Goal: Task Accomplishment & Management: Use online tool/utility

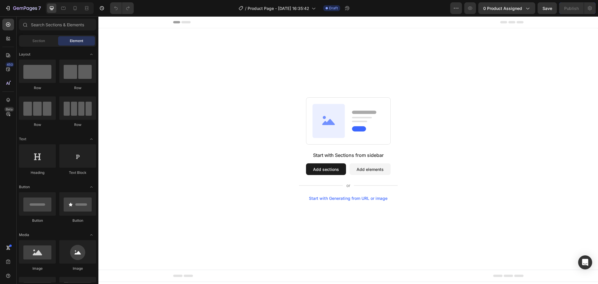
click at [327, 172] on button "Add sections" at bounding box center [326, 169] width 40 height 12
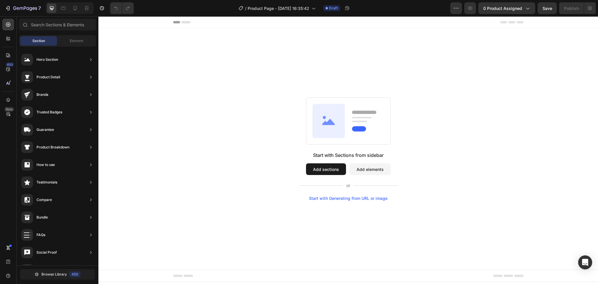
click at [378, 171] on button "Add elements" at bounding box center [370, 169] width 41 height 12
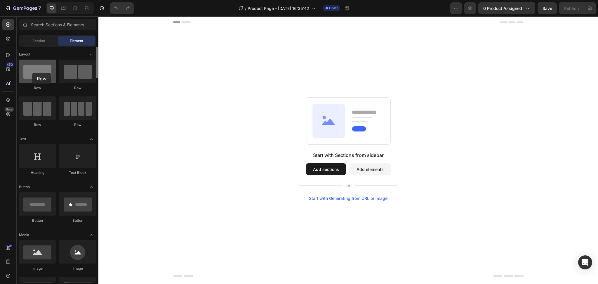
click at [32, 73] on div at bounding box center [37, 71] width 37 height 23
click at [47, 77] on div at bounding box center [37, 71] width 37 height 23
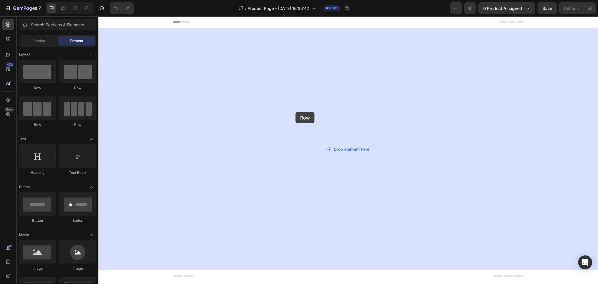
drag, startPoint x: 144, startPoint y: 93, endPoint x: 299, endPoint y: 112, distance: 156.5
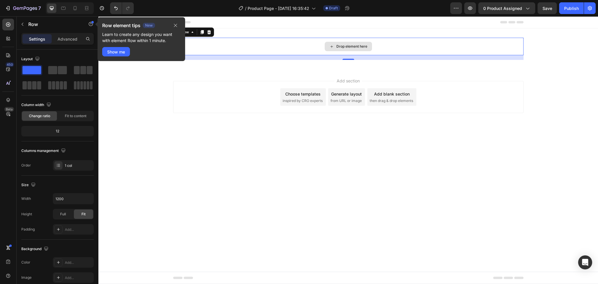
click at [302, 44] on div "Drop element here" at bounding box center [348, 47] width 350 height 18
click at [338, 44] on div "Drop element here" at bounding box center [351, 46] width 31 height 5
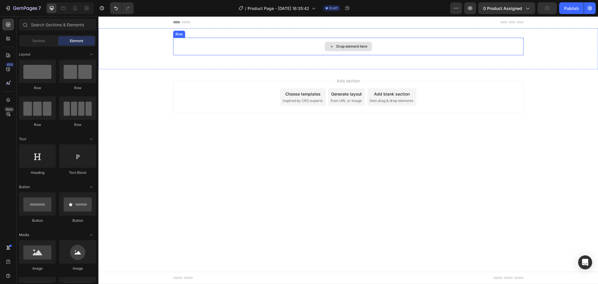
click at [355, 46] on div "Drop element here" at bounding box center [351, 46] width 31 height 5
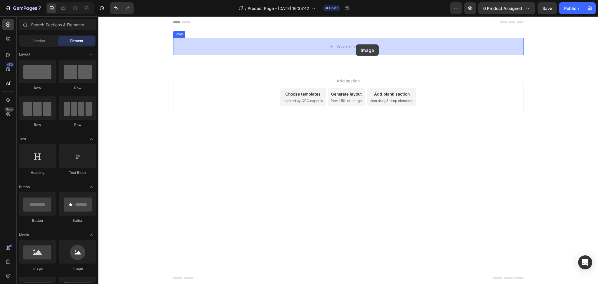
drag, startPoint x: 130, startPoint y: 277, endPoint x: 356, endPoint y: 44, distance: 324.4
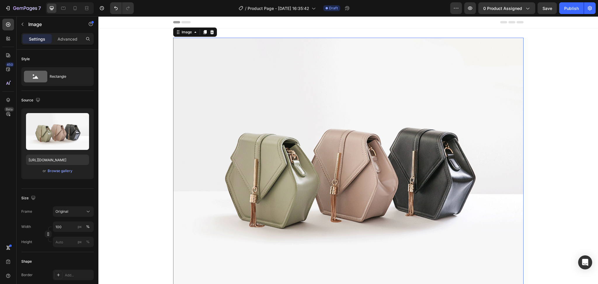
click at [296, 116] on img at bounding box center [348, 169] width 350 height 263
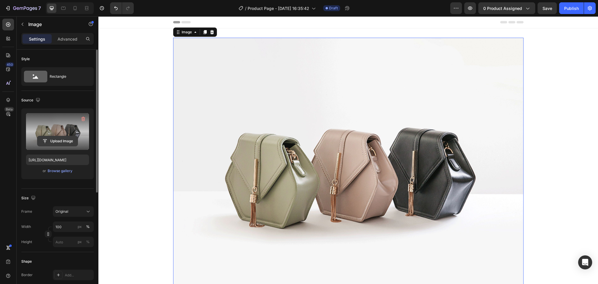
click at [64, 143] on input "file" at bounding box center [57, 141] width 40 height 10
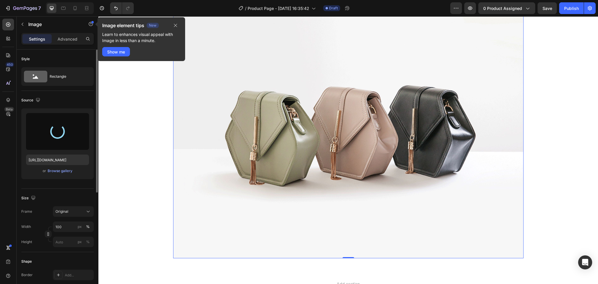
scroll to position [114, 0]
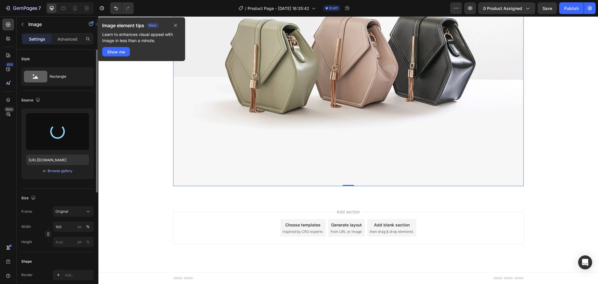
type input "[URL][DOMAIN_NAME]"
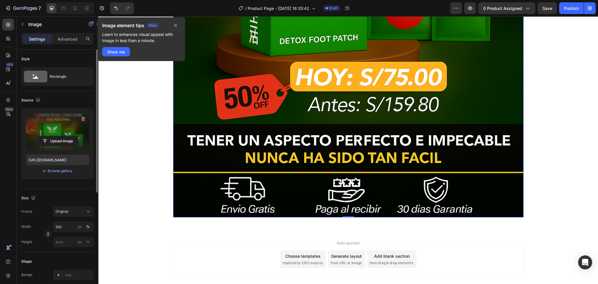
scroll to position [377, 0]
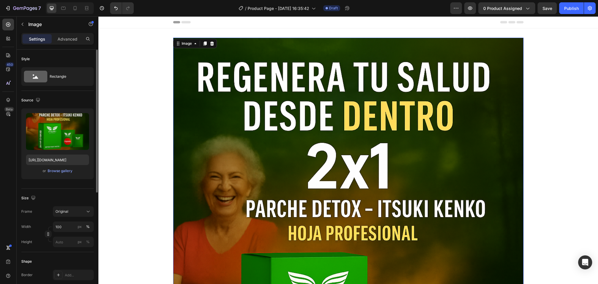
drag, startPoint x: 202, startPoint y: 44, endPoint x: 288, endPoint y: 81, distance: 93.1
click at [203, 44] on icon at bounding box center [204, 43] width 3 height 4
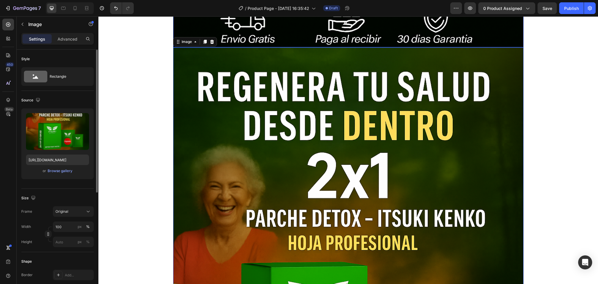
scroll to position [526, 0]
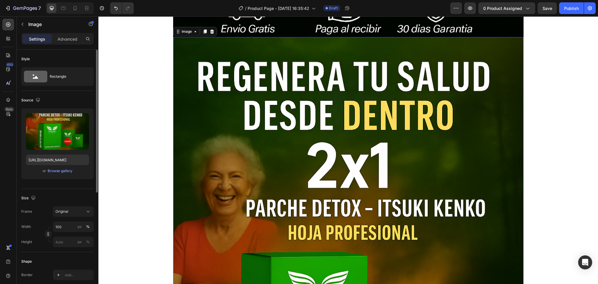
click at [64, 158] on input "[URL][DOMAIN_NAME]" at bounding box center [57, 159] width 63 height 11
paste input "556/1519/3395/files/giphy-downsized_b88aa23a-2d0f-4f11-9f20-4fbca5c3bf54.gif?v=…"
type input "[URL][DOMAIN_NAME]"
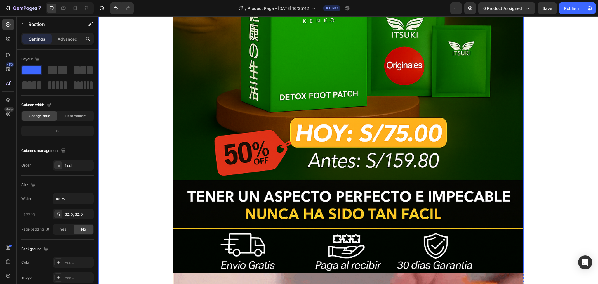
scroll to position [224, 0]
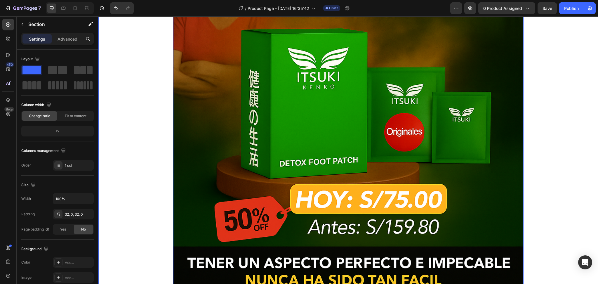
click at [436, 111] on img at bounding box center [348, 77] width 350 height 526
click at [371, 110] on img at bounding box center [348, 77] width 350 height 526
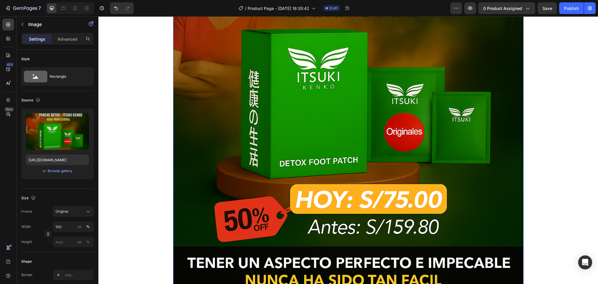
scroll to position [0, 0]
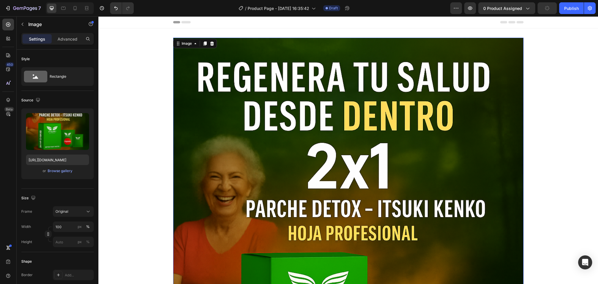
click at [201, 46] on div at bounding box center [204, 43] width 7 height 7
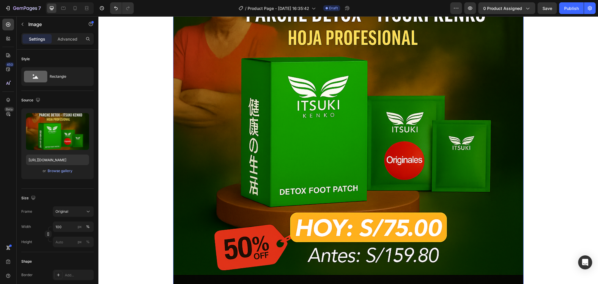
scroll to position [916, 0]
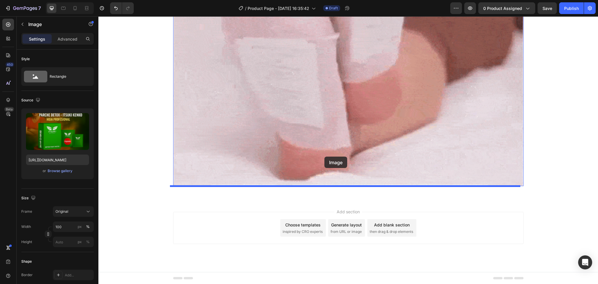
drag, startPoint x: 333, startPoint y: 79, endPoint x: 324, endPoint y: 156, distance: 77.3
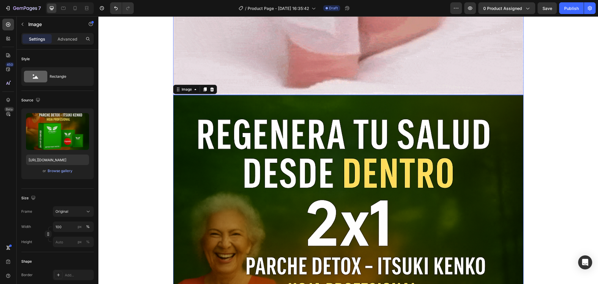
scroll to position [886, 0]
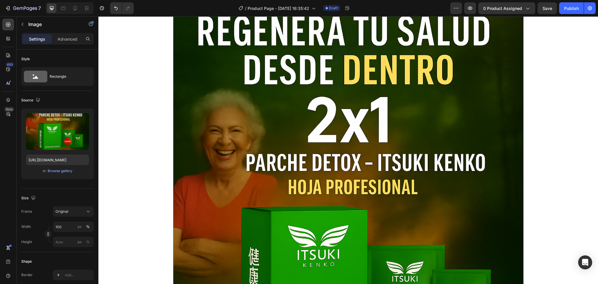
click at [331, 135] on img at bounding box center [348, 255] width 350 height 526
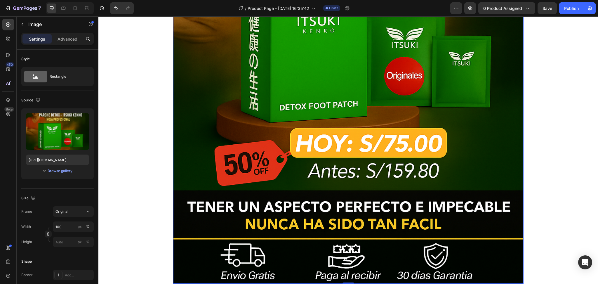
scroll to position [1217, 0]
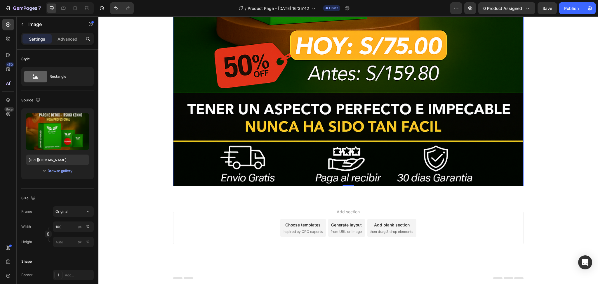
click at [302, 213] on div "Choose templates" at bounding box center [302, 225] width 35 height 6
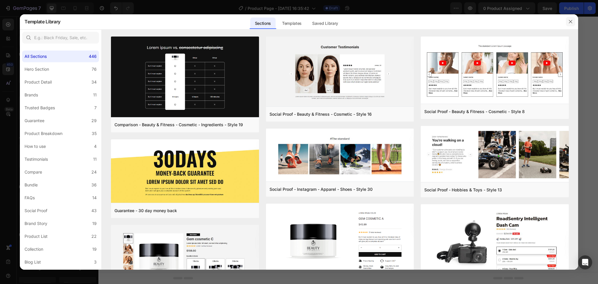
click at [448, 20] on icon "button" at bounding box center [570, 21] width 5 height 5
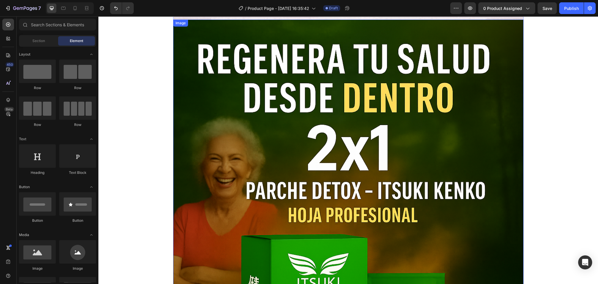
scroll to position [905, 0]
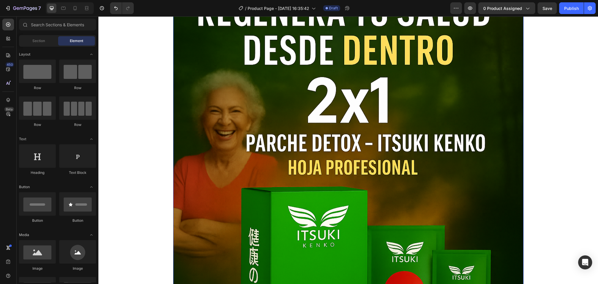
click at [347, 163] on img at bounding box center [348, 235] width 350 height 526
click at [251, 109] on img at bounding box center [348, 235] width 350 height 526
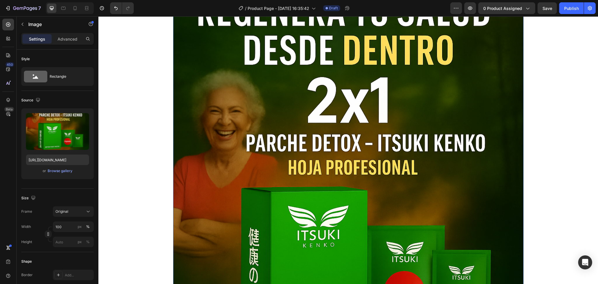
click at [251, 109] on img at bounding box center [348, 235] width 350 height 526
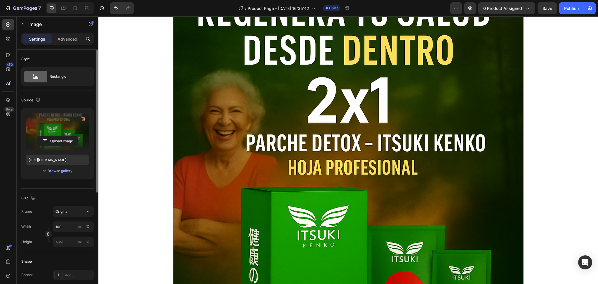
click at [53, 132] on label at bounding box center [57, 131] width 63 height 37
click at [53, 136] on input "file" at bounding box center [57, 141] width 40 height 10
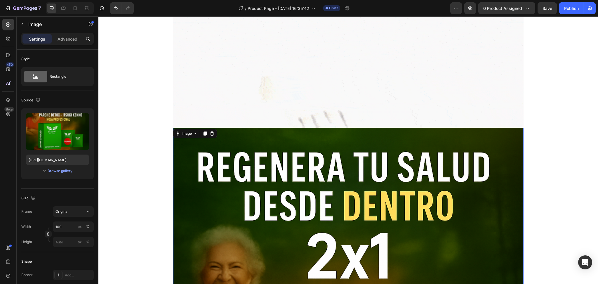
scroll to position [866, 0]
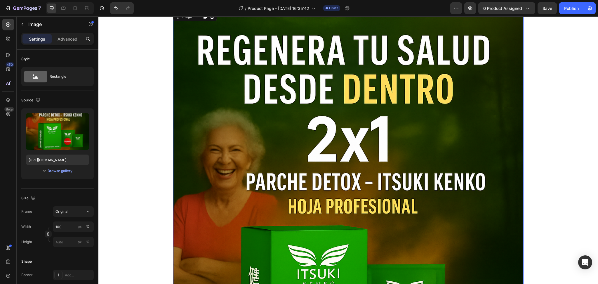
click at [275, 136] on img at bounding box center [348, 274] width 350 height 526
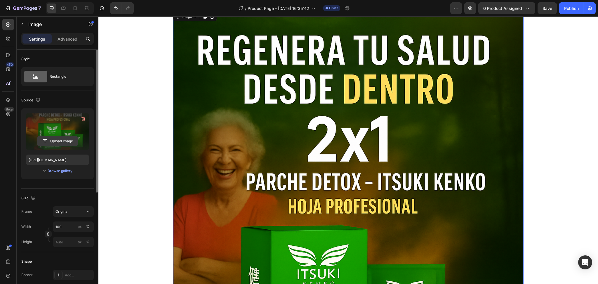
click at [54, 141] on input "file" at bounding box center [57, 141] width 40 height 10
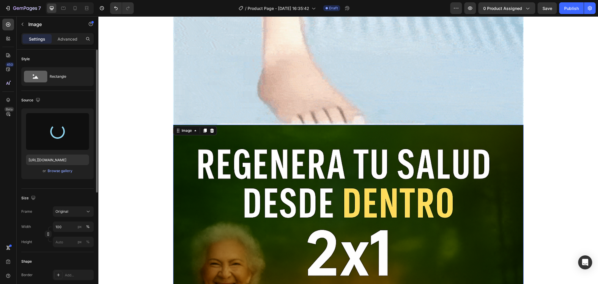
scroll to position [750, 0]
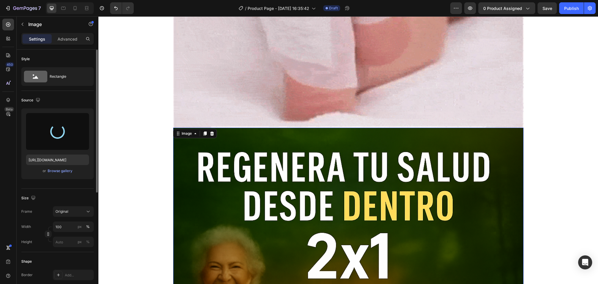
type input "[URL][DOMAIN_NAME]"
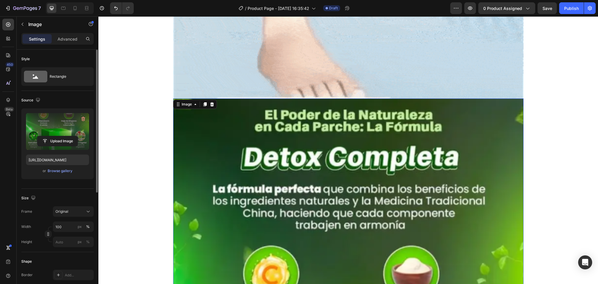
scroll to position [765, 0]
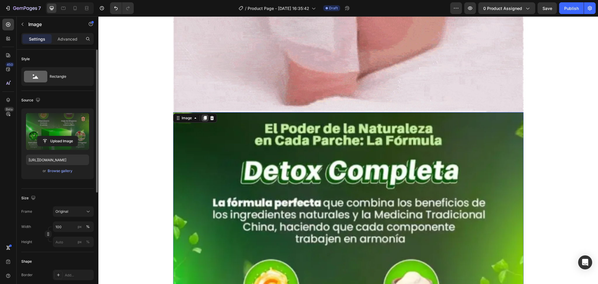
click at [203, 119] on icon at bounding box center [204, 118] width 3 height 4
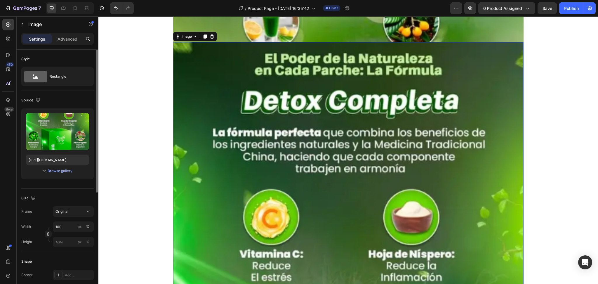
scroll to position [1382, 0]
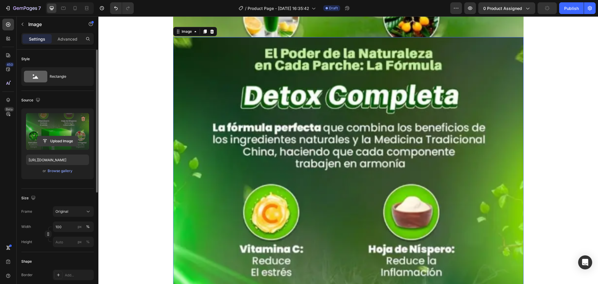
click at [57, 138] on input "file" at bounding box center [57, 141] width 40 height 10
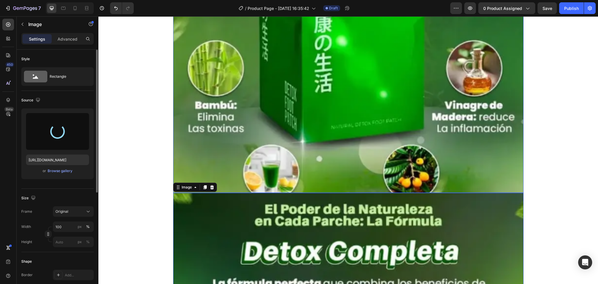
type input "[URL][DOMAIN_NAME]"
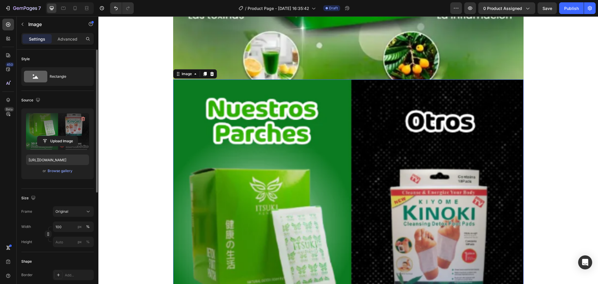
scroll to position [1339, 0]
click at [201, 74] on div at bounding box center [204, 74] width 7 height 7
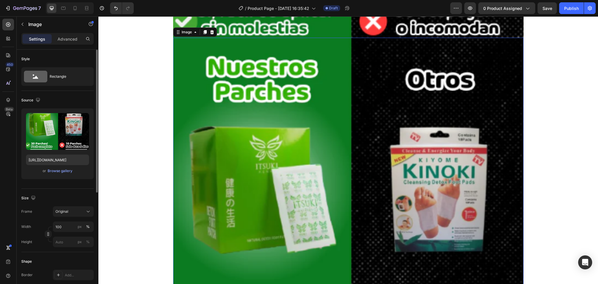
scroll to position [1784, 0]
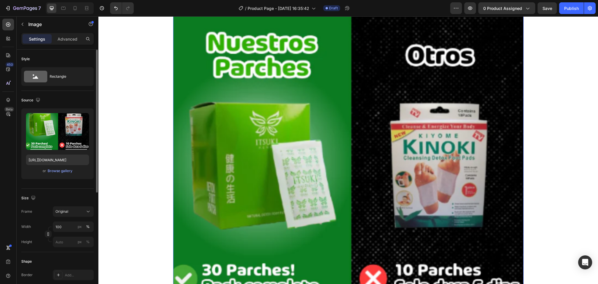
click at [217, 104] on img at bounding box center [348, 202] width 350 height 379
click at [54, 138] on input "file" at bounding box center [57, 141] width 40 height 10
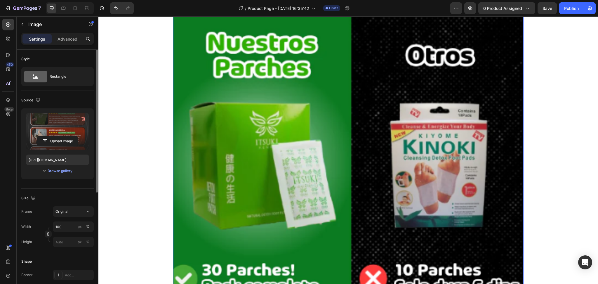
type input "[URL][DOMAIN_NAME]"
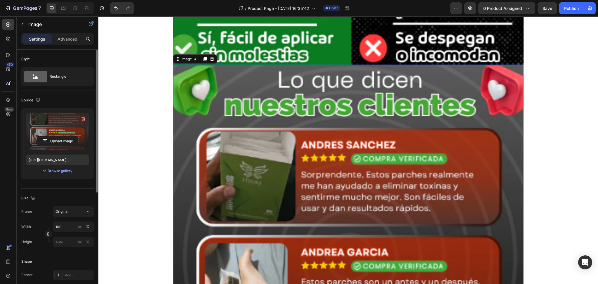
scroll to position [1745, 0]
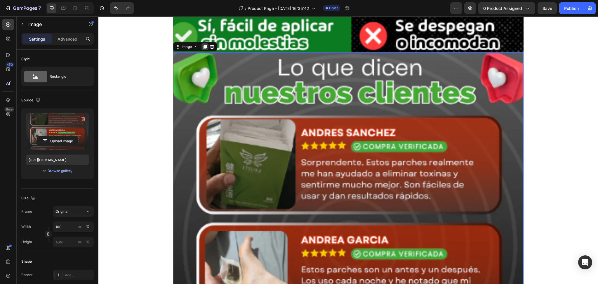
click at [203, 48] on icon at bounding box center [205, 46] width 5 height 5
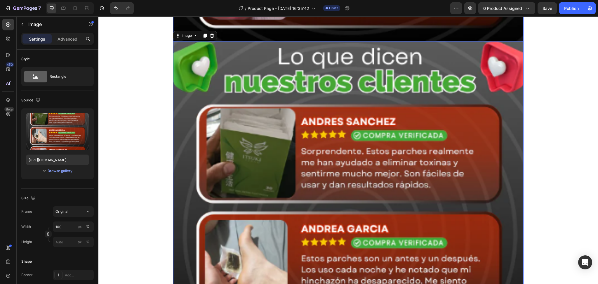
scroll to position [2150, 0]
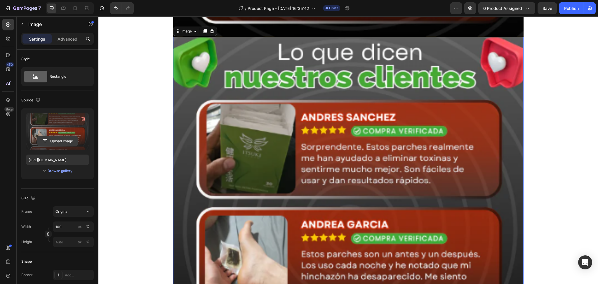
click at [62, 137] on input "file" at bounding box center [57, 141] width 40 height 10
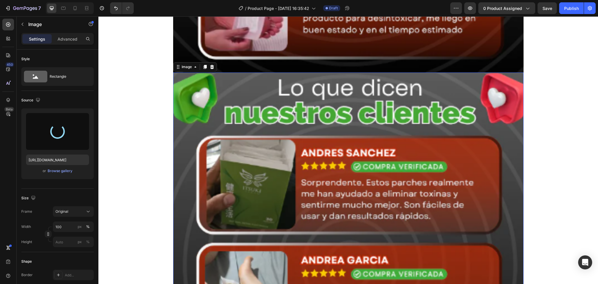
scroll to position [2073, 0]
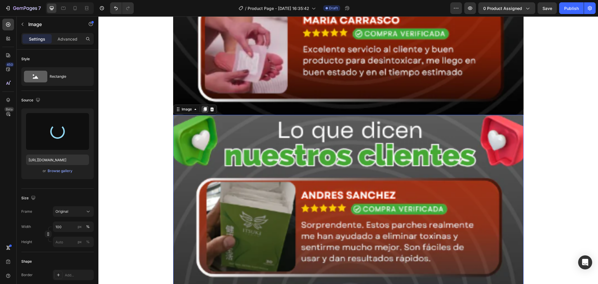
click at [203, 109] on icon at bounding box center [205, 109] width 5 height 5
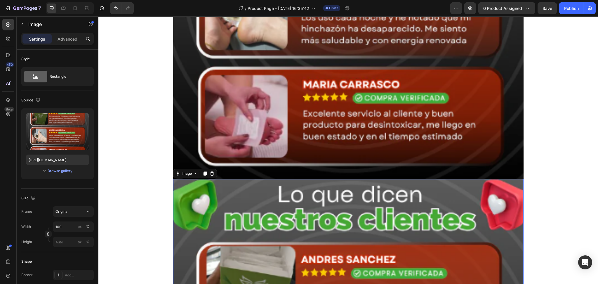
scroll to position [2346, 0]
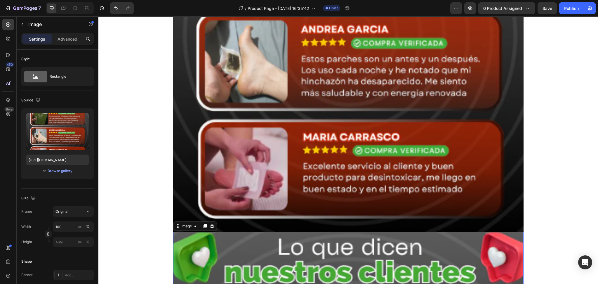
click at [246, 118] on img at bounding box center [348, 37] width 350 height 390
click at [244, 113] on img at bounding box center [348, 37] width 350 height 390
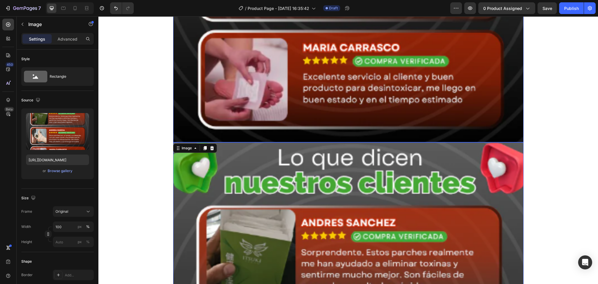
scroll to position [2151, 0]
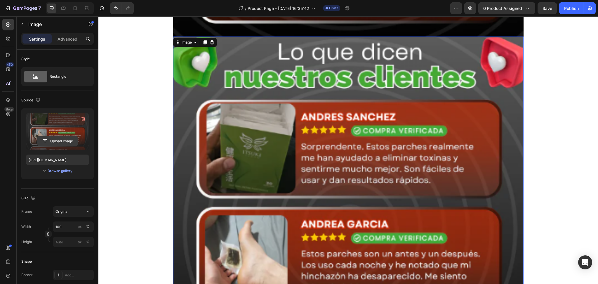
click at [62, 140] on input "file" at bounding box center [57, 141] width 40 height 10
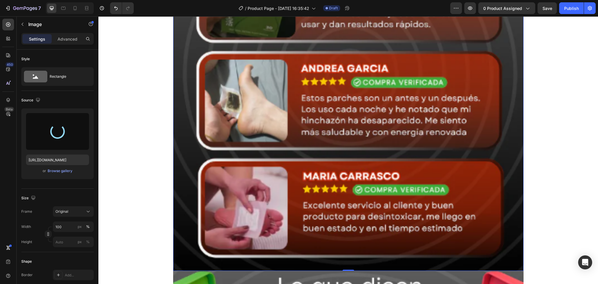
scroll to position [2346, 0]
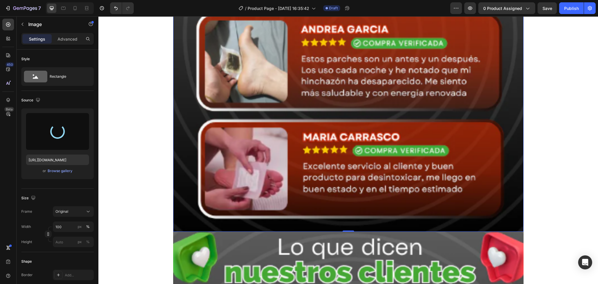
type input "[URL][DOMAIN_NAME]"
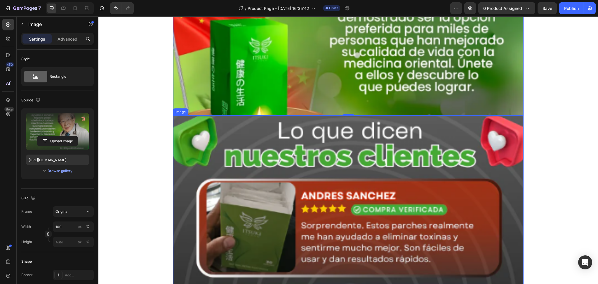
scroll to position [2696, 0]
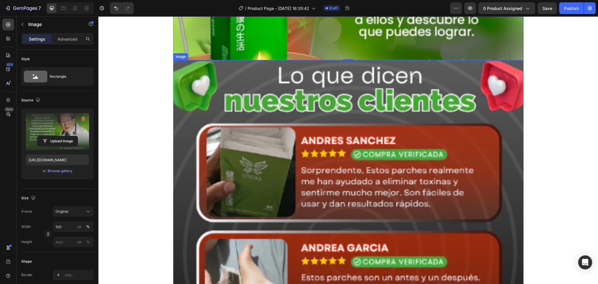
click at [344, 172] on img at bounding box center [348, 255] width 350 height 390
click at [264, 160] on img at bounding box center [348, 255] width 350 height 390
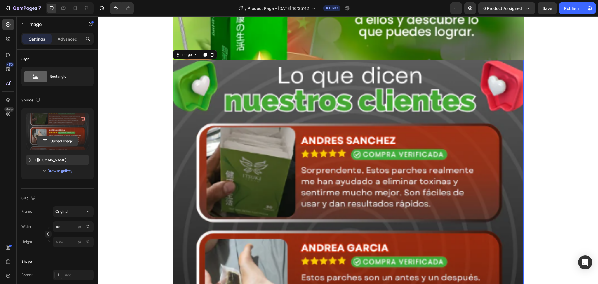
click at [58, 144] on input "file" at bounding box center [57, 141] width 40 height 10
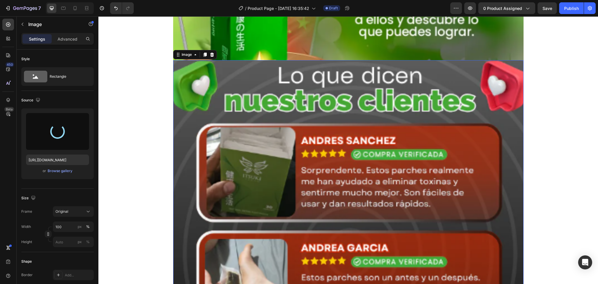
type input "[URL][DOMAIN_NAME]"
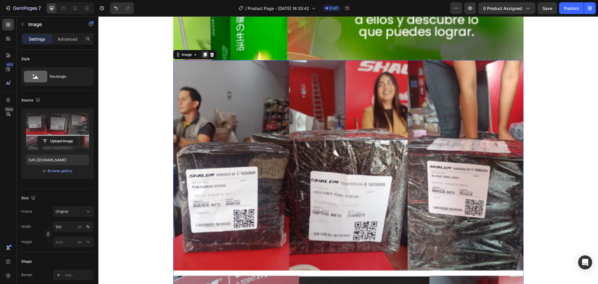
click at [203, 54] on icon at bounding box center [204, 55] width 3 height 4
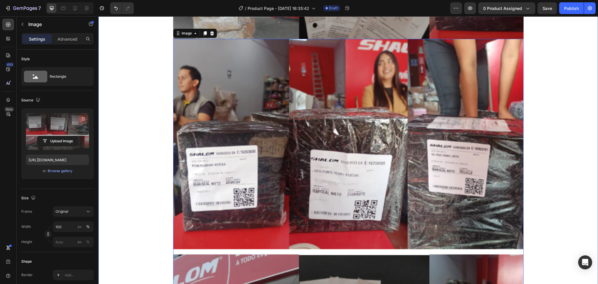
scroll to position [3103, 0]
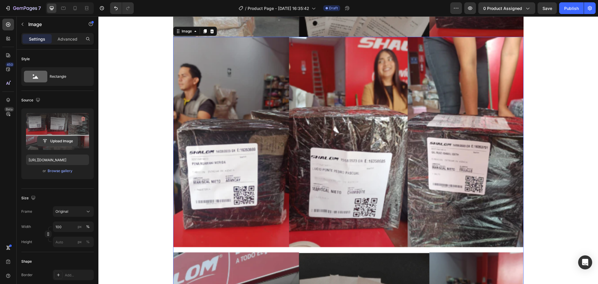
click at [53, 136] on button "Upload Image" at bounding box center [57, 141] width 41 height 11
click at [52, 142] on input "file" at bounding box center [57, 141] width 40 height 10
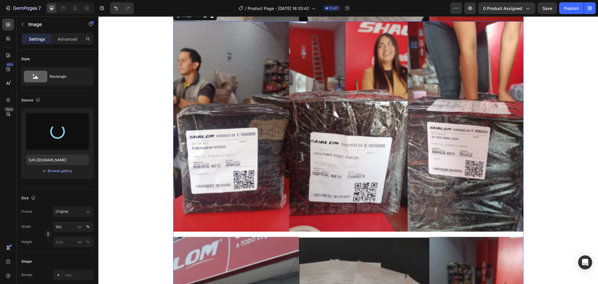
scroll to position [3103, 0]
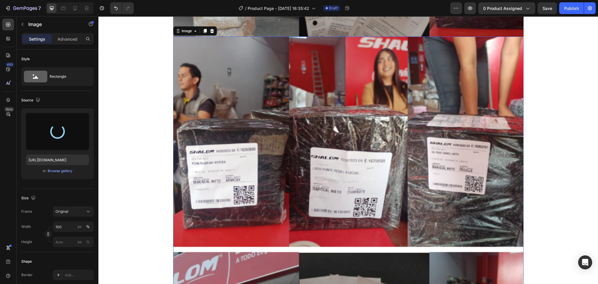
type input "[URL][DOMAIN_NAME]"
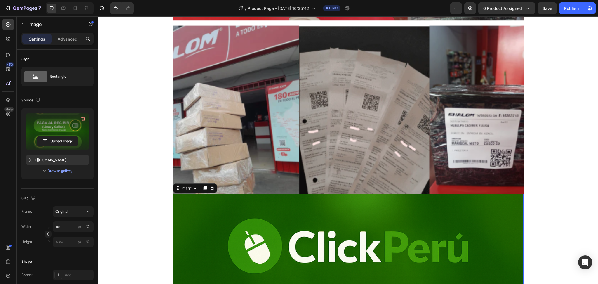
scroll to position [2947, 0]
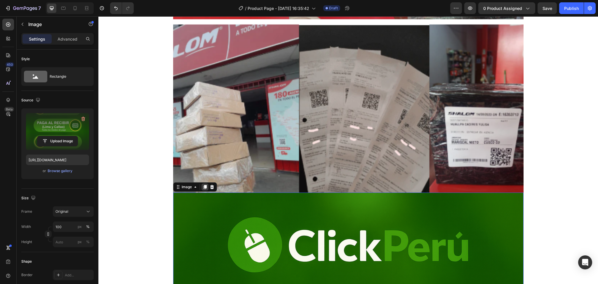
click at [203, 187] on icon at bounding box center [205, 187] width 5 height 5
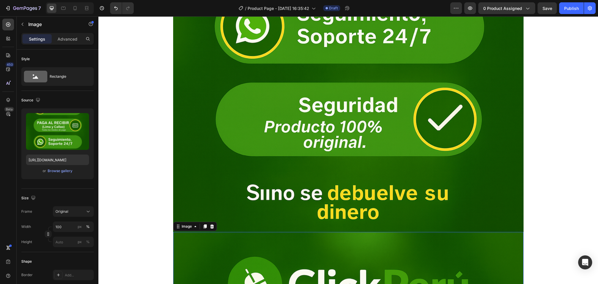
scroll to position [3392, 0]
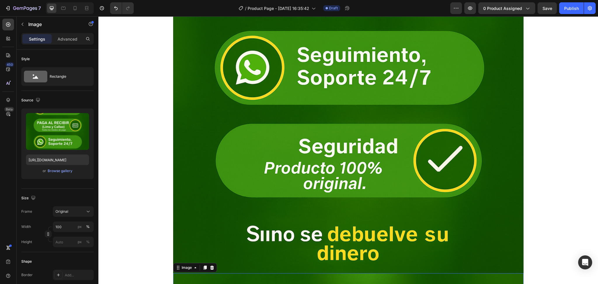
click at [307, 190] on img at bounding box center [348, 10] width 350 height 526
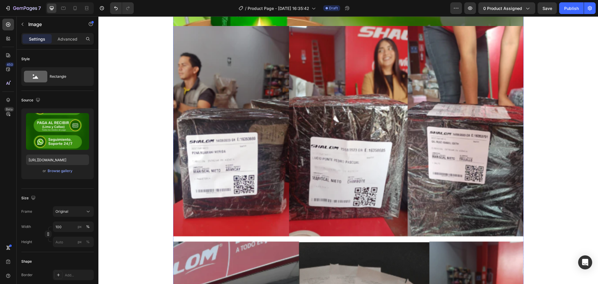
scroll to position [2535, 0]
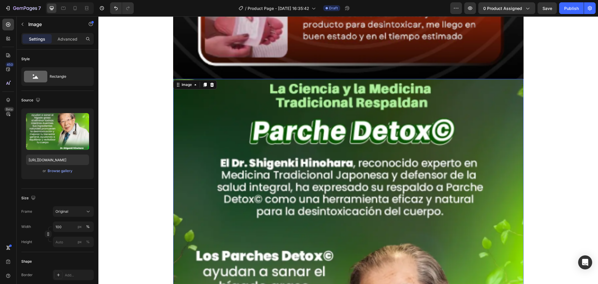
scroll to position [2068, 0]
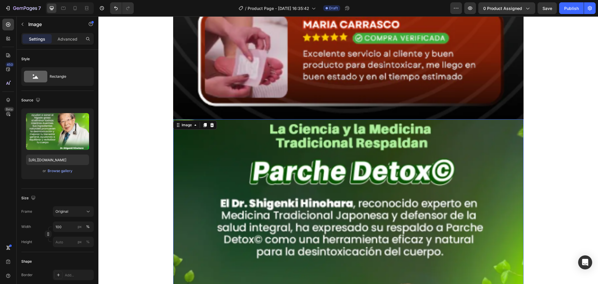
click at [203, 126] on icon at bounding box center [204, 125] width 3 height 4
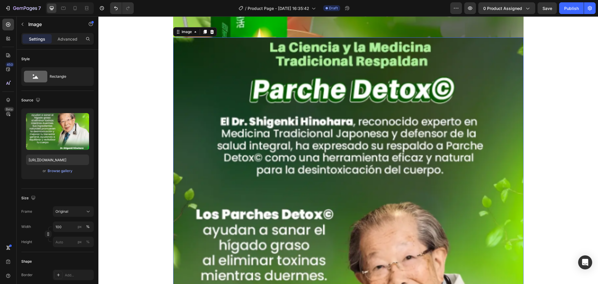
scroll to position [2719, 0]
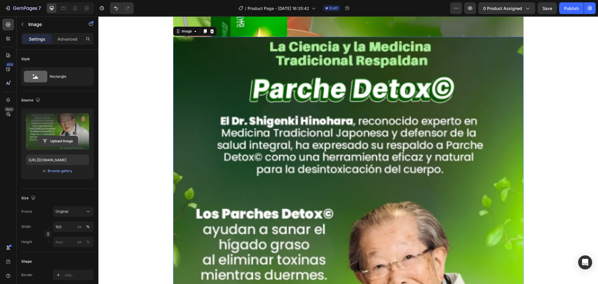
click at [48, 140] on input "file" at bounding box center [57, 141] width 40 height 10
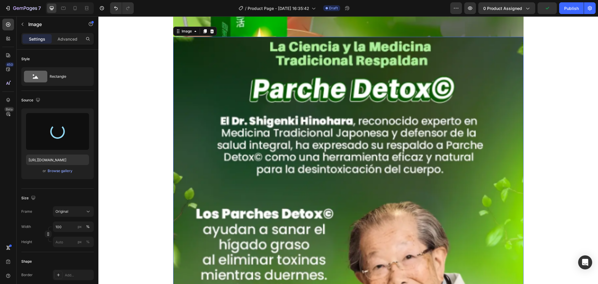
type input "[URL][DOMAIN_NAME]"
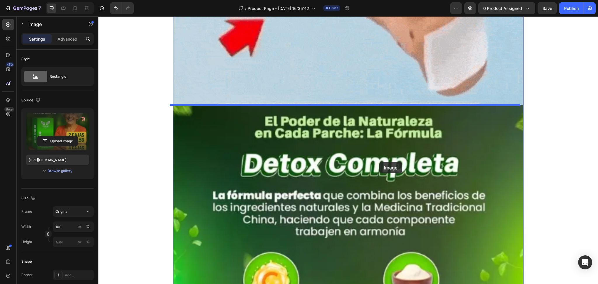
drag, startPoint x: 409, startPoint y: 219, endPoint x: 378, endPoint y: 160, distance: 66.9
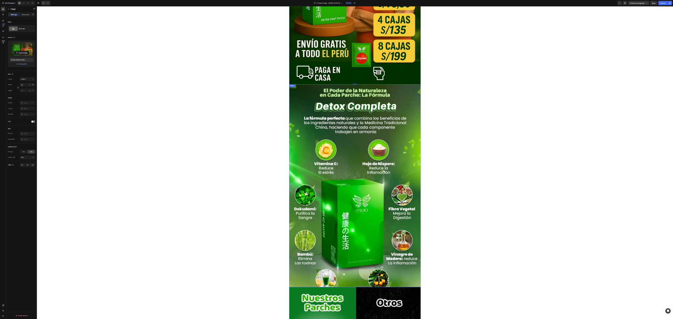
scroll to position [1168, 0]
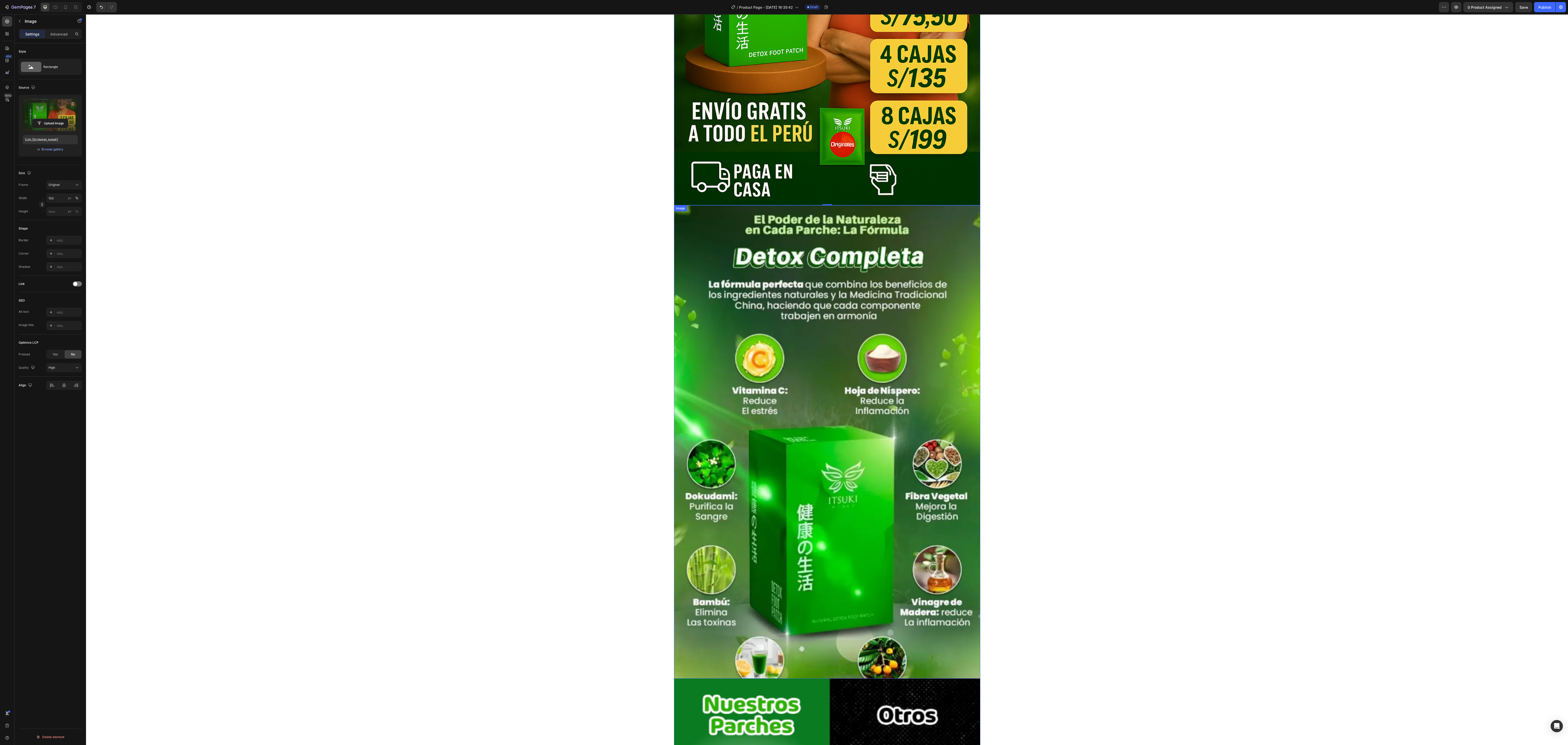
click at [392, 186] on img at bounding box center [827, 442] width 306 height 473
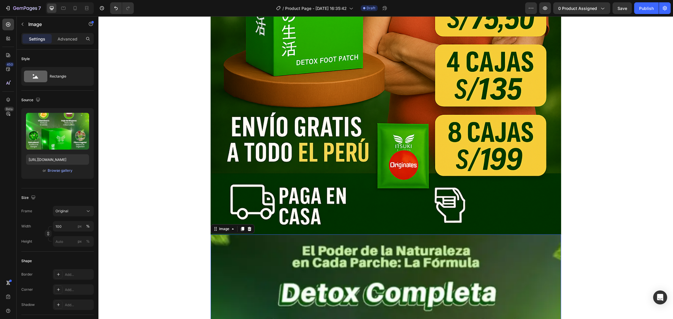
scroll to position [1168, 0]
click at [49, 138] on input "file" at bounding box center [57, 141] width 40 height 10
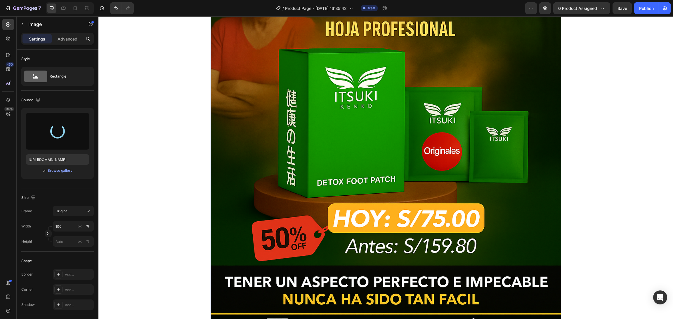
scroll to position [0, 0]
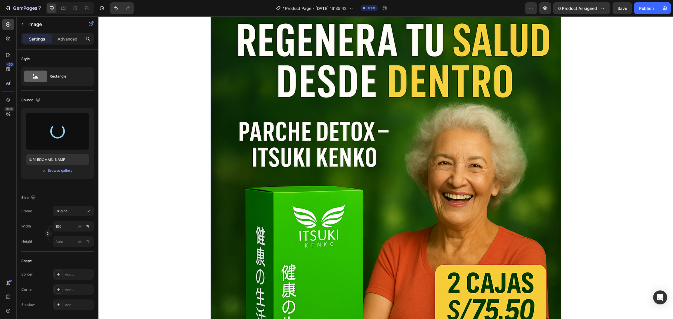
type input "[URL][DOMAIN_NAME]"
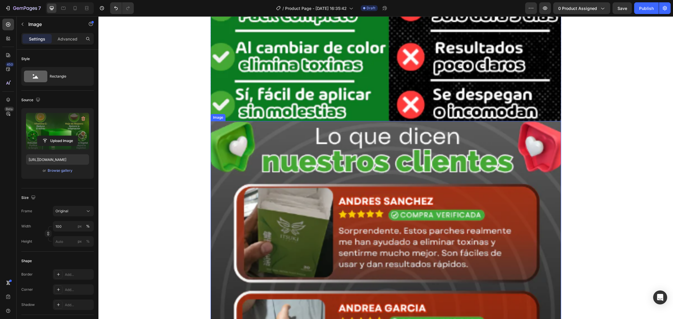
scroll to position [2190, 0]
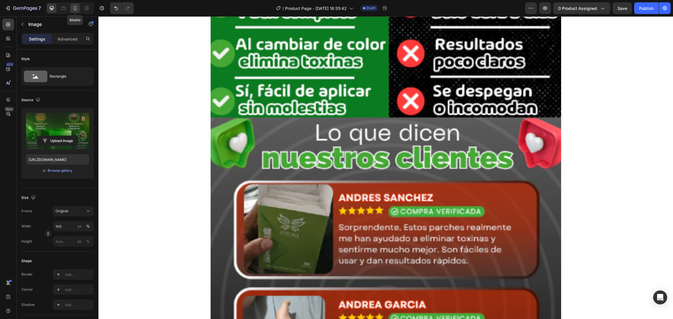
click at [74, 11] on icon at bounding box center [75, 8] width 6 height 6
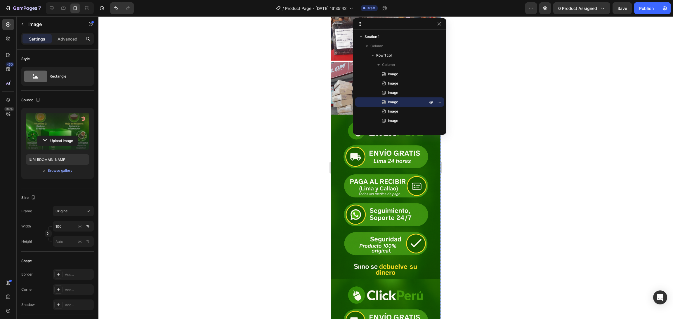
scroll to position [1067, 0]
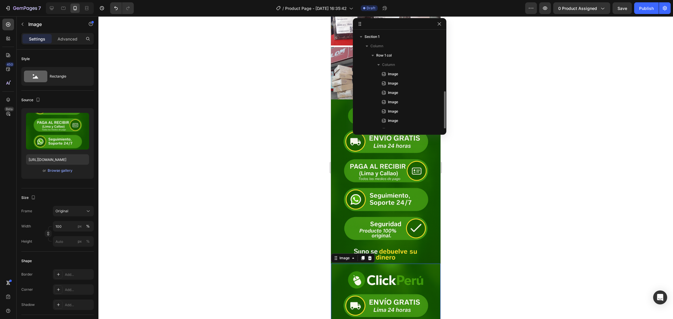
scroll to position [34, 0]
drag, startPoint x: 274, startPoint y: 197, endPoint x: 42, endPoint y: 204, distance: 232.0
click at [274, 197] on div at bounding box center [385, 167] width 574 height 303
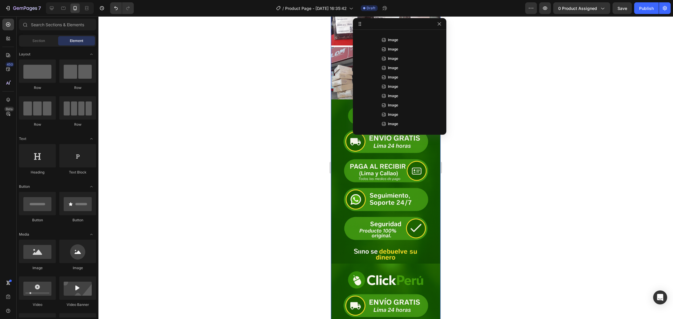
scroll to position [1198, 0]
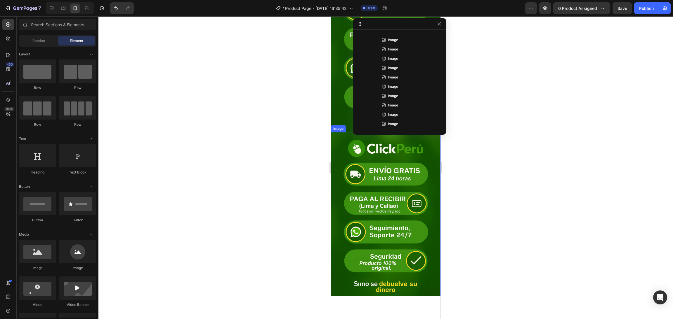
click at [271, 177] on div at bounding box center [385, 167] width 574 height 303
click at [372, 175] on img at bounding box center [386, 214] width 110 height 164
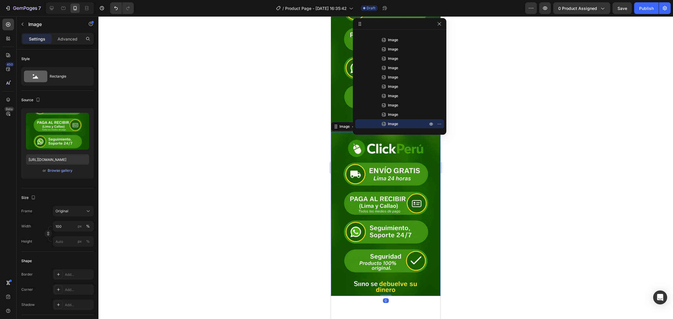
click at [448, 188] on div at bounding box center [385, 167] width 574 height 303
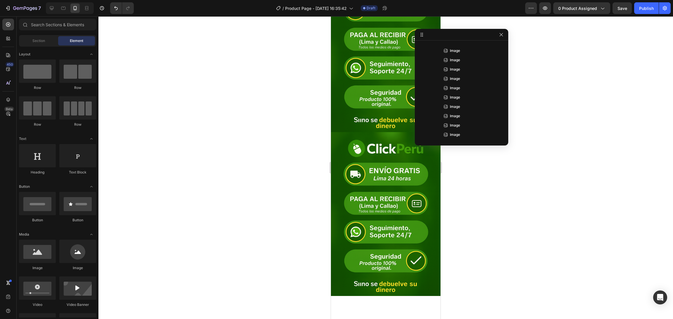
drag, startPoint x: 393, startPoint y: 23, endPoint x: 524, endPoint y: 37, distance: 132.5
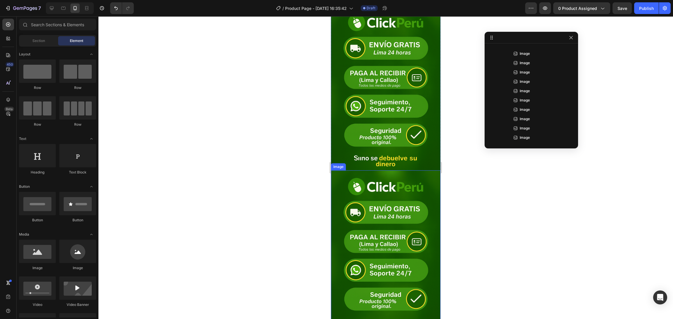
scroll to position [1111, 0]
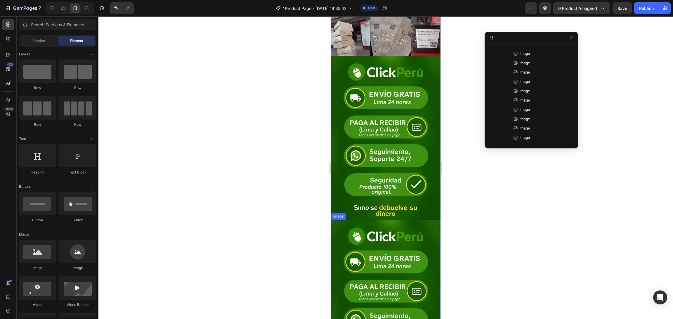
click at [394, 213] on img at bounding box center [386, 302] width 110 height 164
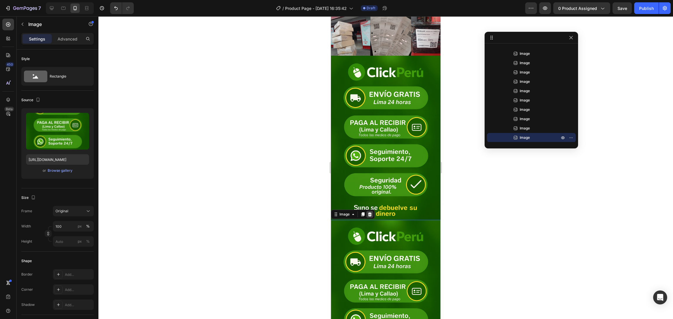
click at [368, 212] on icon at bounding box center [369, 214] width 5 height 5
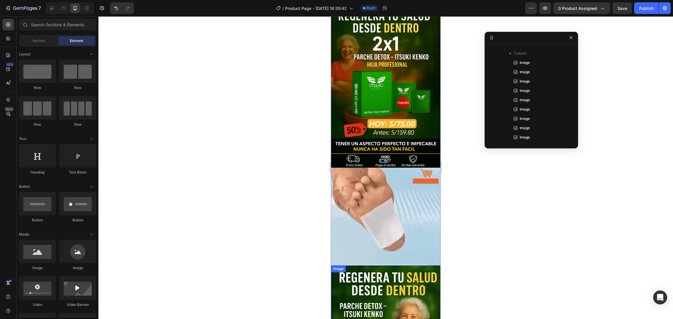
scroll to position [0, 0]
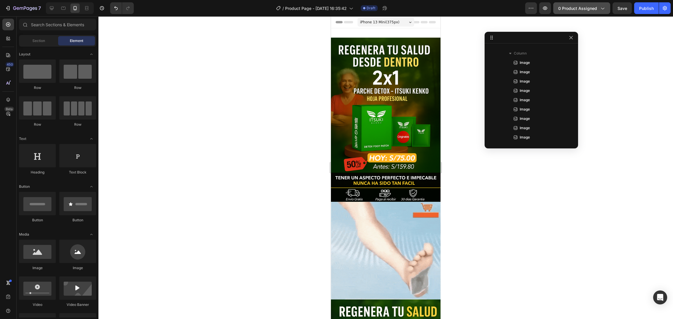
click at [448, 10] on span "0 product assigned" at bounding box center [577, 8] width 39 height 6
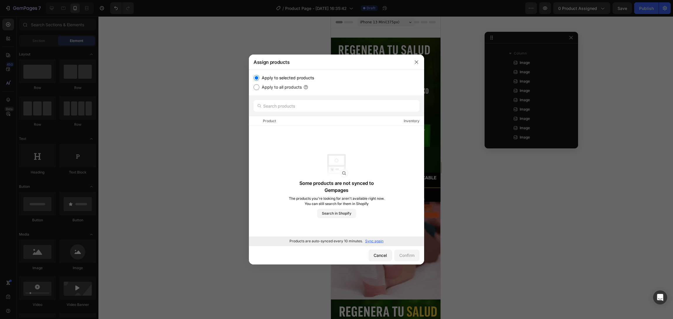
click at [295, 88] on label "Apply to all products" at bounding box center [280, 87] width 42 height 7
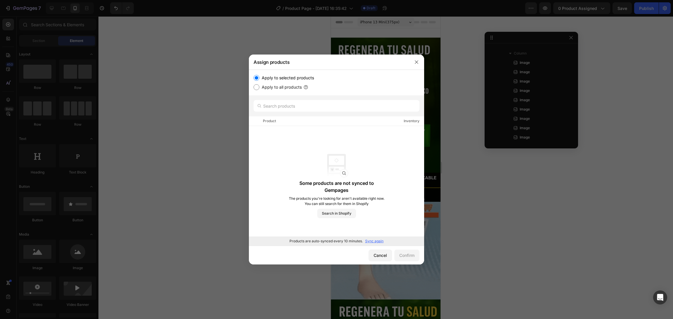
click at [259, 88] on input "Apply to all products" at bounding box center [256, 87] width 6 height 6
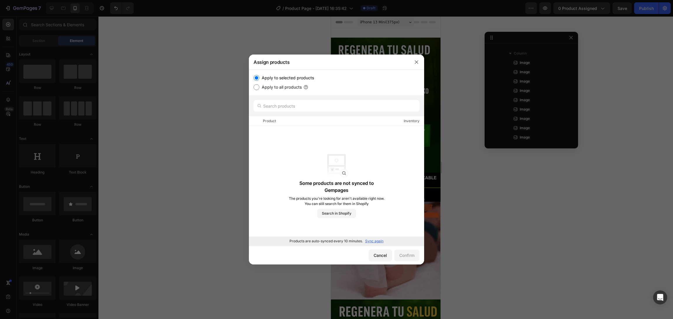
radio input "true"
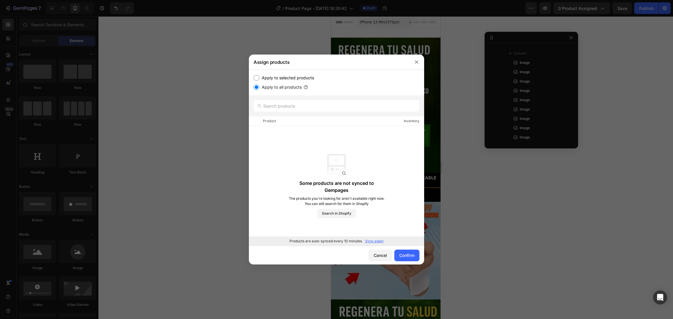
click at [291, 75] on label "Apply to selected products" at bounding box center [286, 77] width 55 height 7
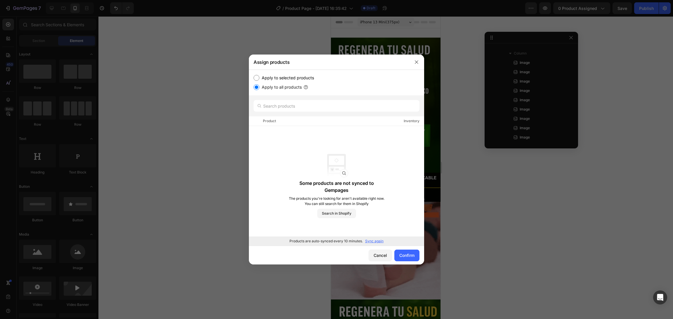
click at [259, 75] on input "Apply to selected products" at bounding box center [256, 78] width 6 height 6
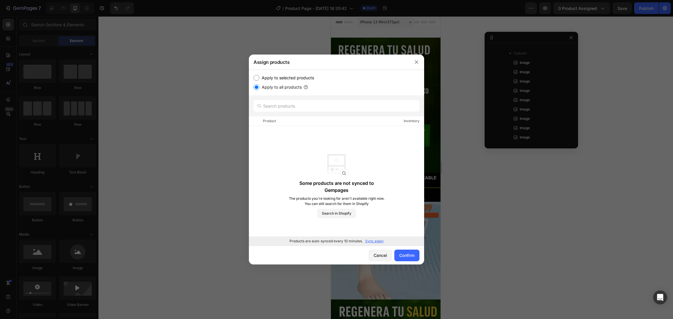
radio input "true"
click at [305, 105] on input "text" at bounding box center [336, 106] width 166 height 12
click at [374, 213] on p "Sync again" at bounding box center [374, 241] width 18 height 5
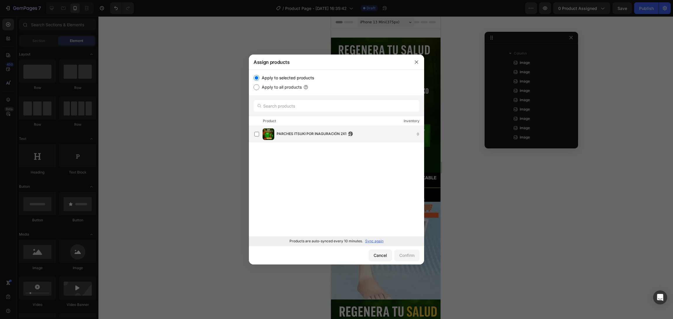
click at [311, 130] on div "PARCHES ITSUKI POR INAGURACIÓN 2X1 0" at bounding box center [338, 134] width 169 height 12
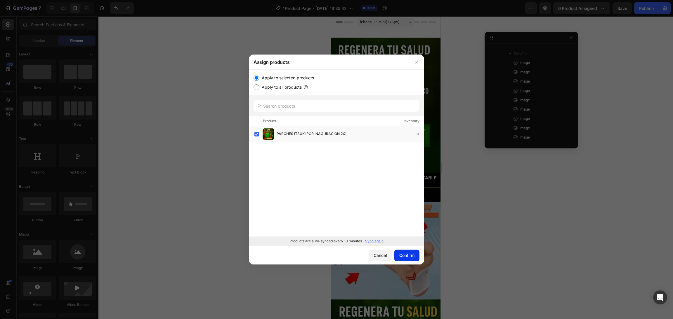
click at [404, 213] on div "Confirm" at bounding box center [406, 256] width 15 height 6
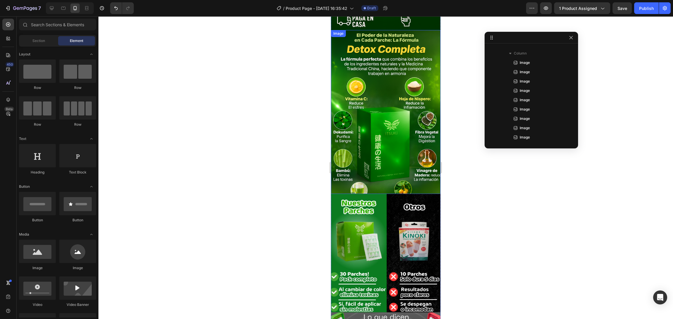
scroll to position [430, 0]
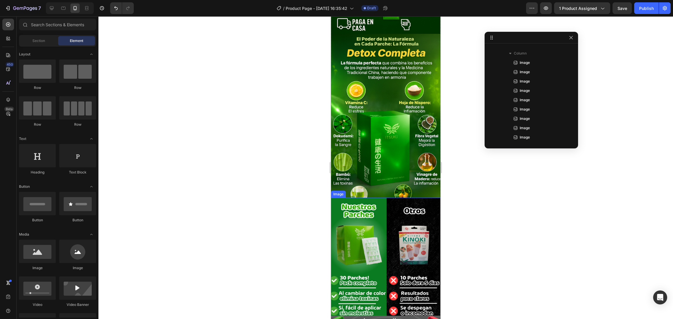
click at [389, 205] on img at bounding box center [386, 257] width 110 height 119
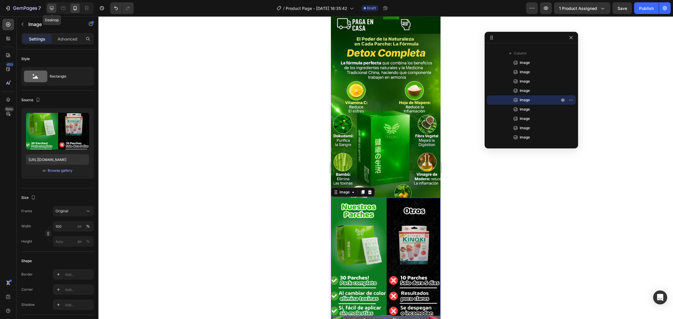
click at [52, 7] on icon at bounding box center [52, 8] width 6 height 6
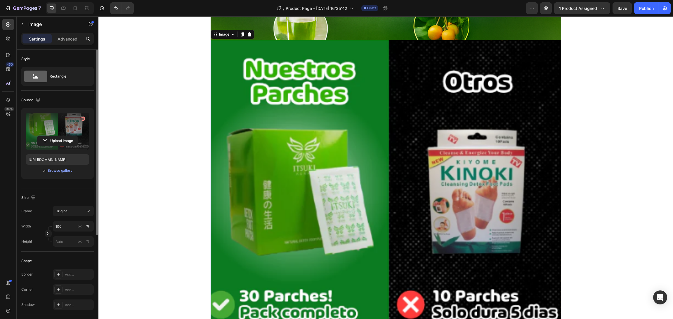
scroll to position [1891, 0]
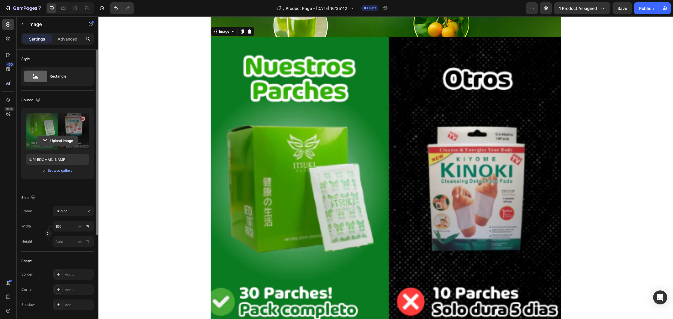
click at [52, 142] on input "file" at bounding box center [57, 141] width 40 height 10
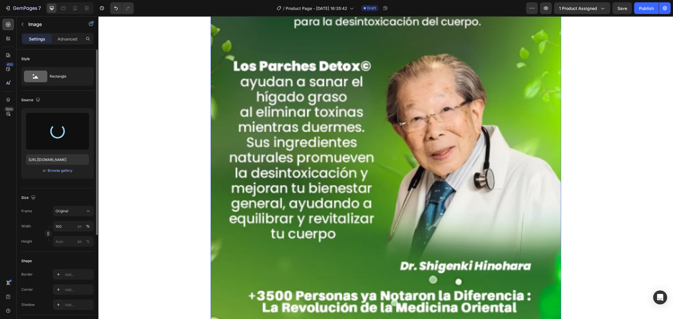
type input "[URL][DOMAIN_NAME]"
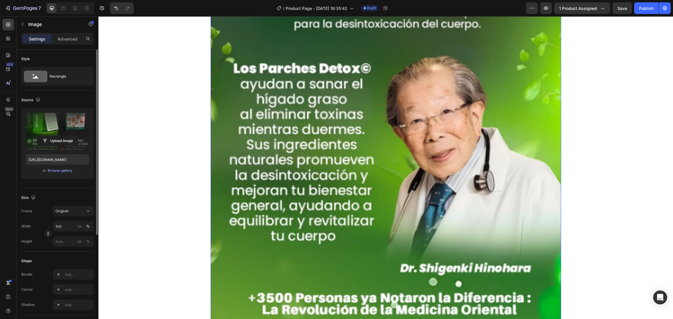
scroll to position [3046, 0]
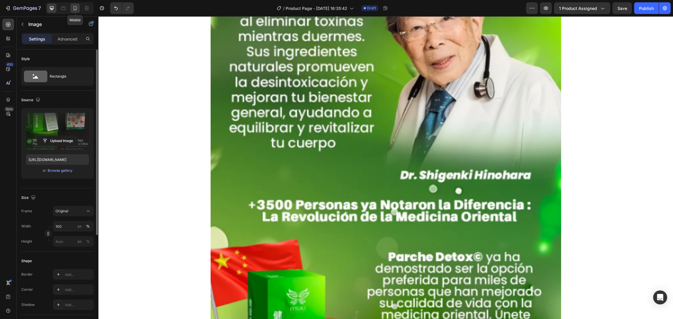
click at [72, 10] on icon at bounding box center [75, 8] width 6 height 6
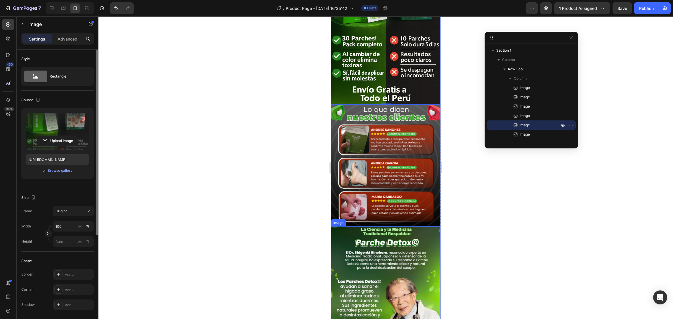
scroll to position [732, 0]
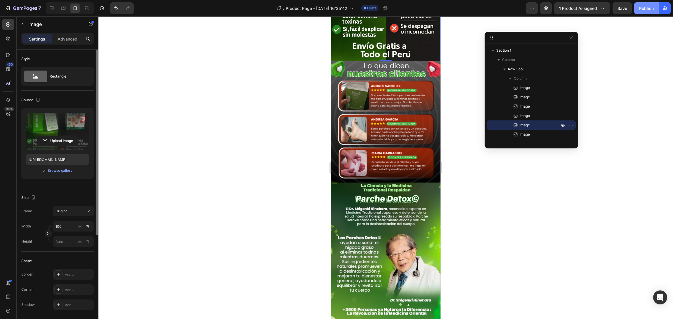
click at [448, 8] on div "Publish" at bounding box center [646, 8] width 15 height 6
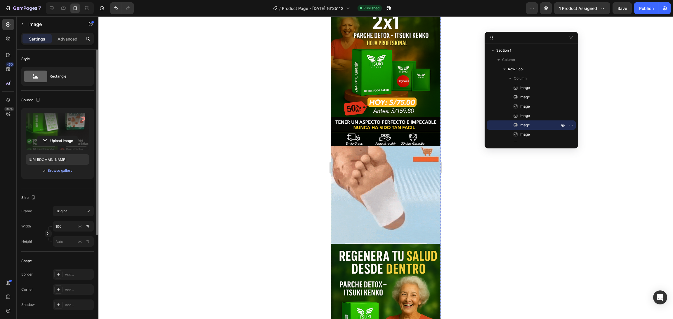
scroll to position [0, 0]
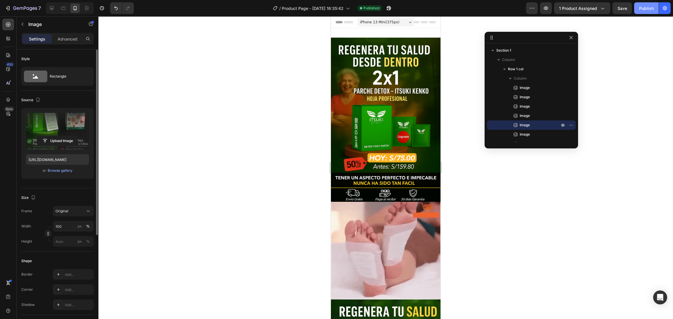
click at [448, 17] on div at bounding box center [385, 167] width 574 height 303
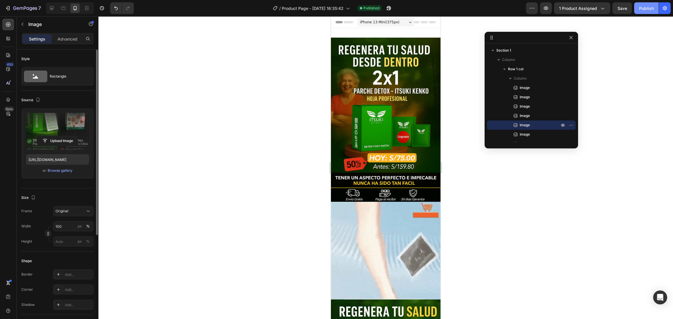
click at [448, 11] on button "Publish" at bounding box center [646, 8] width 25 height 12
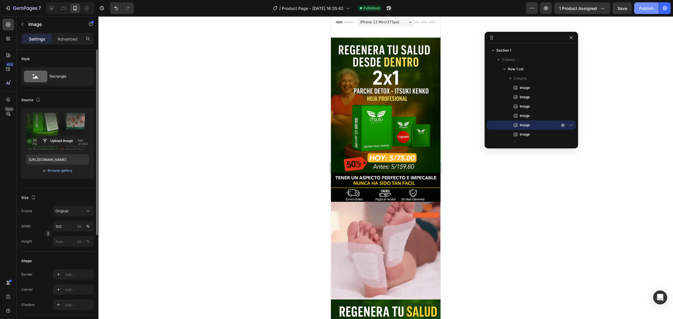
click at [448, 11] on button "Publish" at bounding box center [646, 8] width 25 height 12
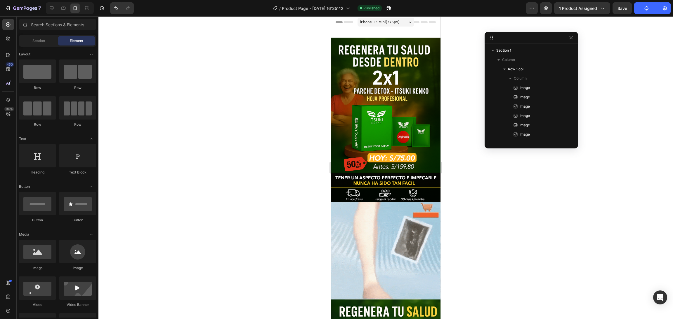
click at [448, 8] on icon "button" at bounding box center [647, 9] width 6 height 6
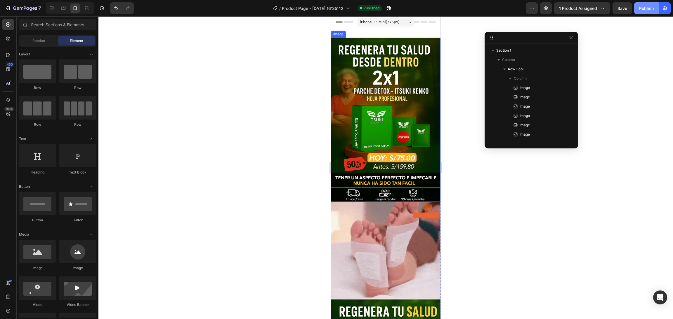
click at [367, 95] on img at bounding box center [386, 120] width 110 height 164
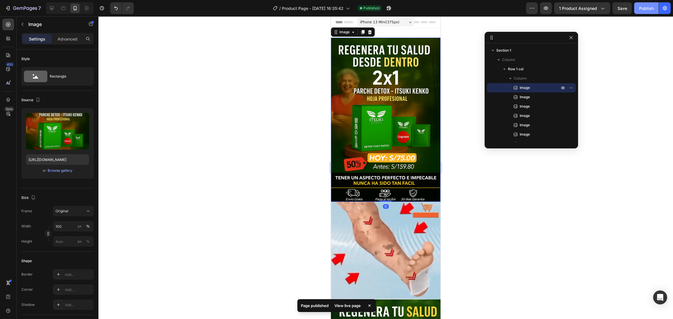
click at [362, 95] on img at bounding box center [386, 120] width 110 height 164
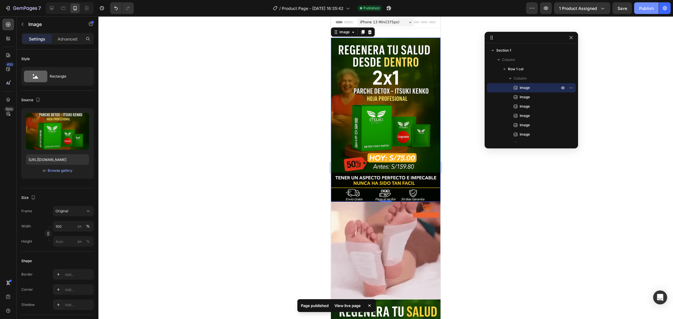
click at [362, 96] on img at bounding box center [386, 120] width 110 height 164
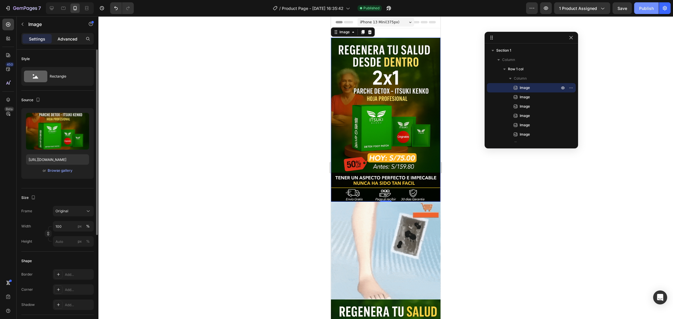
click at [67, 34] on div "Advanced" at bounding box center [67, 38] width 29 height 9
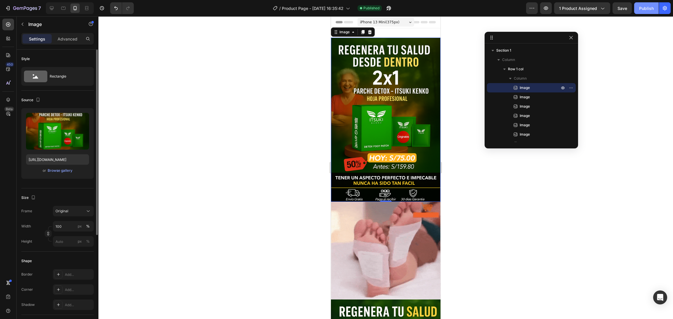
click at [69, 39] on p "Advanced" at bounding box center [68, 39] width 20 height 6
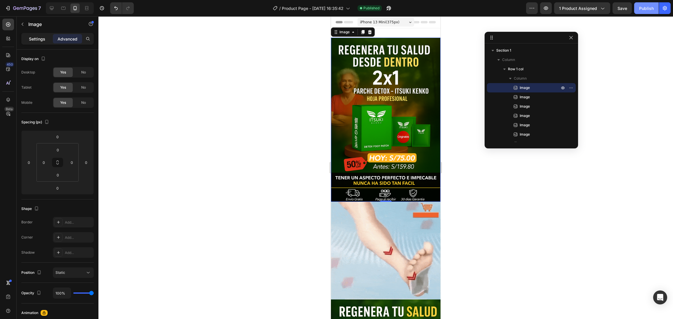
click at [37, 41] on p "Settings" at bounding box center [37, 39] width 16 height 6
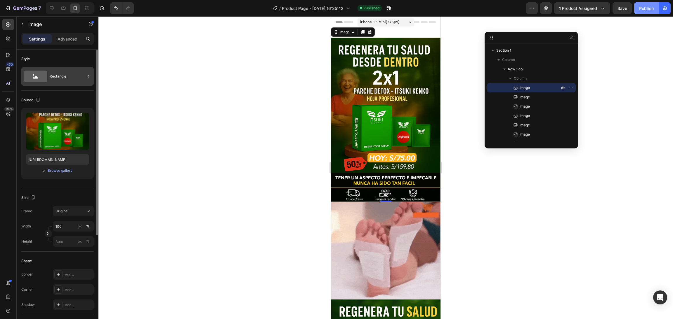
click at [73, 80] on div "Rectangle" at bounding box center [68, 76] width 36 height 13
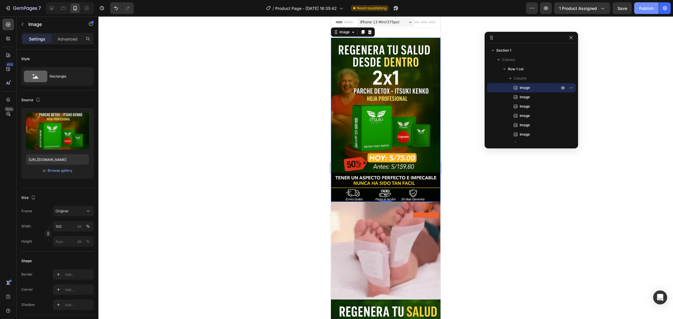
click at [274, 201] on div at bounding box center [385, 167] width 574 height 303
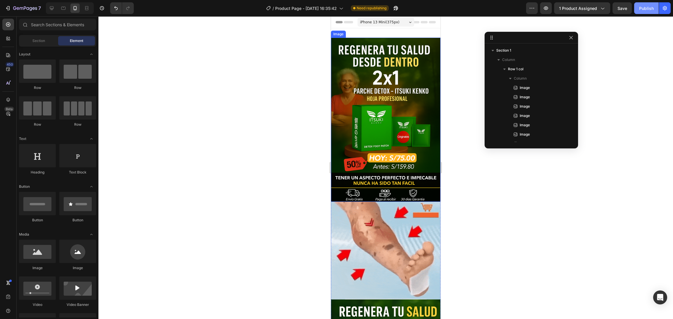
click at [370, 131] on img at bounding box center [386, 120] width 110 height 164
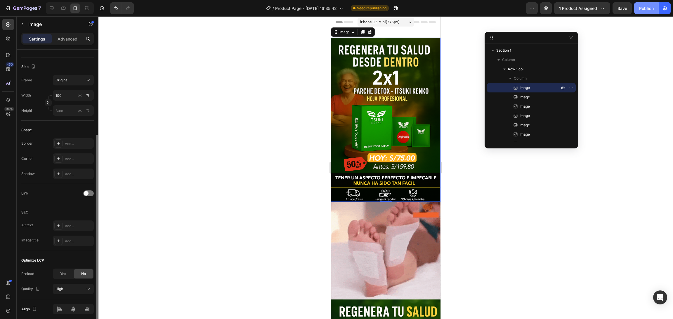
scroll to position [154, 0]
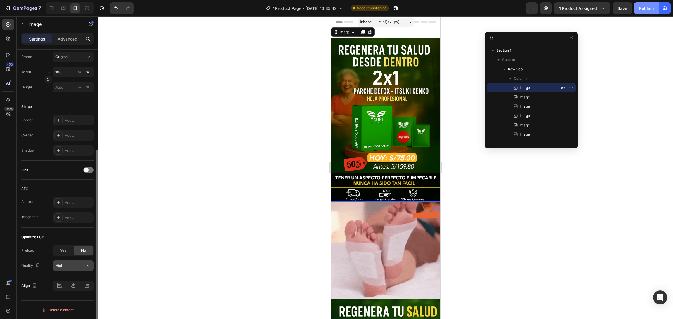
click at [68, 213] on div "High" at bounding box center [70, 265] width 30 height 5
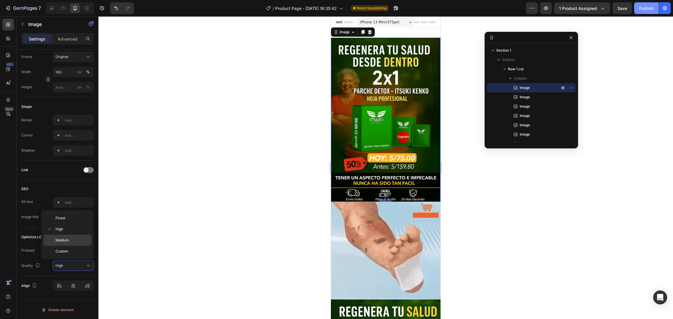
click at [74, 213] on p "Medium" at bounding box center [71, 240] width 33 height 5
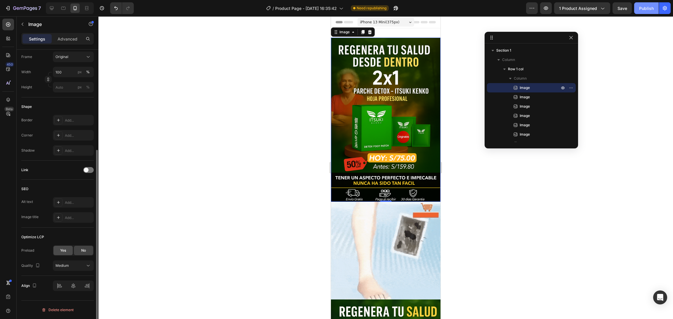
click at [69, 213] on div "Yes" at bounding box center [62, 250] width 19 height 9
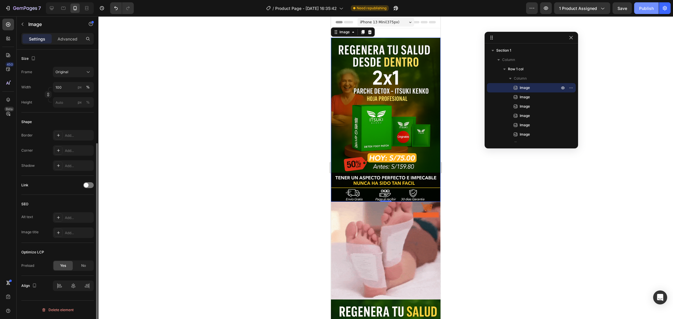
scroll to position [139, 0]
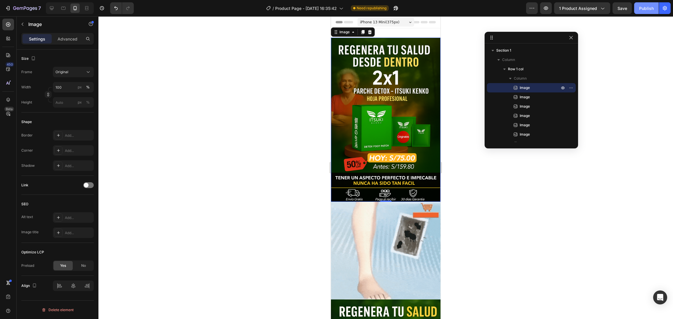
click at [361, 139] on img at bounding box center [386, 120] width 110 height 164
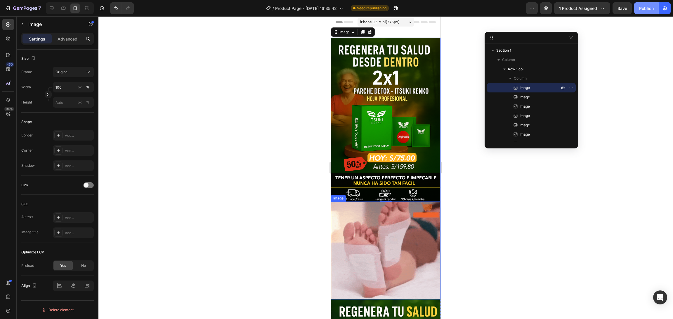
click at [376, 213] on img at bounding box center [386, 251] width 110 height 98
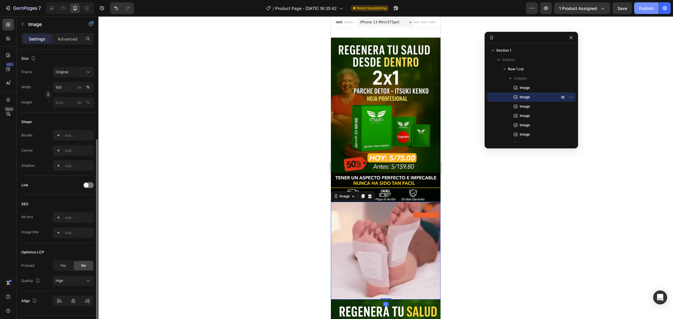
scroll to position [139, 0]
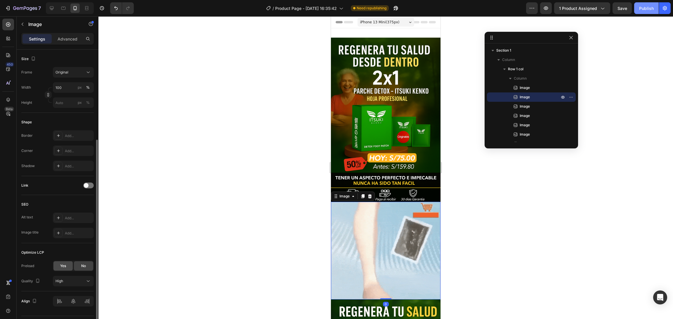
click at [62, 213] on span "Yes" at bounding box center [63, 266] width 6 height 5
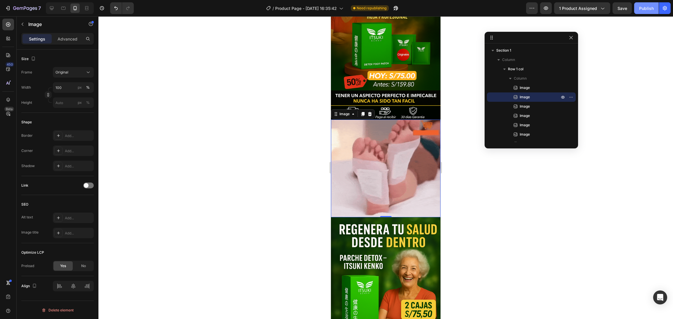
scroll to position [88, 0]
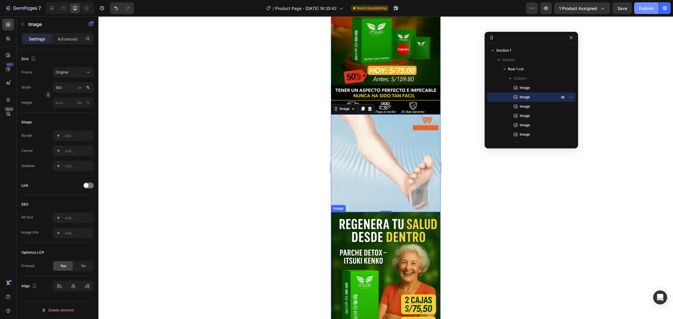
click at [377, 213] on img at bounding box center [386, 294] width 110 height 164
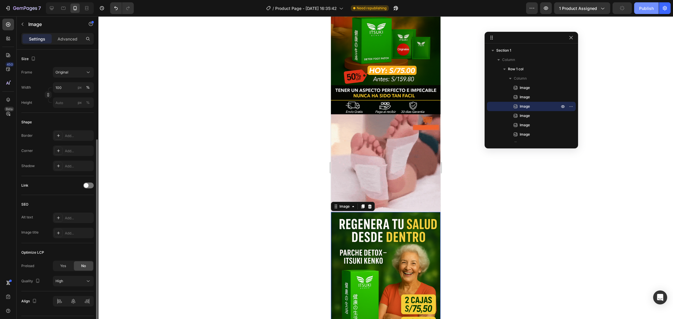
scroll to position [139, 0]
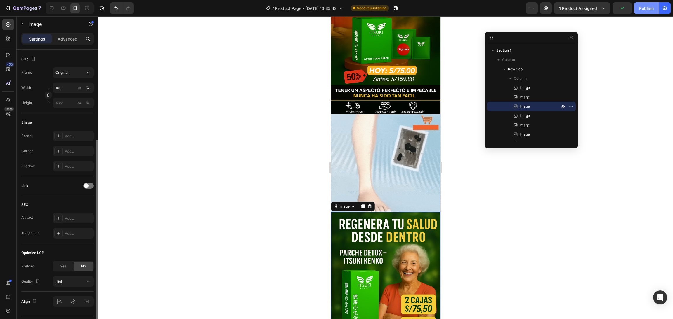
click at [381, 213] on img at bounding box center [386, 294] width 110 height 164
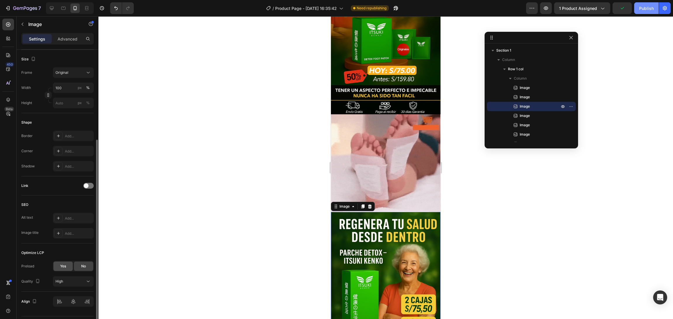
click at [59, 213] on div "Yes" at bounding box center [62, 266] width 19 height 9
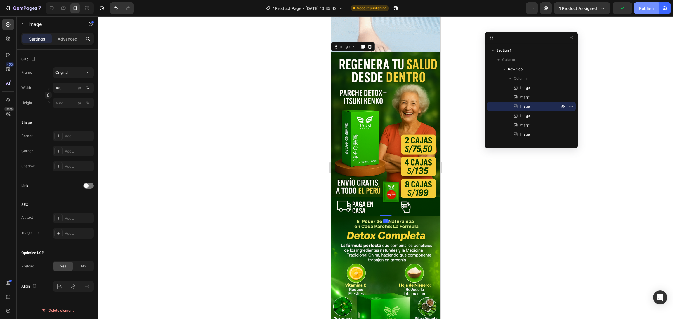
scroll to position [263, 0]
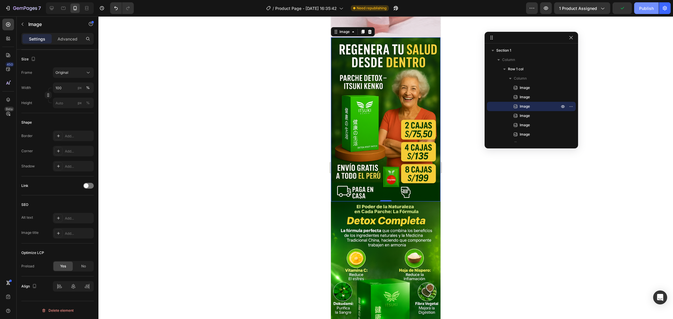
click at [398, 213] on img at bounding box center [386, 284] width 110 height 164
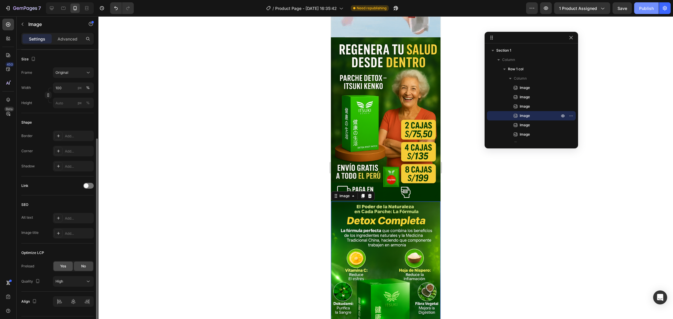
scroll to position [138, 0]
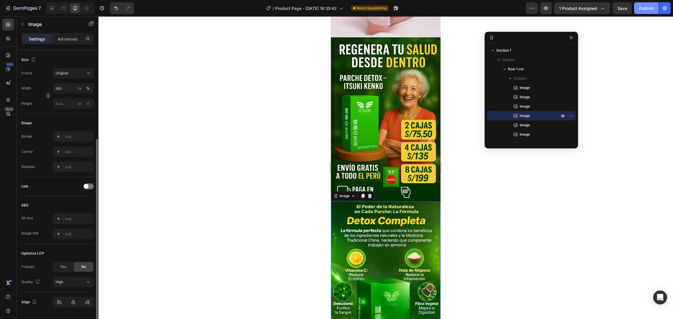
click at [64, 213] on span "Yes" at bounding box center [63, 267] width 6 height 5
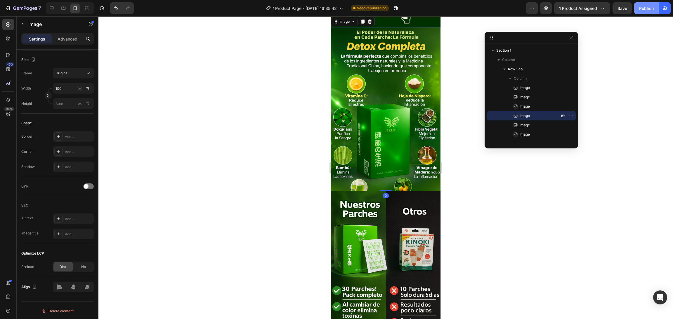
scroll to position [482, 0]
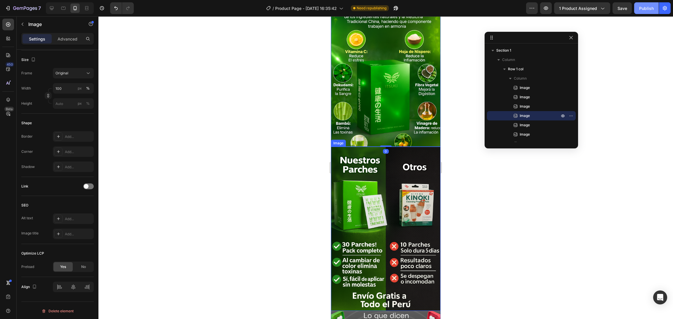
click at [393, 213] on img at bounding box center [386, 229] width 110 height 164
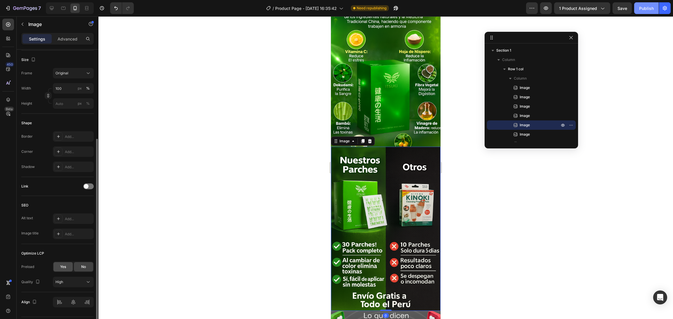
scroll to position [138, 0]
click at [64, 213] on span "Yes" at bounding box center [63, 267] width 6 height 5
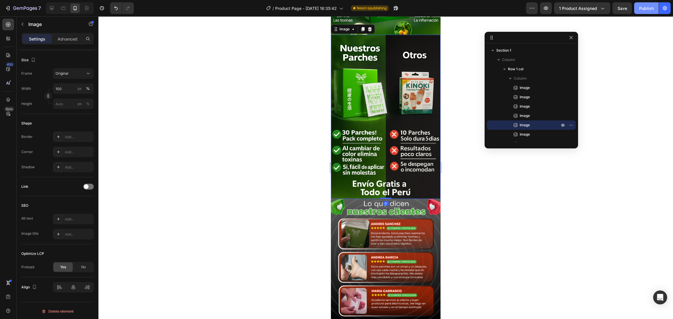
scroll to position [613, 0]
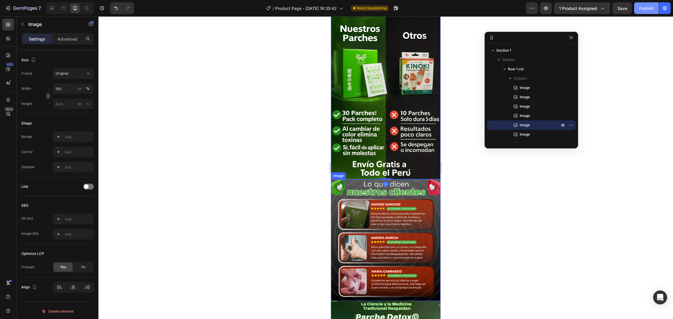
click at [378, 213] on img at bounding box center [386, 241] width 110 height 122
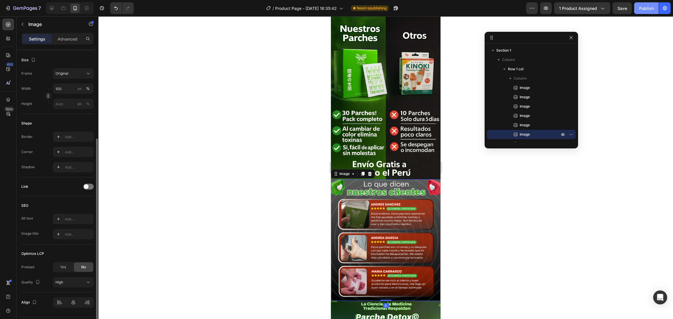
scroll to position [138, 0]
click at [60, 213] on span "Yes" at bounding box center [63, 267] width 6 height 5
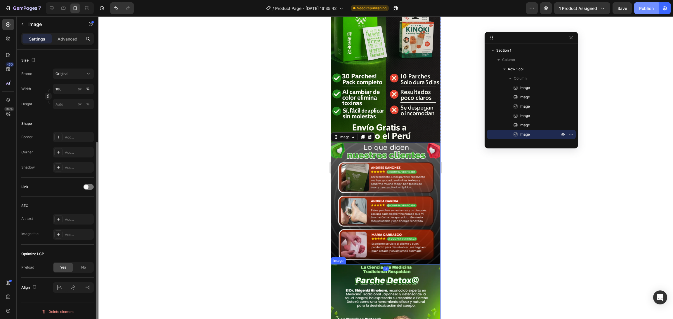
scroll to position [745, 0]
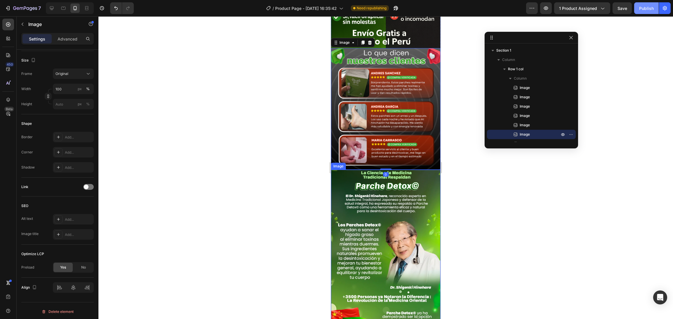
click at [390, 192] on img at bounding box center [386, 259] width 110 height 178
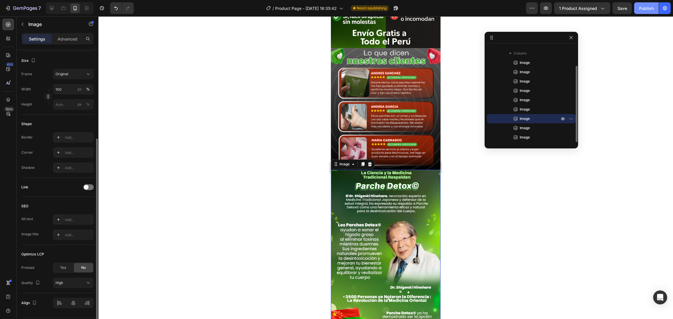
scroll to position [832, 0]
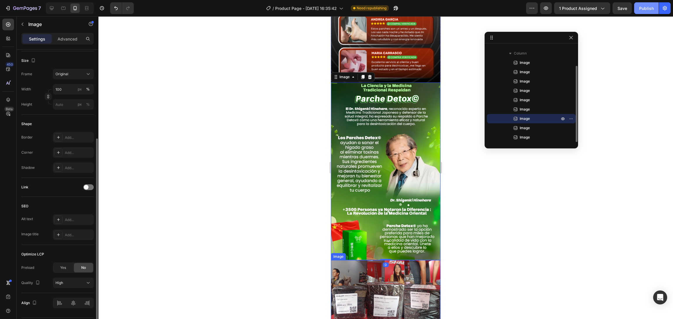
click at [373, 213] on img at bounding box center [386, 320] width 110 height 120
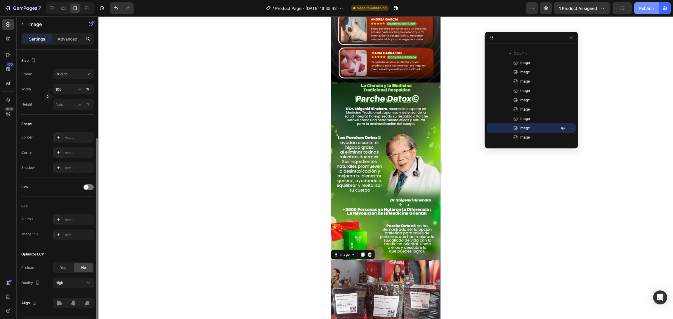
scroll to position [137, 0]
click at [60, 213] on span "Yes" at bounding box center [63, 268] width 6 height 5
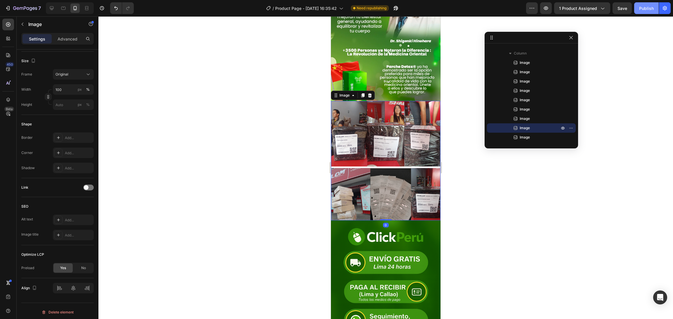
scroll to position [1007, 0]
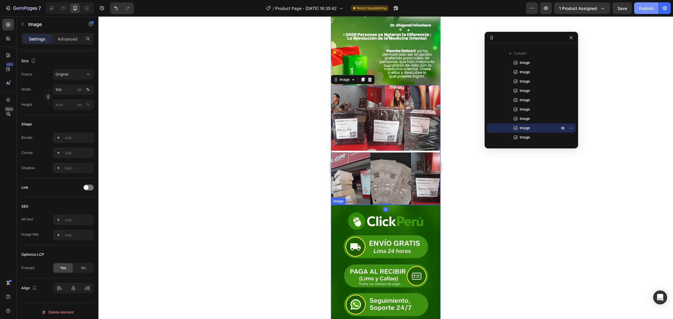
click at [381, 211] on img at bounding box center [386, 287] width 110 height 164
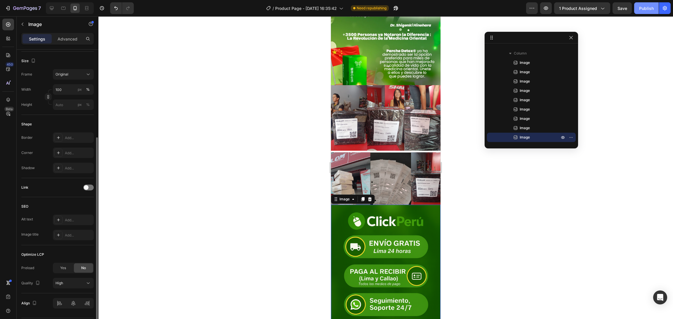
scroll to position [136, 0]
click at [62, 213] on span "Yes" at bounding box center [63, 268] width 6 height 5
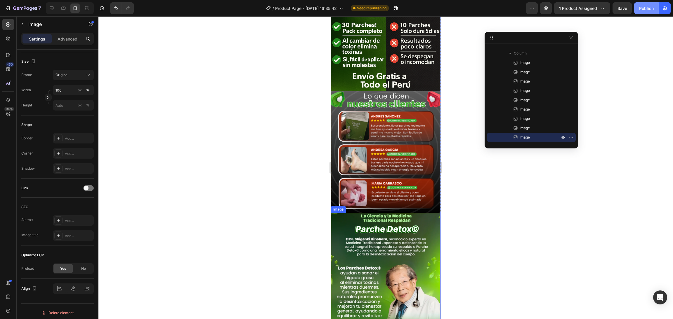
scroll to position [788, 0]
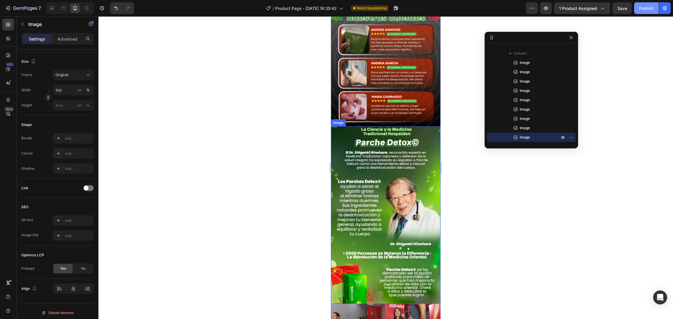
click at [369, 161] on img at bounding box center [386, 215] width 110 height 178
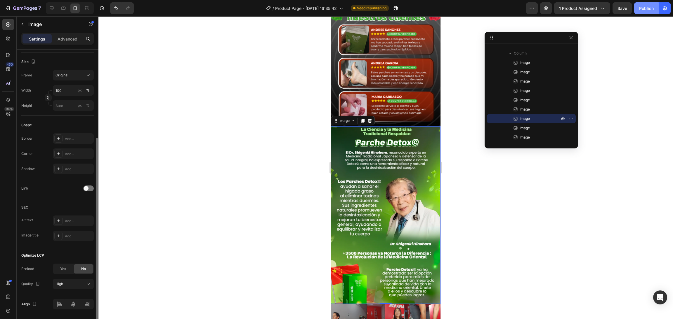
scroll to position [0, 0]
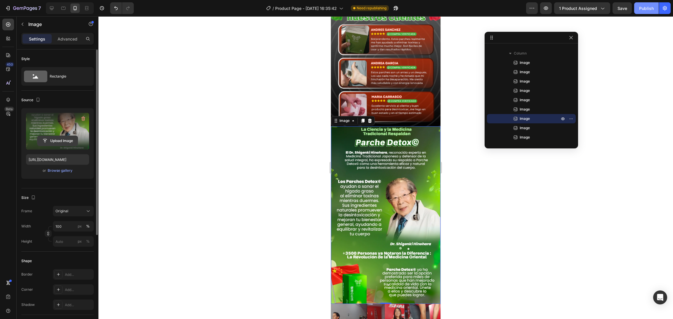
click at [55, 145] on input "file" at bounding box center [57, 141] width 40 height 10
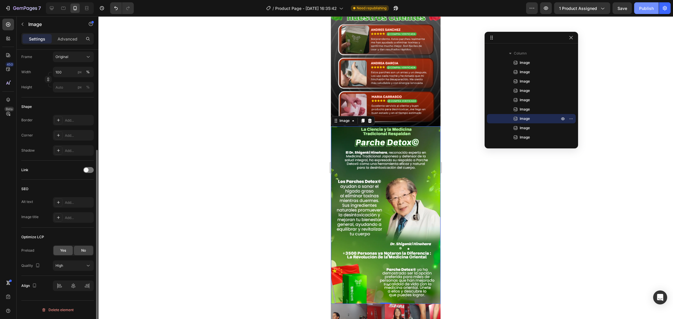
click at [67, 213] on div "Yes" at bounding box center [62, 250] width 19 height 9
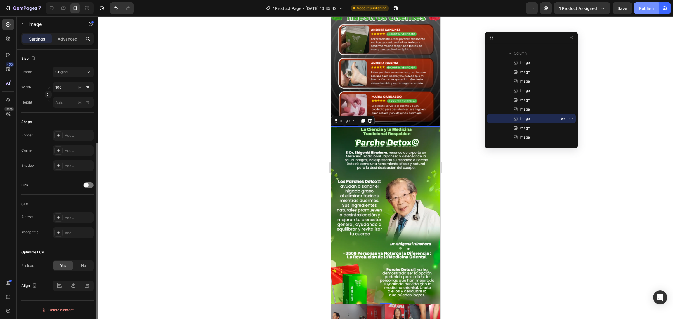
scroll to position [139, 0]
type input "[URL][DOMAIN_NAME]"
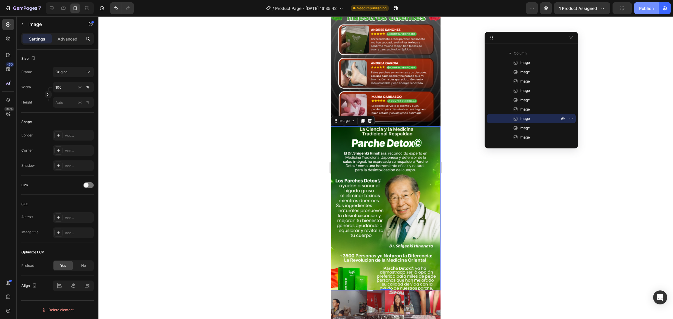
click at [448, 10] on div "Publish" at bounding box center [646, 8] width 15 height 6
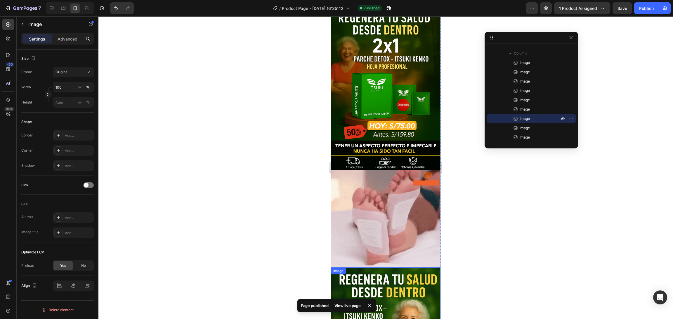
scroll to position [0, 0]
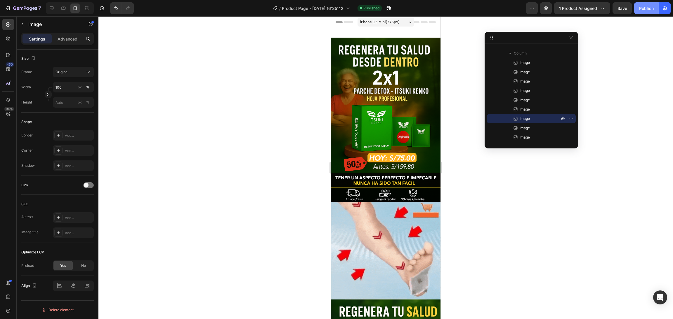
click at [448, 11] on button "Publish" at bounding box center [646, 8] width 25 height 12
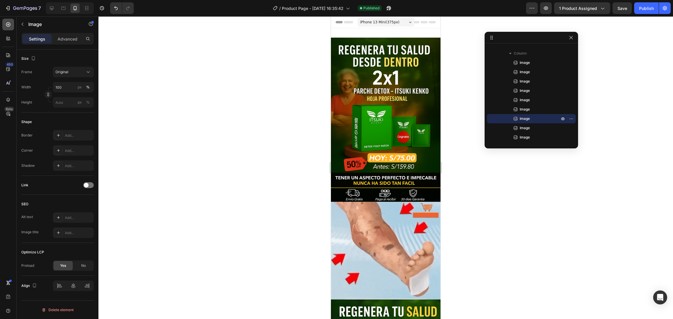
click at [6, 23] on icon at bounding box center [8, 25] width 6 height 6
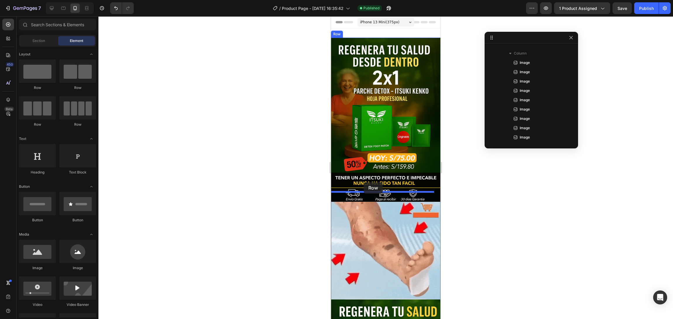
drag, startPoint x: 364, startPoint y: 98, endPoint x: 402, endPoint y: 62, distance: 51.7
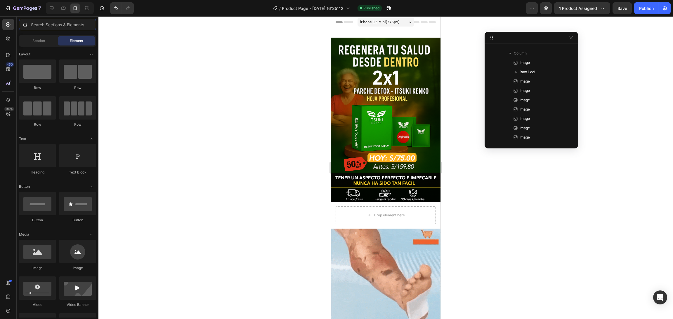
click at [59, 24] on input "text" at bounding box center [57, 25] width 77 height 12
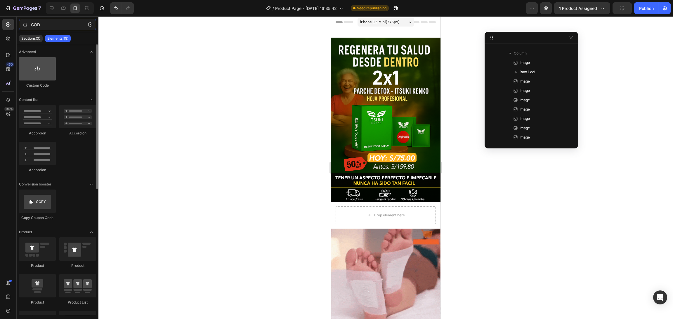
type input "COD"
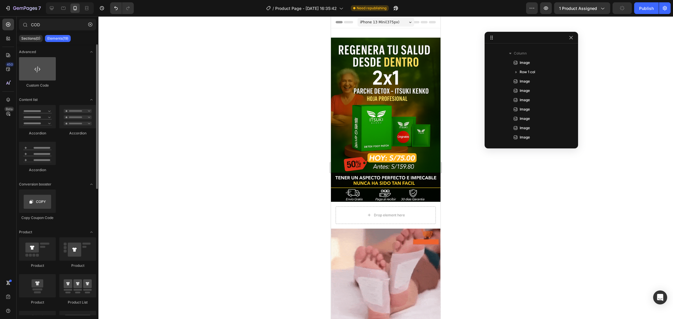
click at [42, 71] on div at bounding box center [37, 68] width 37 height 23
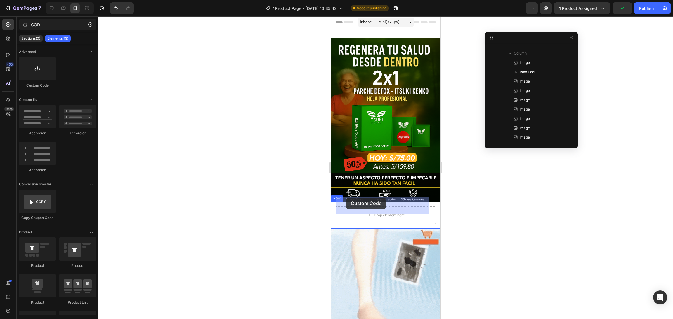
drag, startPoint x: 372, startPoint y: 90, endPoint x: 346, endPoint y: 198, distance: 110.8
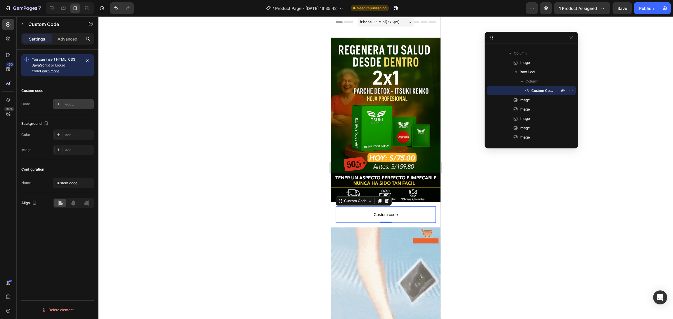
click at [70, 105] on div "Add..." at bounding box center [78, 104] width 27 height 5
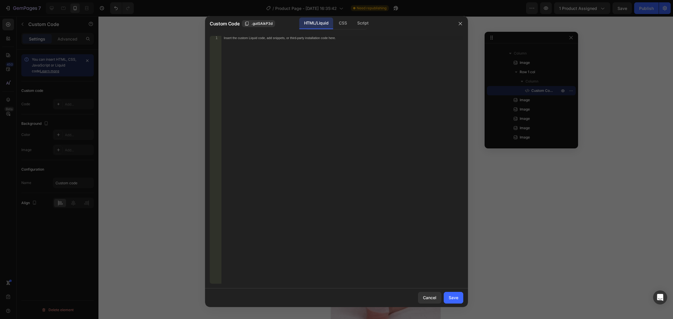
click at [311, 109] on div "Insert the custom Liquid code, add snippets, or third-party installation code h…" at bounding box center [342, 164] width 242 height 256
paste textarea "<span id="es-form-hook" ></span>"
type textarea "<span id="es-form-hook" ></span>"
click at [448, 213] on div "Save" at bounding box center [454, 298] width 10 height 6
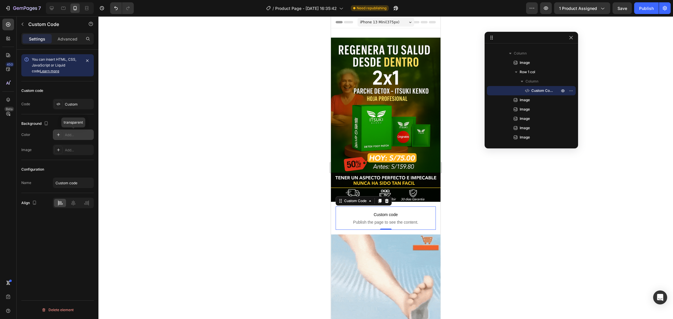
click at [79, 135] on div "Add..." at bounding box center [78, 135] width 27 height 5
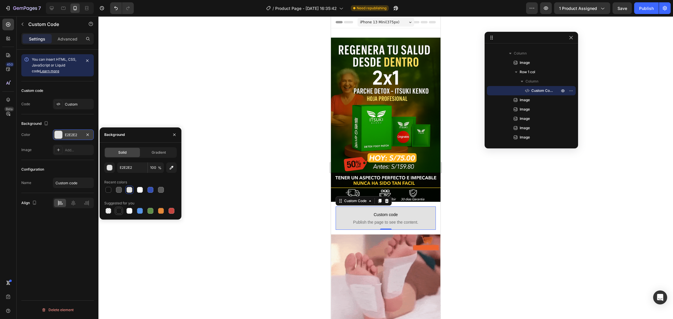
click at [120, 211] on div at bounding box center [119, 211] width 6 height 6
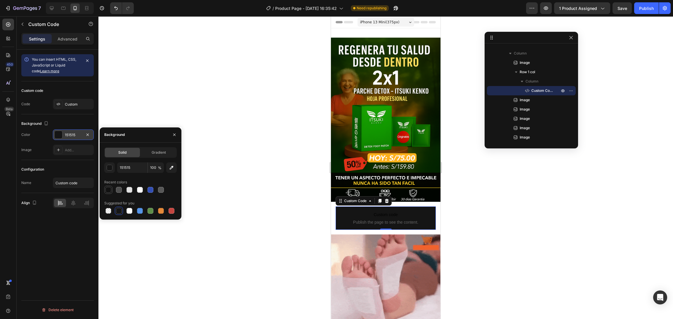
click at [109, 191] on div at bounding box center [108, 190] width 6 height 6
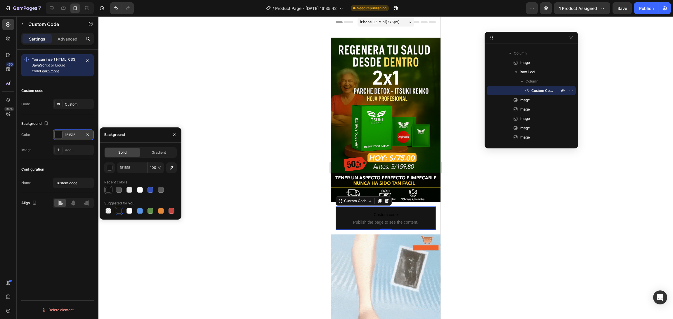
type input "121212"
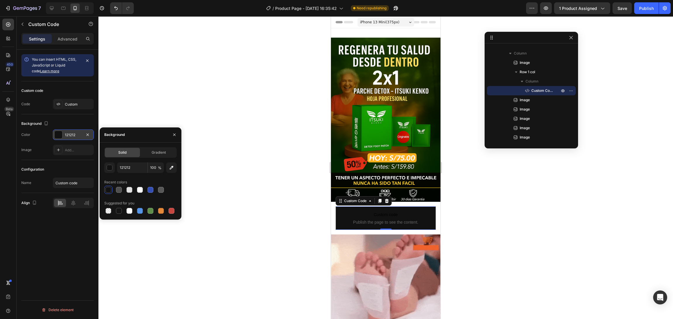
click at [49, 192] on div "Configuration Name Custom code" at bounding box center [57, 176] width 72 height 33
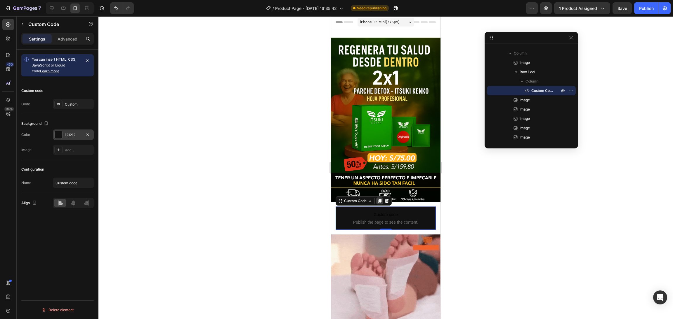
click at [381, 199] on icon at bounding box center [379, 201] width 5 height 5
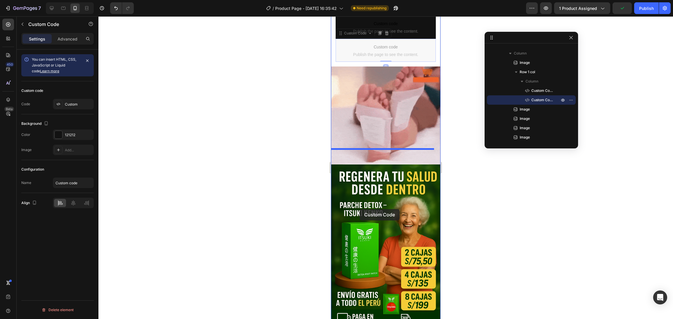
scroll to position [219, 0]
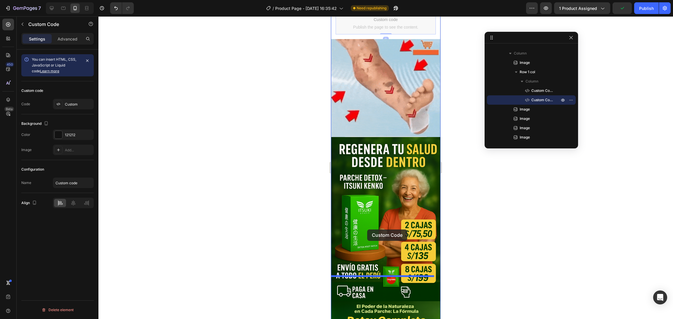
drag, startPoint x: 346, startPoint y: 214, endPoint x: 367, endPoint y: 230, distance: 26.1
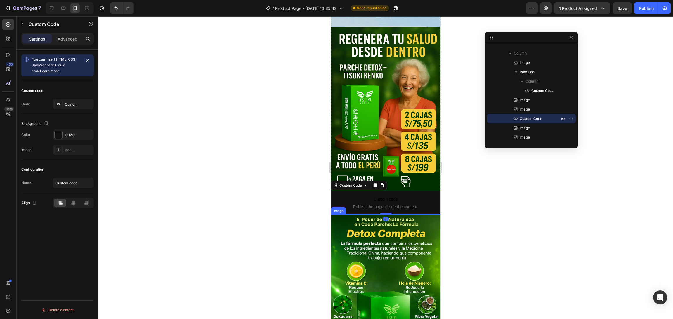
scroll to position [307, 0]
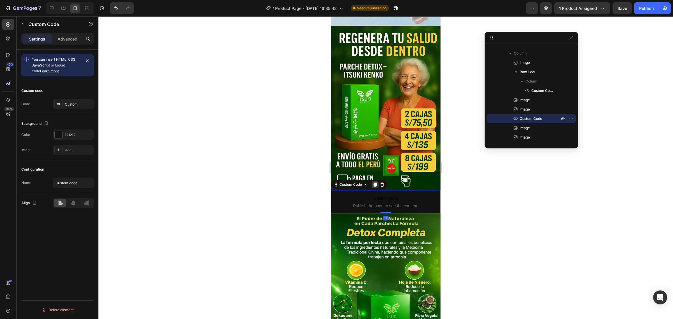
click at [373, 183] on icon at bounding box center [375, 185] width 5 height 5
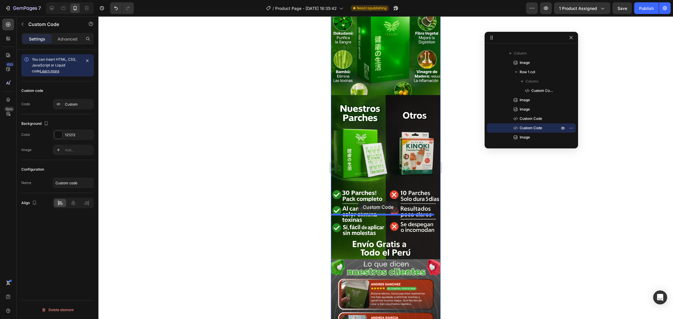
scroll to position [613, 0]
drag, startPoint x: 341, startPoint y: 184, endPoint x: 376, endPoint y: 202, distance: 39.2
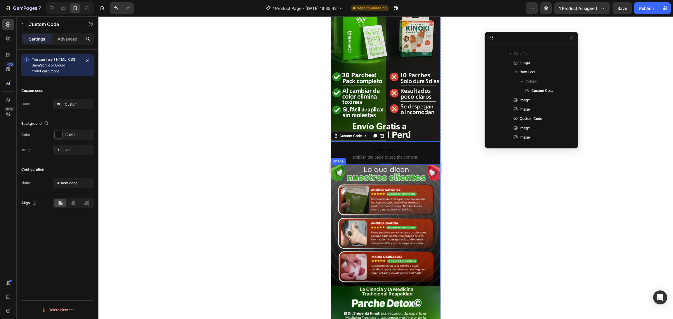
scroll to position [721, 0]
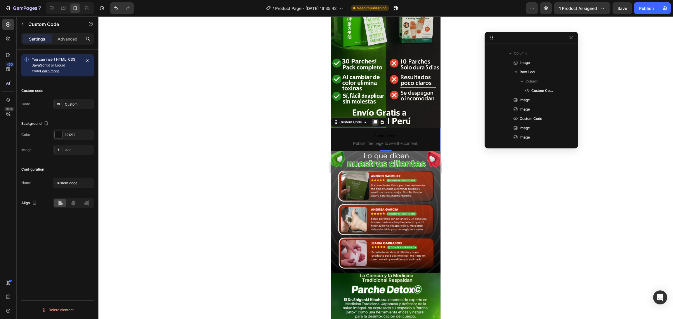
click at [375, 120] on icon at bounding box center [375, 122] width 3 height 4
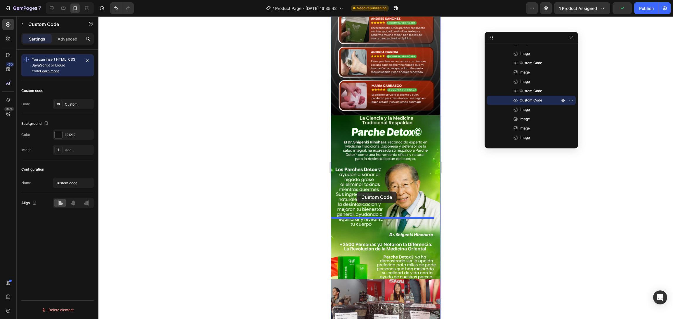
scroll to position [940, 0]
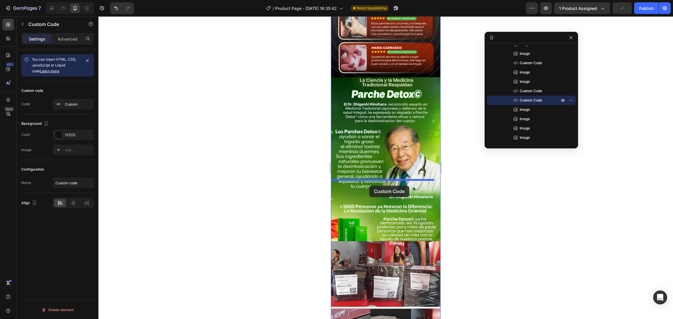
drag, startPoint x: 349, startPoint y: 101, endPoint x: 369, endPoint y: 185, distance: 87.0
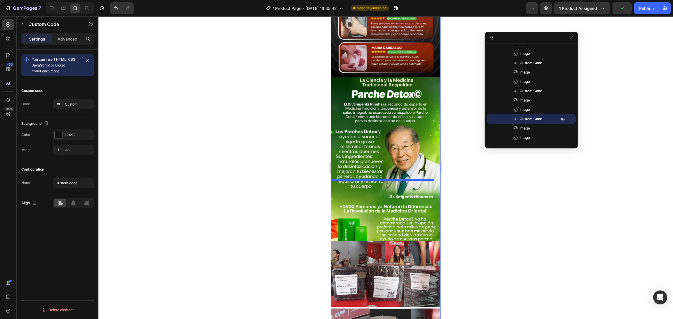
scroll to position [917, 0]
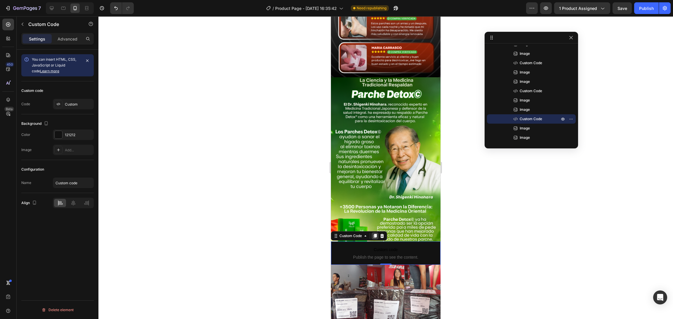
click at [375, 213] on icon at bounding box center [375, 236] width 3 height 4
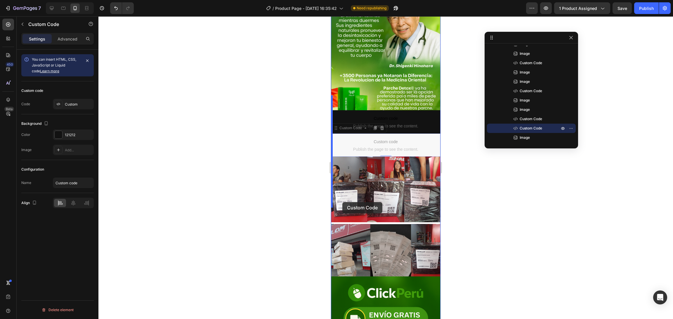
scroll to position [1136, 0]
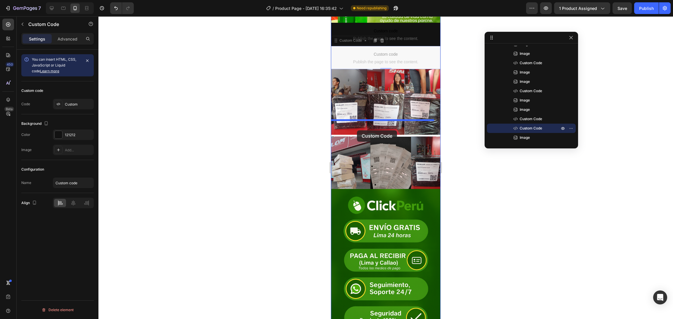
drag, startPoint x: 339, startPoint y: 197, endPoint x: 357, endPoint y: 131, distance: 68.9
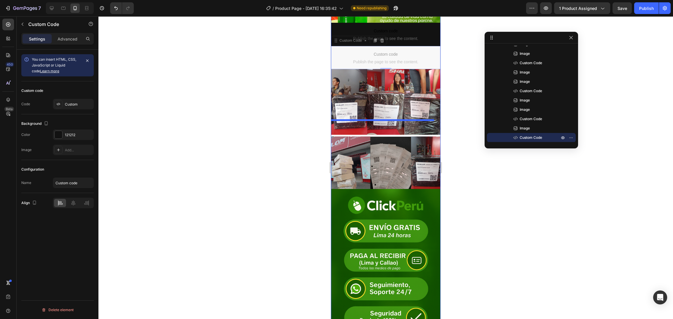
scroll to position [1112, 0]
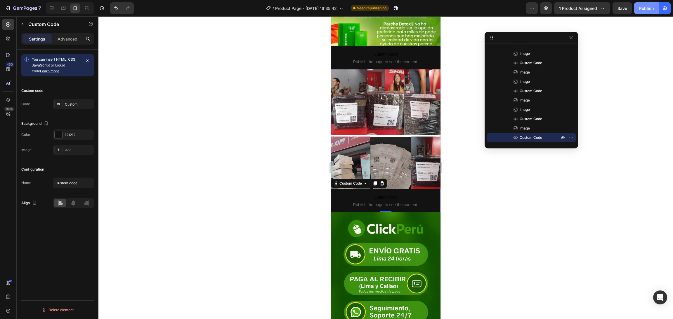
click at [448, 8] on div "Publish" at bounding box center [646, 8] width 15 height 6
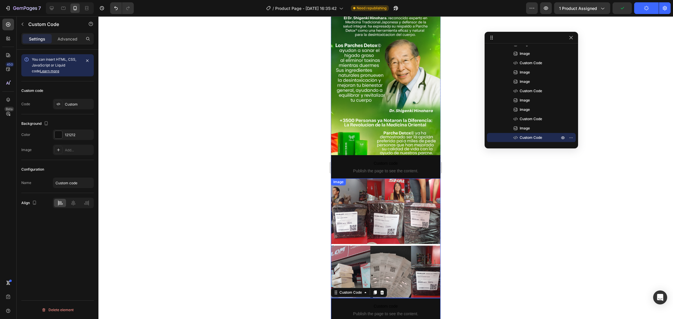
scroll to position [981, 0]
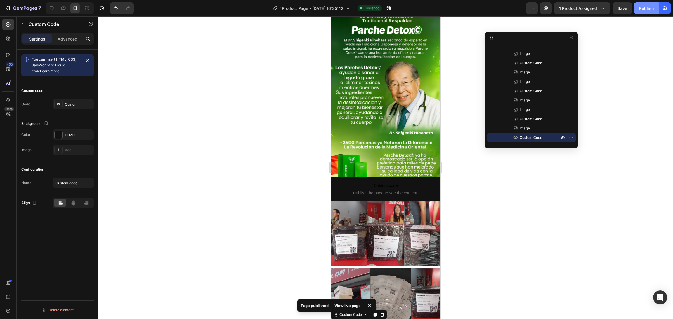
click at [448, 6] on div "Publish" at bounding box center [646, 8] width 15 height 6
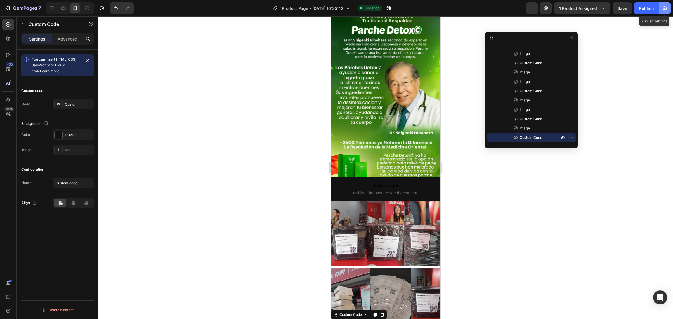
click at [448, 11] on button "button" at bounding box center [665, 8] width 12 height 12
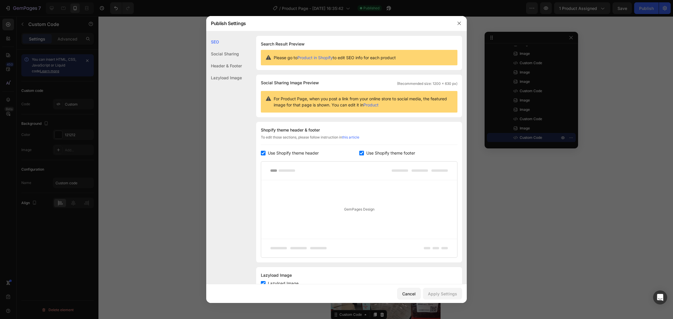
click at [308, 156] on span "Use Shopify theme header" at bounding box center [293, 153] width 51 height 7
checkbox input "false"
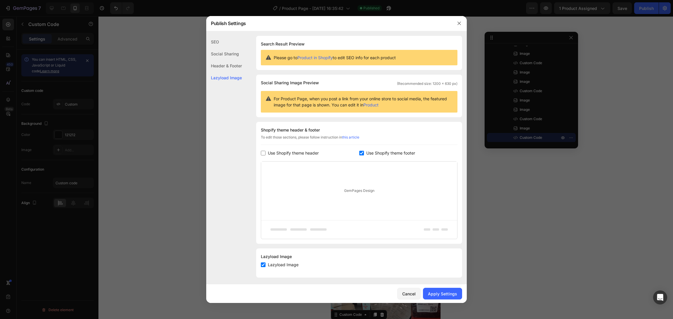
click at [378, 151] on span "Use Shopify theme footer" at bounding box center [390, 153] width 49 height 7
checkbox input "false"
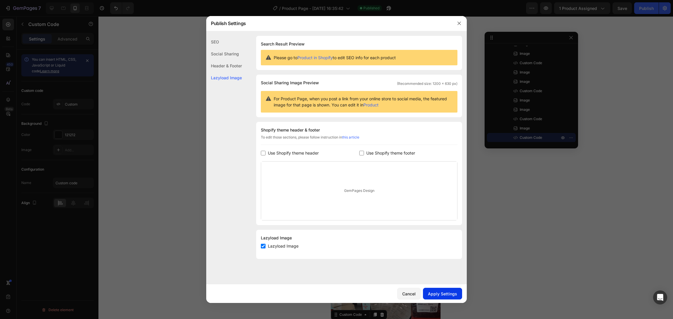
click at [437, 213] on div "Apply Settings" at bounding box center [442, 294] width 29 height 6
click at [448, 23] on button "button" at bounding box center [458, 23] width 9 height 9
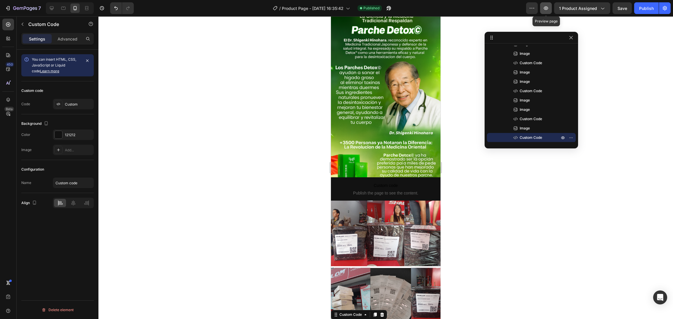
click at [448, 8] on icon "button" at bounding box center [546, 8] width 4 height 4
click at [339, 171] on div "Custom Code" at bounding box center [344, 173] width 25 height 5
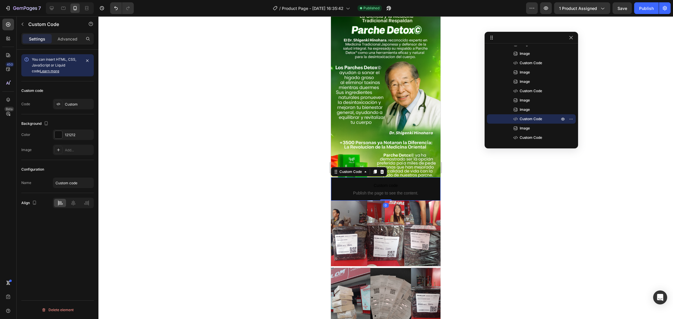
click at [335, 182] on span "Custom code" at bounding box center [386, 185] width 110 height 7
click at [60, 134] on div at bounding box center [59, 135] width 8 height 8
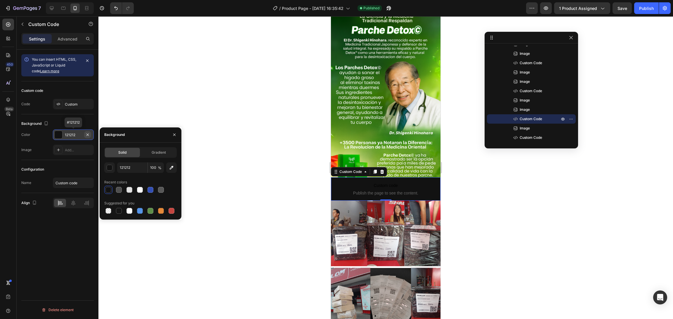
click at [88, 135] on icon "button" at bounding box center [87, 135] width 5 height 5
type input "000000"
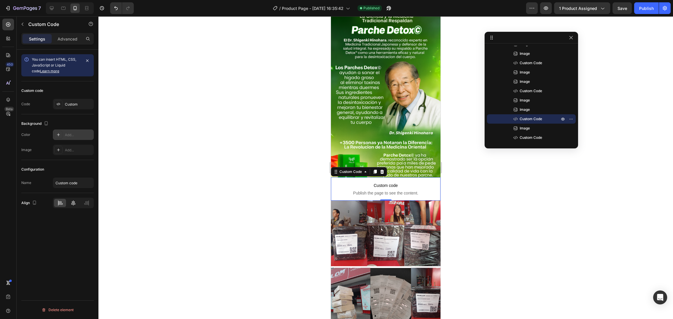
click at [74, 205] on icon at bounding box center [73, 203] width 6 height 6
click at [70, 104] on div "Custom" at bounding box center [78, 104] width 27 height 5
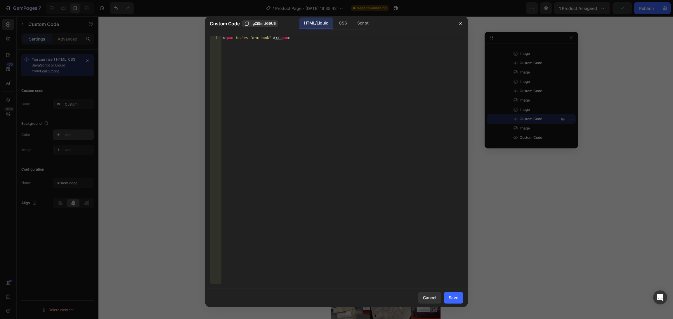
type textarea "<span id="es-form-hook" ></span>"
click at [236, 55] on div "< span id = "es-form-hook" > </ span >" at bounding box center [342, 164] width 242 height 256
click at [310, 43] on div "< span id = "es-form-hook" > </ span >" at bounding box center [342, 160] width 242 height 248
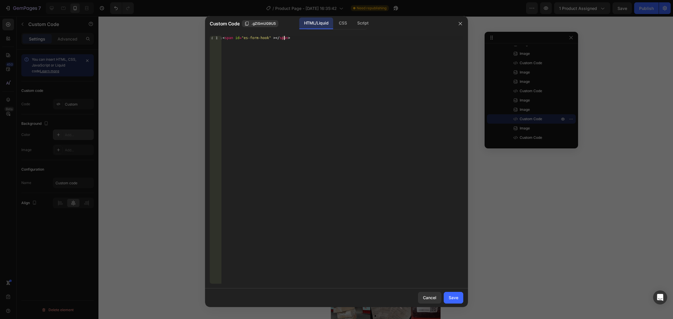
click at [310, 43] on div "< span id = "es-form-hook" > </ span >" at bounding box center [342, 164] width 242 height 256
paste textarea
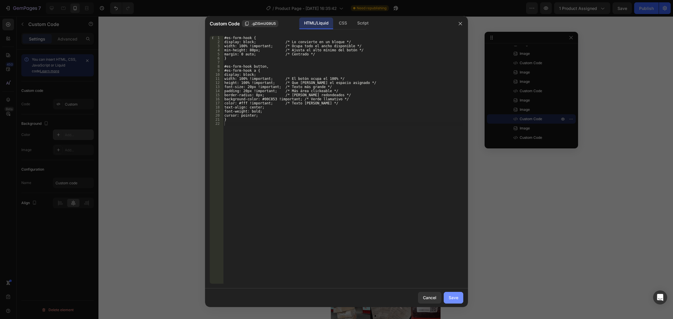
click at [448, 213] on div "Save" at bounding box center [454, 298] width 10 height 6
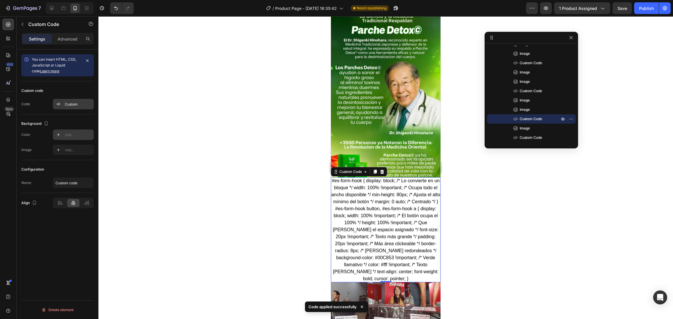
click at [64, 103] on div "Custom" at bounding box center [73, 104] width 41 height 11
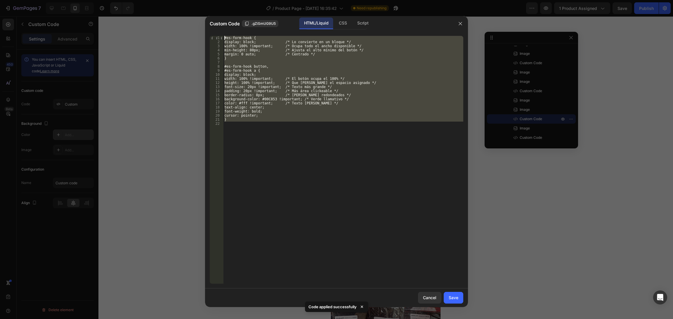
drag, startPoint x: 300, startPoint y: 124, endPoint x: 181, endPoint y: 11, distance: 164.2
click at [181, 11] on div "Custom Code .gZiSmUG9U5 HTML/Liquid CSS Script 1 2 3 4 5 6 7 8 9 10 11 12 13 14…" at bounding box center [336, 159] width 673 height 319
type textarea "#es-form-hook { display: block; /* Lo convierte en un bloque */"
click at [352, 24] on div "CSS" at bounding box center [362, 24] width 20 height 12
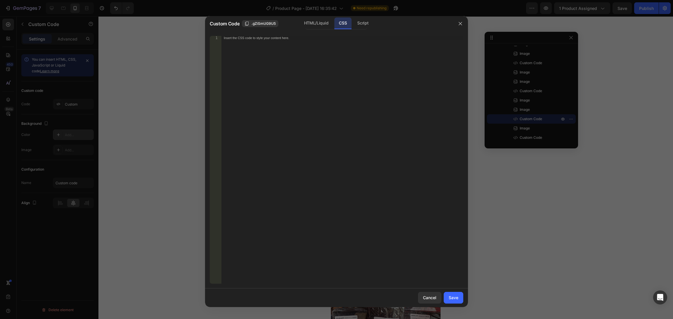
click at [287, 42] on div "Insert the CSS code to style your content here." at bounding box center [342, 164] width 242 height 256
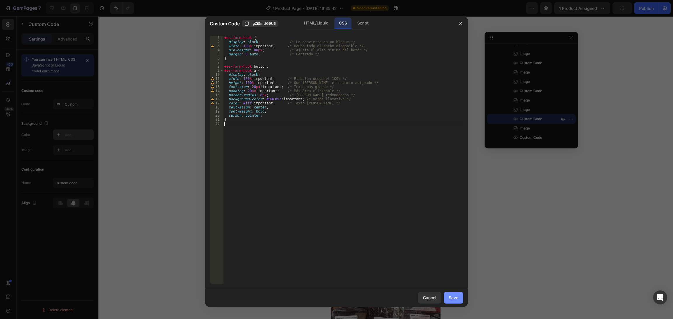
click at [448, 213] on button "Save" at bounding box center [454, 298] width 20 height 12
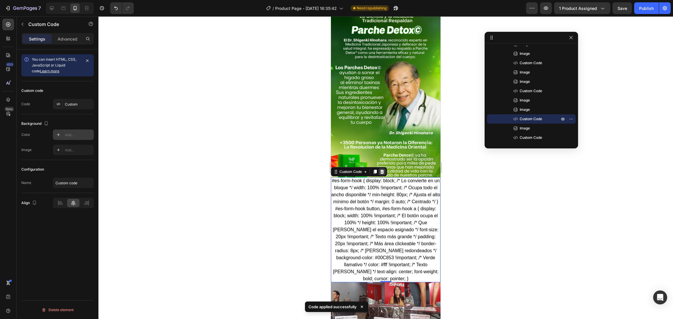
click at [382, 170] on icon at bounding box center [382, 172] width 5 height 5
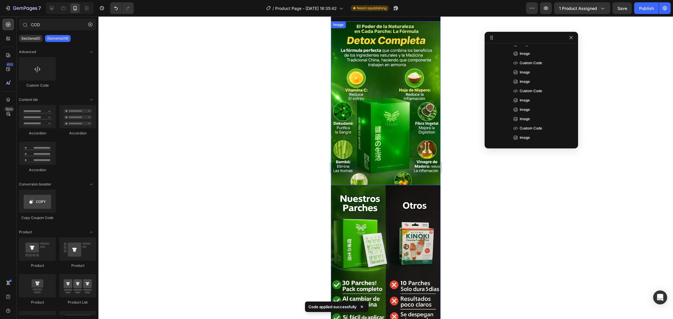
scroll to position [631, 0]
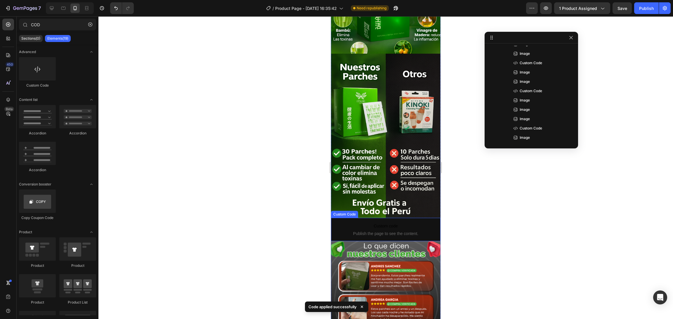
click at [363, 213] on span "Custom code" at bounding box center [386, 226] width 110 height 7
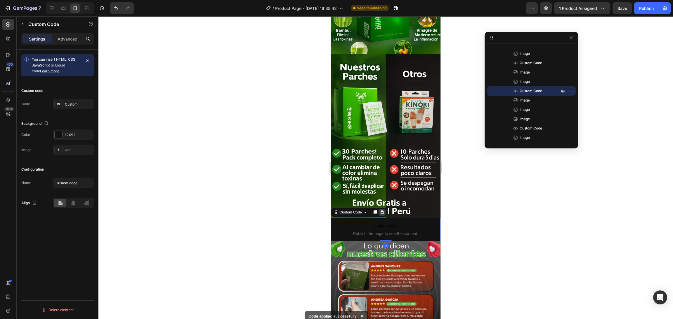
click at [382, 210] on icon at bounding box center [382, 212] width 5 height 5
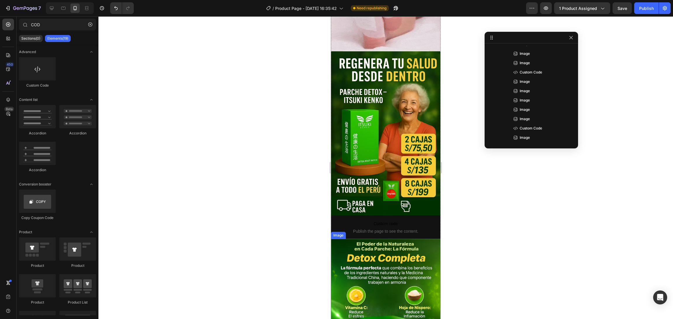
scroll to position [280, 0]
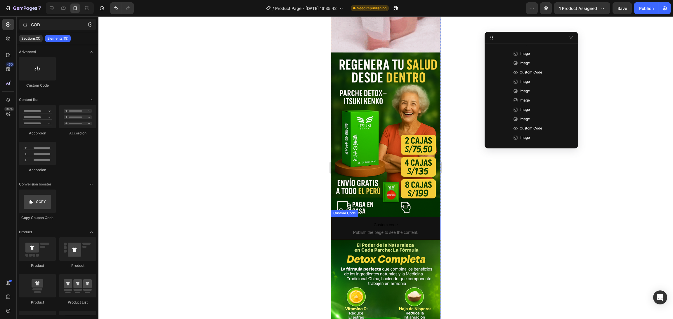
click at [350, 213] on p "Custom code Publish the page to see the content." at bounding box center [386, 228] width 110 height 23
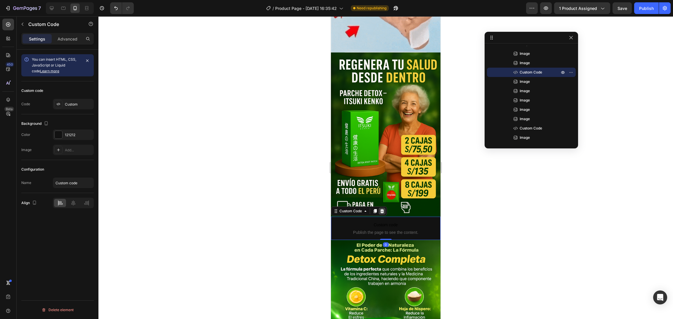
click at [380, 209] on icon at bounding box center [382, 211] width 5 height 5
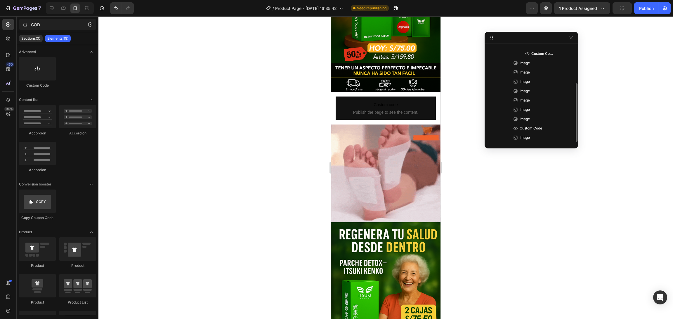
scroll to position [61, 0]
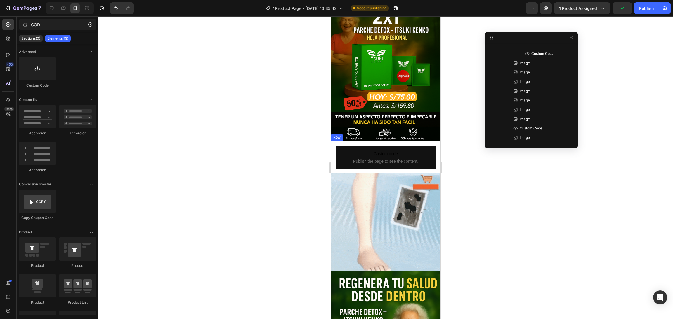
click at [392, 141] on div "Custom code Publish the page to see the content. Custom Code Row" at bounding box center [386, 157] width 110 height 33
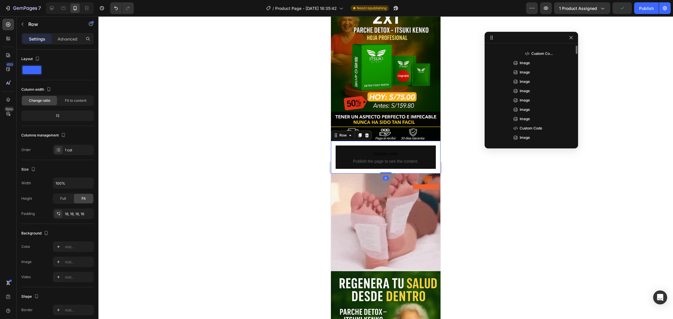
scroll to position [8, 0]
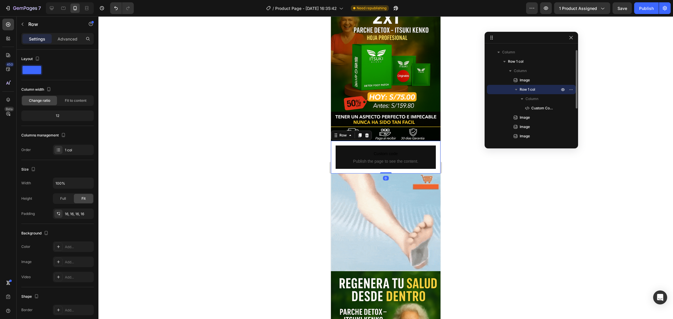
click at [334, 141] on div "Custom code Publish the page to see the content. Custom Code Row 0" at bounding box center [386, 157] width 110 height 33
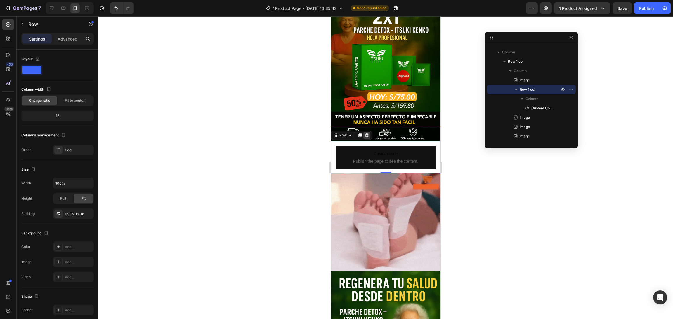
click at [367, 132] on div at bounding box center [366, 135] width 7 height 7
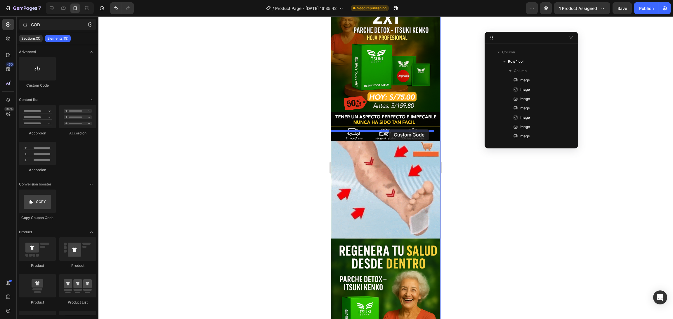
drag, startPoint x: 364, startPoint y: 81, endPoint x: 388, endPoint y: 129, distance: 53.8
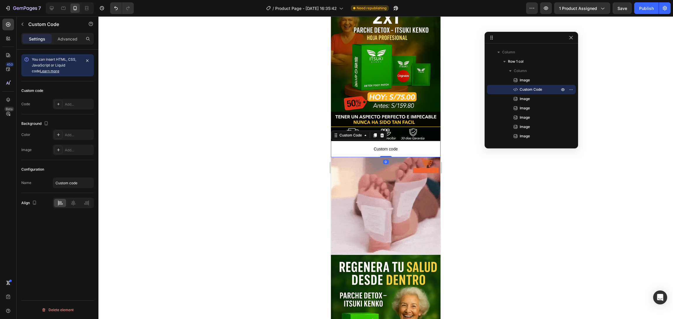
click at [339, 146] on span "Custom code" at bounding box center [386, 149] width 110 height 7
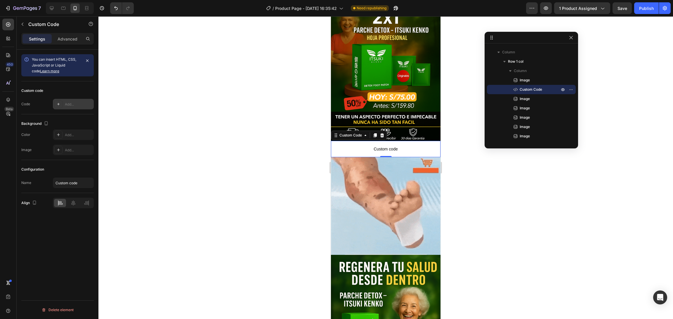
click at [62, 106] on div "Add..." at bounding box center [73, 104] width 41 height 11
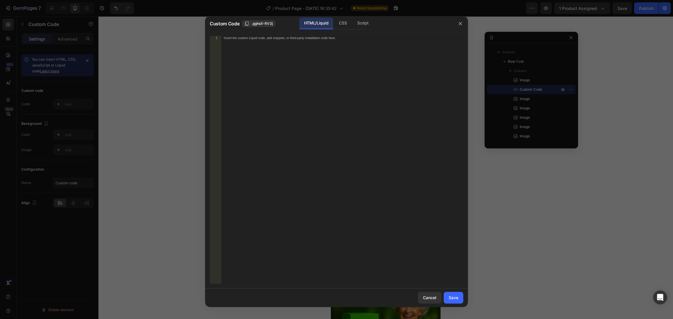
click at [315, 109] on div "Insert the custom Liquid code, add snippets, or third-party installation code h…" at bounding box center [342, 164] width 242 height 256
click at [363, 23] on div "Script" at bounding box center [362, 24] width 20 height 12
click at [341, 25] on div "CSS" at bounding box center [342, 24] width 17 height 12
click at [310, 47] on div "Insert the CSS code to style your content here." at bounding box center [342, 164] width 242 height 256
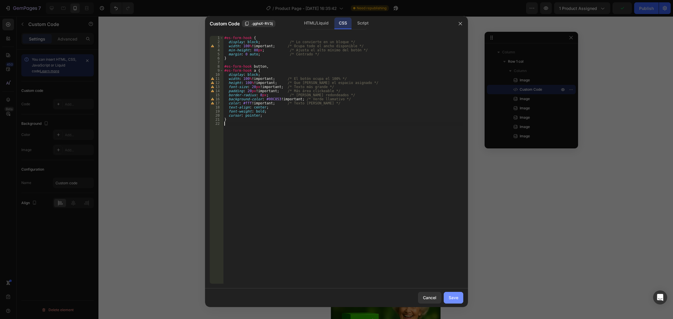
click at [448, 213] on div "Save" at bounding box center [454, 298] width 10 height 6
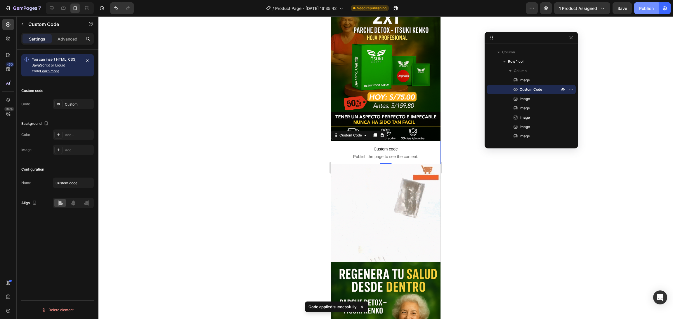
click at [448, 7] on div "Publish" at bounding box center [646, 8] width 15 height 6
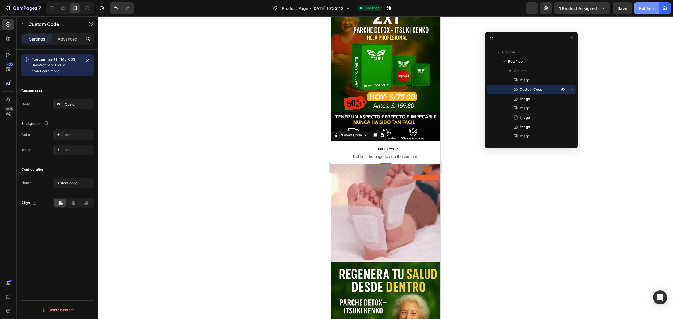
click at [448, 8] on div "Publish" at bounding box center [646, 8] width 15 height 6
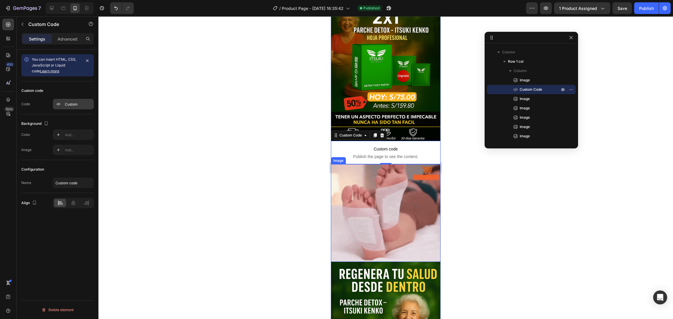
click at [73, 105] on div "Custom" at bounding box center [78, 104] width 27 height 5
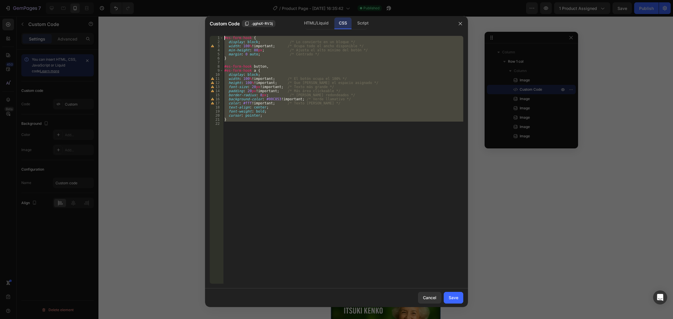
drag, startPoint x: 286, startPoint y: 131, endPoint x: 183, endPoint y: -2, distance: 168.3
click at [183, 0] on html "7 / Product Page - [DATE] 16:35:42 Published Preview 1 product assigned Save Pu…" at bounding box center [336, 0] width 673 height 0
type textarea "#es-form-hook { display: block; /* Lo convierte en un bloque */"
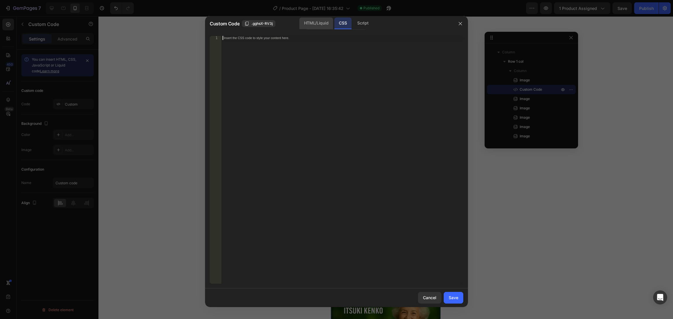
click at [309, 23] on div "HTML/Liquid" at bounding box center [316, 24] width 34 height 12
click at [292, 56] on div "Insert the custom Liquid code, add snippets, or third-party installation code h…" at bounding box center [342, 164] width 242 height 256
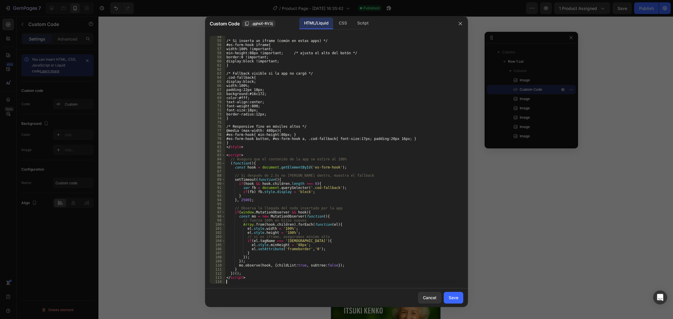
scroll to position [218, 0]
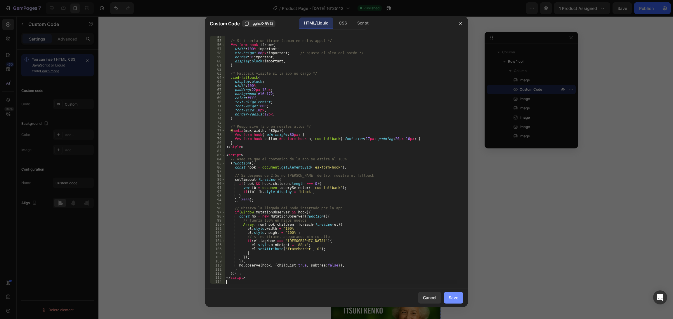
click at [448, 213] on div "Save" at bounding box center [454, 298] width 10 height 6
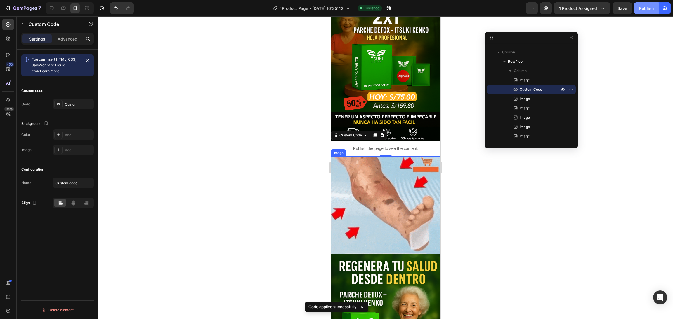
click at [448, 7] on div "Publish" at bounding box center [646, 8] width 15 height 6
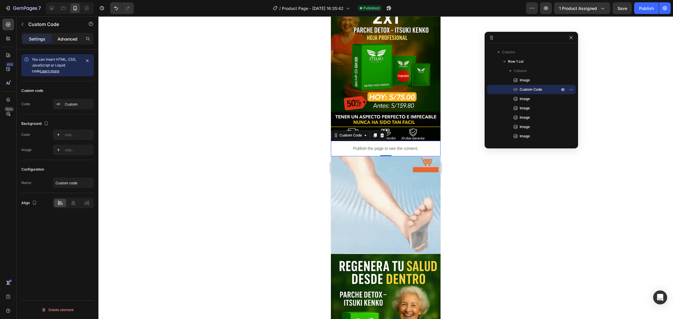
click at [62, 39] on p "Advanced" at bounding box center [68, 39] width 20 height 6
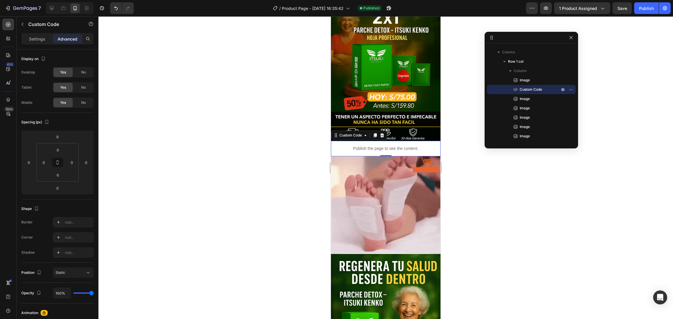
click at [62, 39] on p "Advanced" at bounding box center [68, 39] width 20 height 6
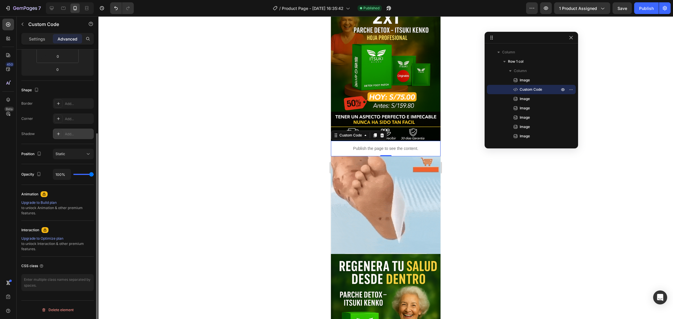
scroll to position [0, 0]
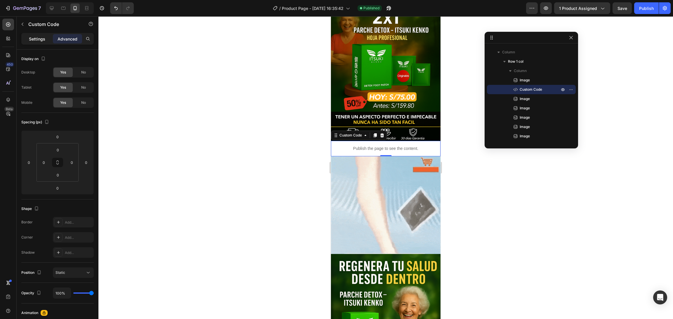
click at [32, 37] on p "Settings" at bounding box center [37, 39] width 16 height 6
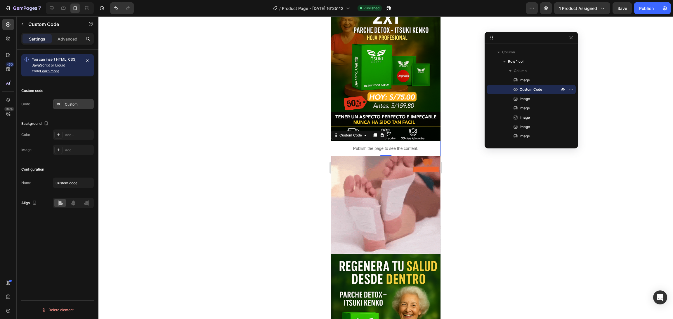
click at [67, 102] on div "Custom" at bounding box center [78, 104] width 27 height 5
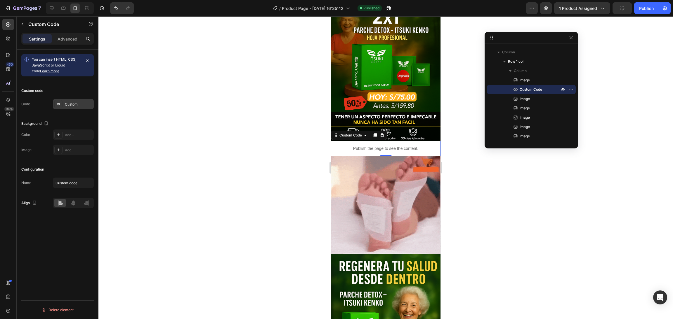
click at [60, 109] on div "Custom" at bounding box center [73, 104] width 41 height 11
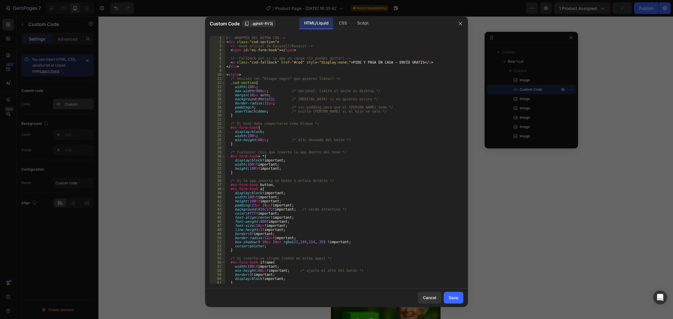
click at [62, 108] on div at bounding box center [336, 159] width 673 height 319
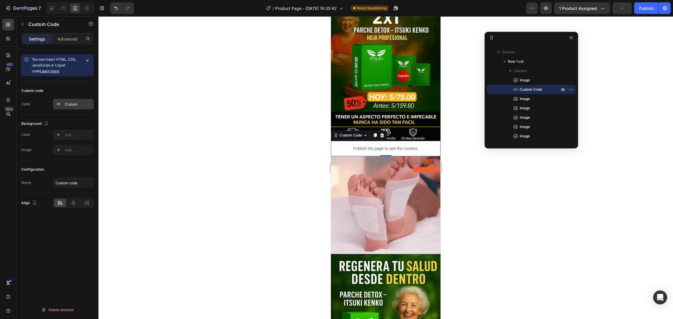
click at [62, 108] on div "Custom" at bounding box center [73, 104] width 41 height 11
click at [69, 110] on div "Custom code Code Custom" at bounding box center [57, 97] width 72 height 33
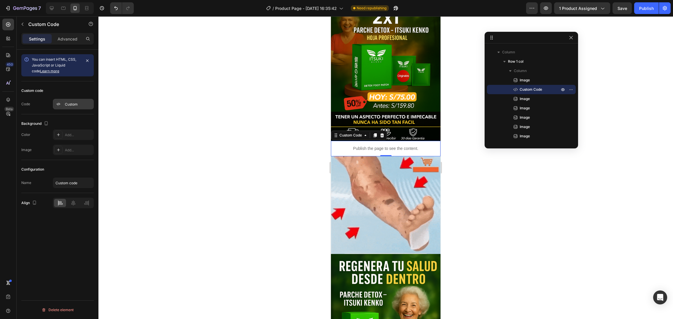
click at [70, 103] on div "Custom" at bounding box center [78, 104] width 27 height 5
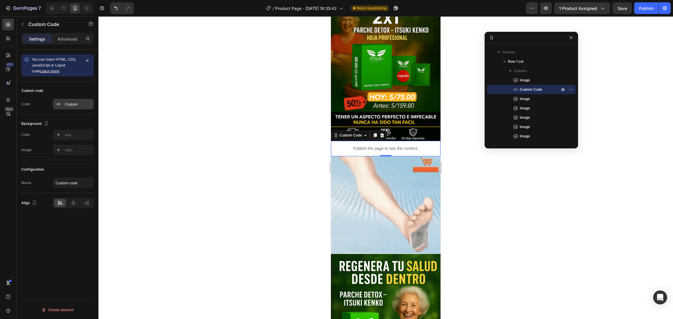
click at [78, 105] on div "Custom" at bounding box center [78, 104] width 27 height 5
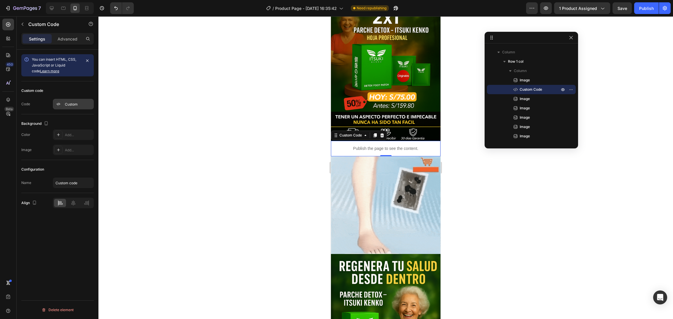
click at [60, 106] on icon at bounding box center [58, 104] width 5 height 5
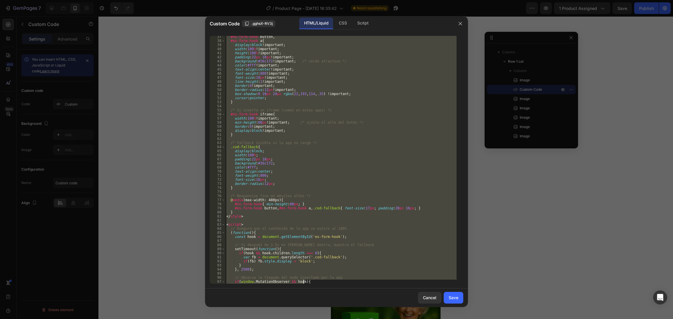
scroll to position [218, 0]
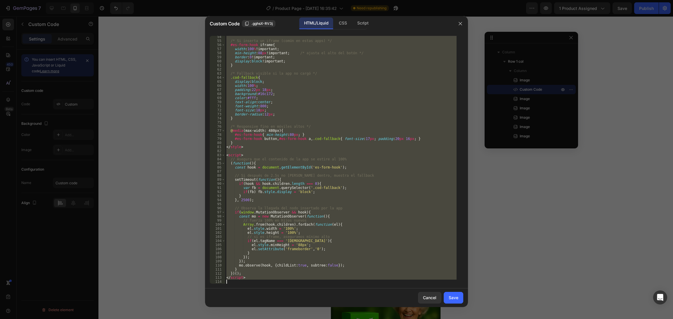
drag, startPoint x: 226, startPoint y: 37, endPoint x: 421, endPoint y: 340, distance: 360.1
click at [421, 0] on html "7 / Product Page - [DATE] 16:35:42 Need republishing Preview 1 product assigned…" at bounding box center [336, 0] width 673 height 0
type textarea "</script>"
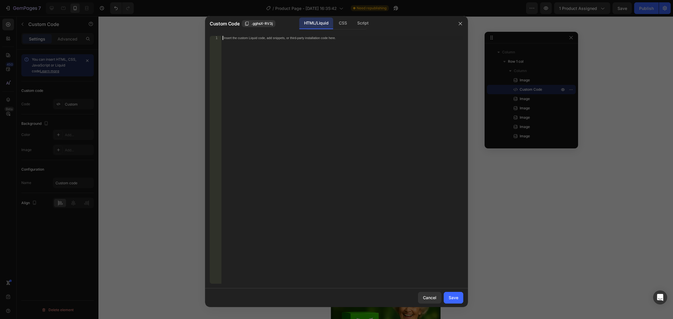
paste textarea "<span id="es-form-hook" ></span>"
type textarea "<span id="es-form-hook" ></span>"
click at [448, 213] on button "Save" at bounding box center [454, 298] width 20 height 12
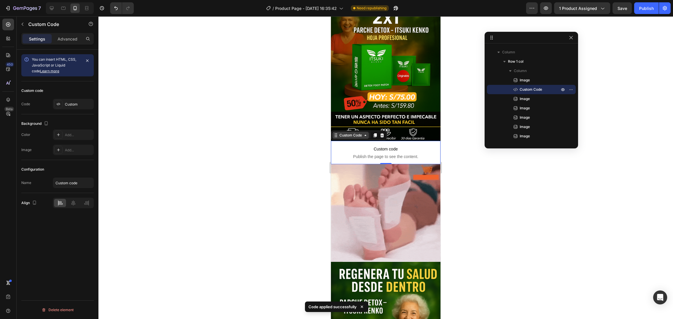
click at [344, 133] on div "Custom Code" at bounding box center [350, 135] width 25 height 5
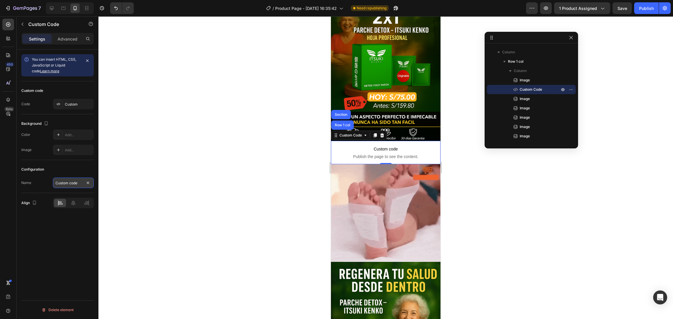
click at [77, 184] on input "Custom code" at bounding box center [73, 183] width 41 height 11
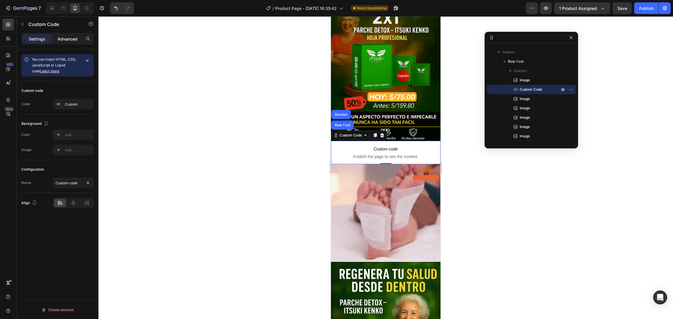
click at [60, 40] on p "Advanced" at bounding box center [68, 39] width 20 height 6
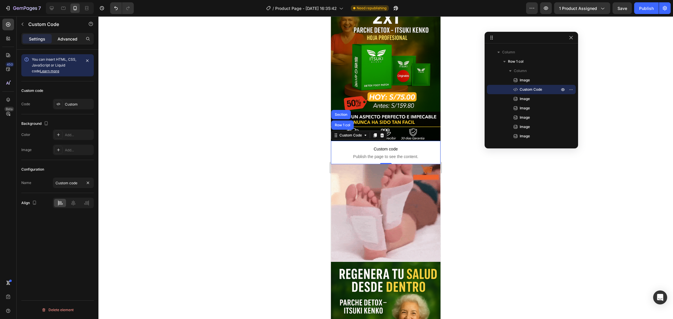
click at [60, 40] on p "Advanced" at bounding box center [68, 39] width 20 height 6
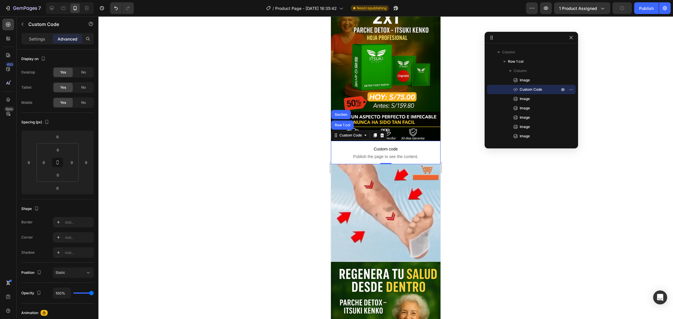
click at [60, 40] on p "Advanced" at bounding box center [68, 39] width 20 height 6
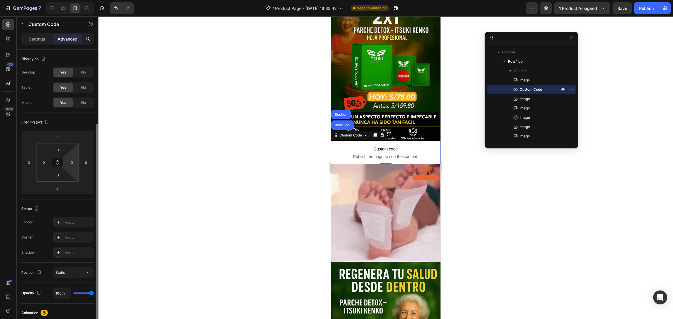
scroll to position [44, 0]
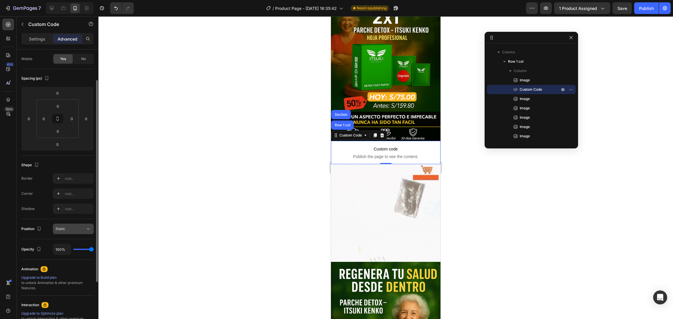
click at [67, 213] on div "Static" at bounding box center [70, 229] width 30 height 5
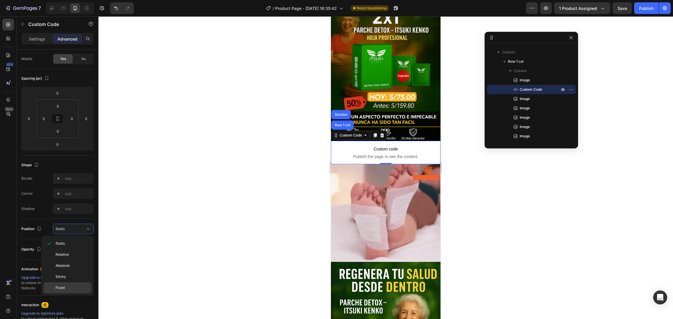
click at [62, 213] on span "Fixed" at bounding box center [59, 288] width 9 height 5
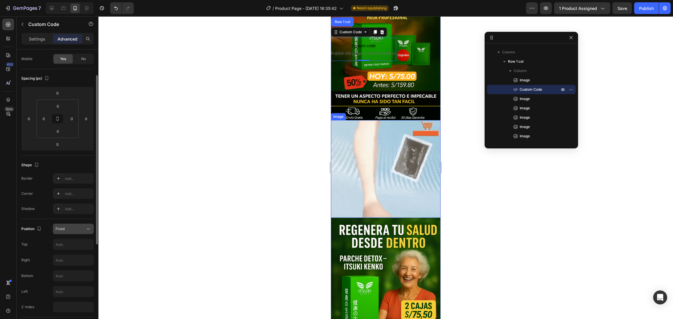
scroll to position [88, 0]
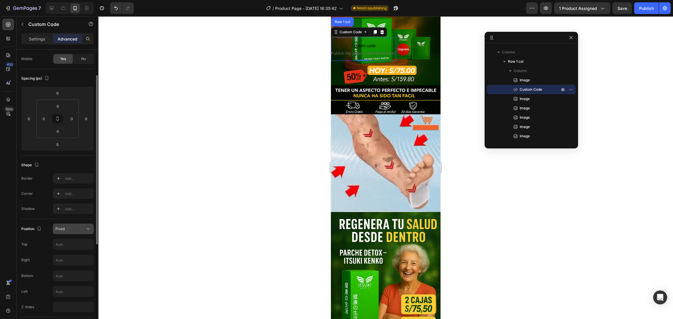
click at [69, 213] on div "Fixed" at bounding box center [70, 229] width 30 height 5
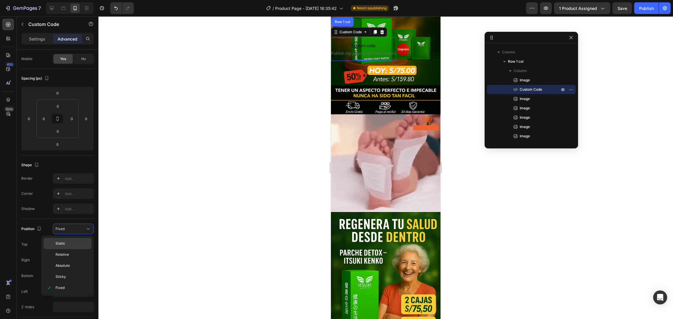
click at [70, 213] on p "Static" at bounding box center [71, 243] width 33 height 5
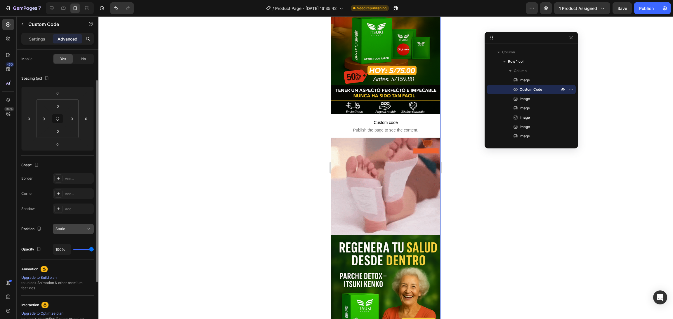
click at [72, 213] on button "Static" at bounding box center [73, 229] width 41 height 11
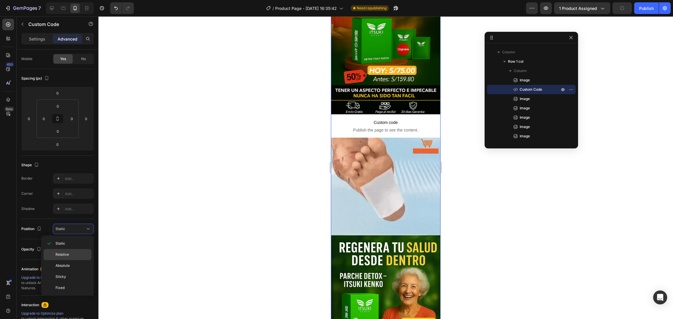
click at [71, 213] on p "Relative" at bounding box center [71, 254] width 33 height 5
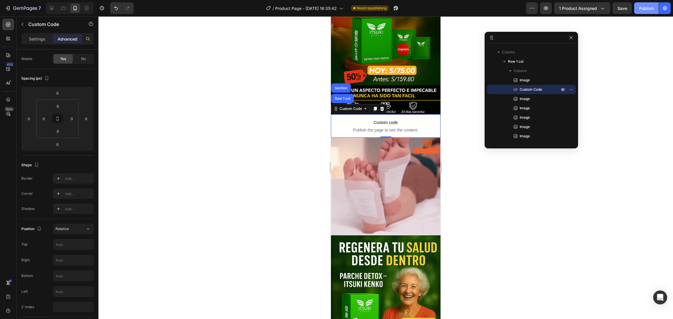
click at [448, 9] on button "Publish" at bounding box center [646, 8] width 25 height 12
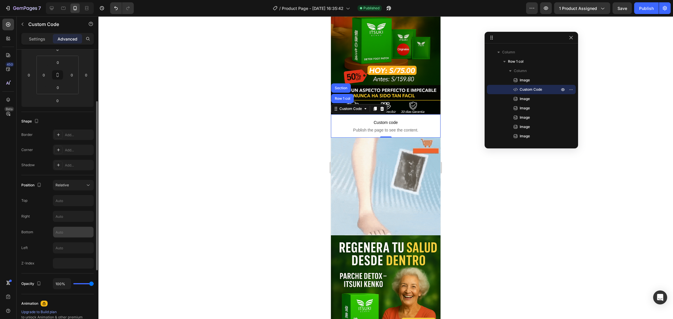
scroll to position [131, 0]
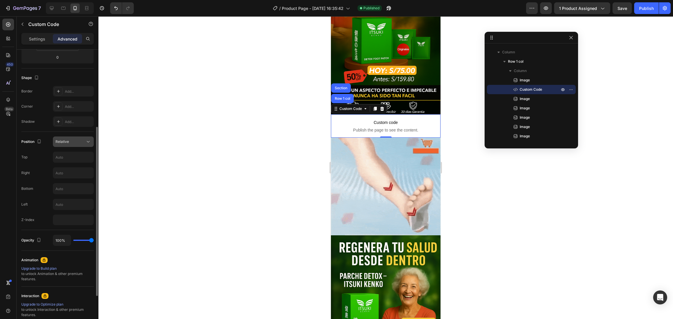
click at [84, 142] on div "Relative" at bounding box center [70, 141] width 30 height 5
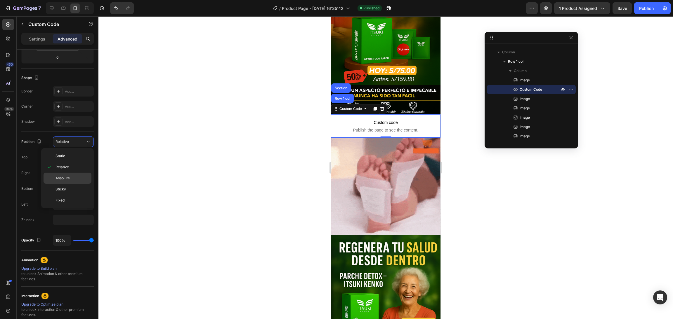
click at [74, 184] on div "Absolute" at bounding box center [68, 189] width 48 height 11
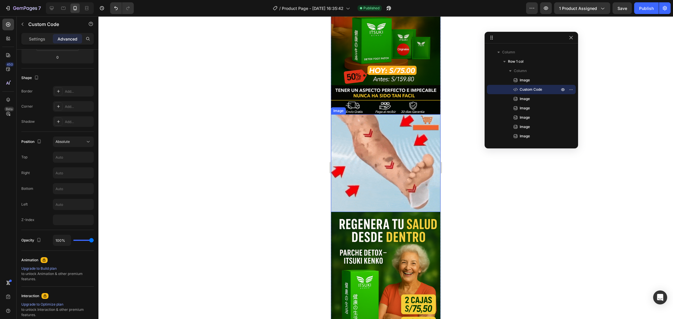
scroll to position [0, 0]
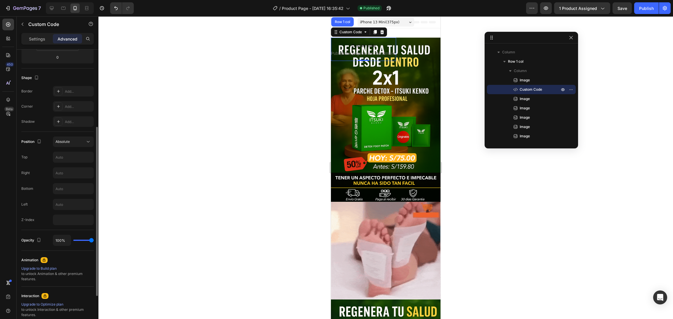
click at [77, 147] on div "Position Absolute Top Right Bottom Left Z-Index" at bounding box center [57, 181] width 72 height 89
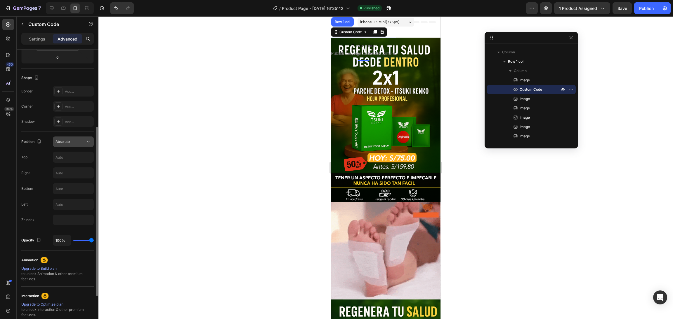
click at [80, 144] on div "Absolute" at bounding box center [70, 141] width 30 height 5
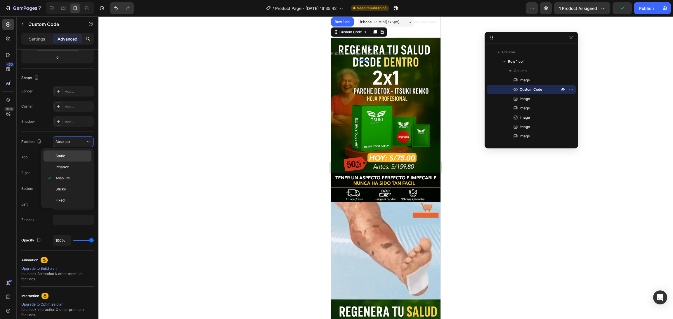
click at [71, 162] on div "Static" at bounding box center [68, 167] width 48 height 11
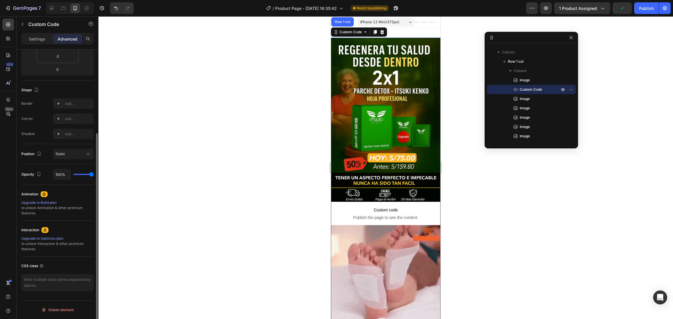
scroll to position [119, 0]
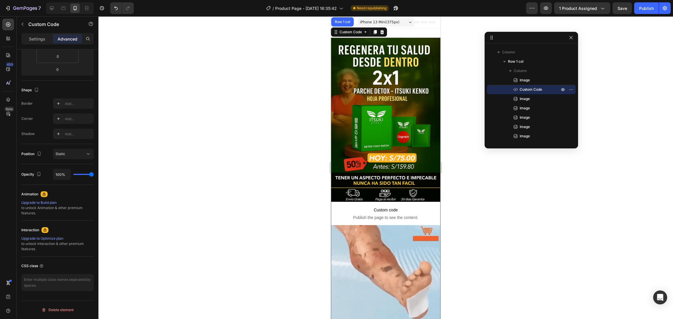
click at [344, 207] on span "Custom code" at bounding box center [386, 210] width 110 height 7
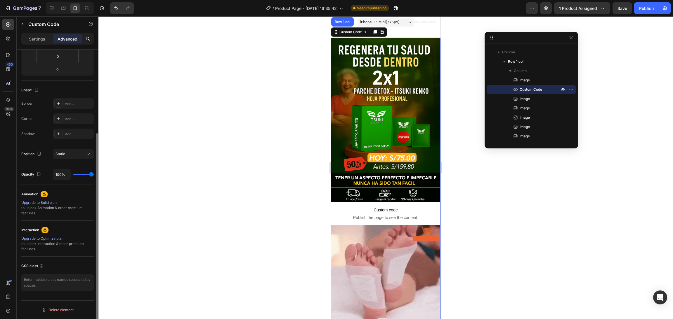
scroll to position [0, 0]
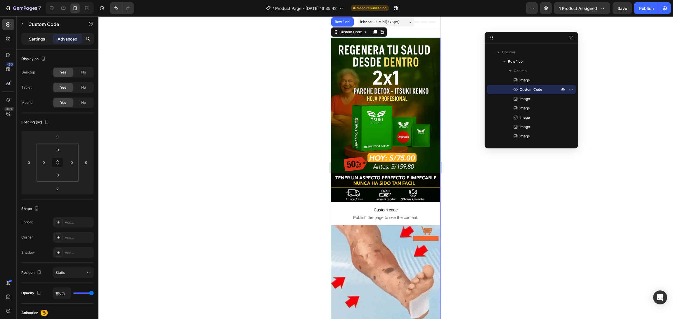
click at [38, 39] on p "Settings" at bounding box center [37, 39] width 16 height 6
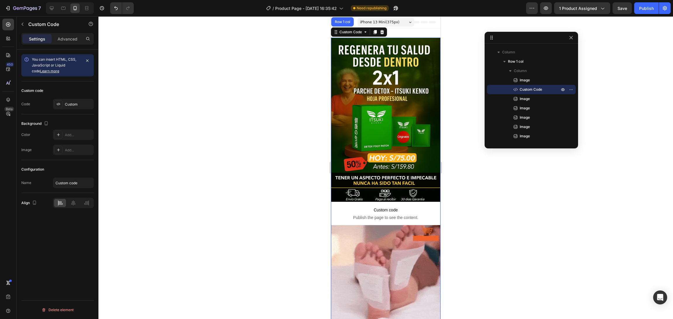
click at [38, 39] on p "Settings" at bounding box center [37, 39] width 16 height 6
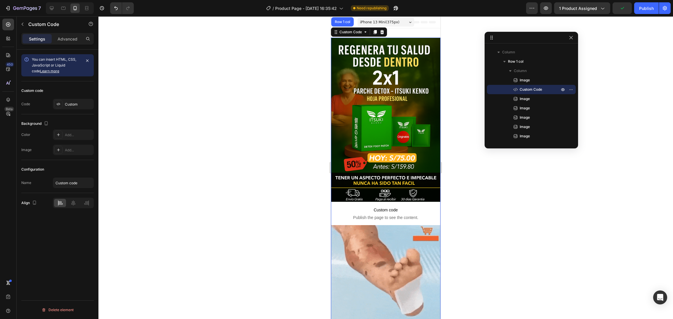
scroll to position [44, 0]
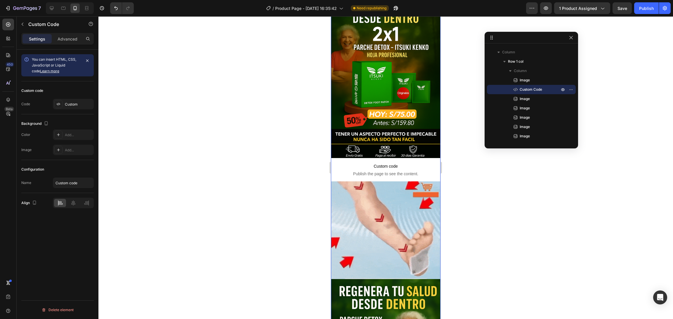
click at [338, 163] on span "Custom code" at bounding box center [386, 166] width 110 height 7
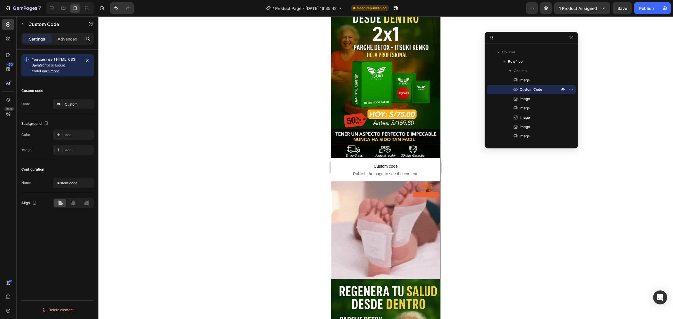
scroll to position [0, 0]
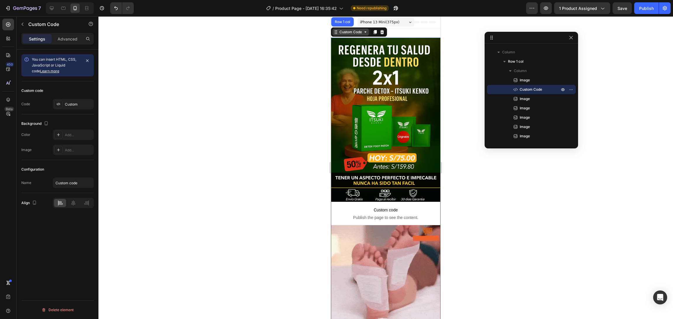
click at [349, 33] on div "Custom Code" at bounding box center [350, 31] width 25 height 5
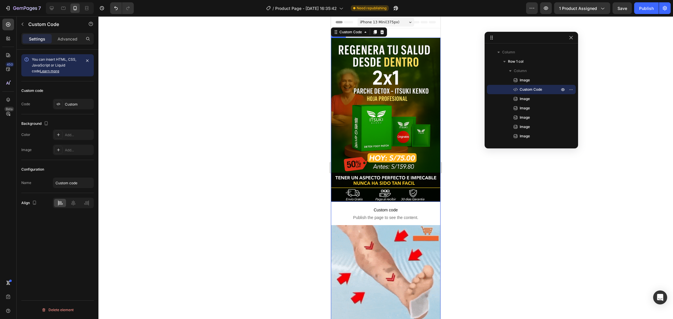
click at [353, 50] on img at bounding box center [386, 120] width 110 height 164
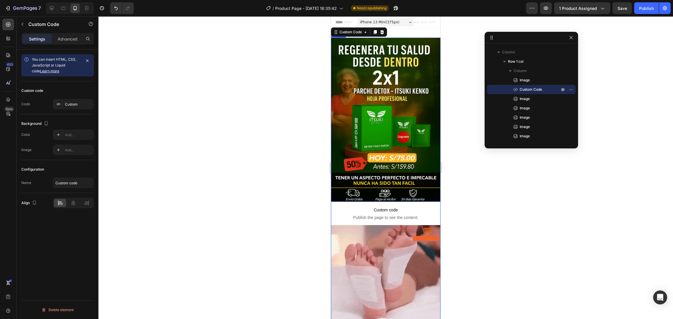
click at [365, 68] on img at bounding box center [386, 120] width 110 height 164
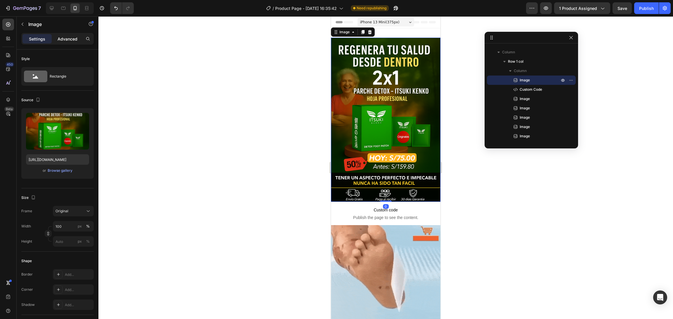
click at [63, 34] on div "Advanced" at bounding box center [67, 38] width 29 height 9
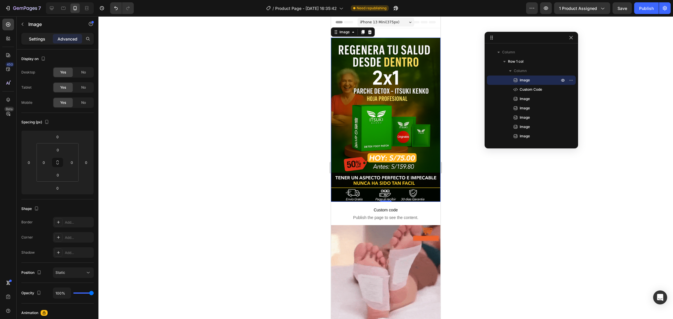
click at [35, 37] on p "Settings" at bounding box center [37, 39] width 16 height 6
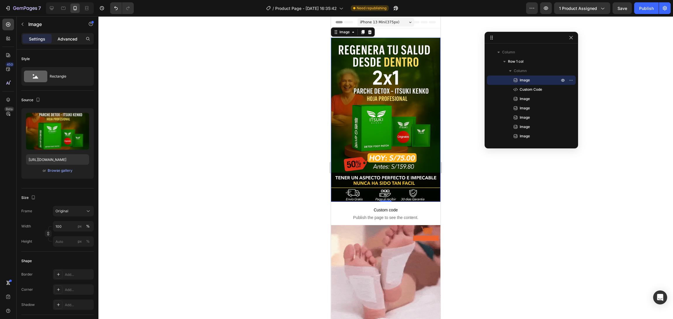
click at [59, 41] on p "Advanced" at bounding box center [68, 39] width 20 height 6
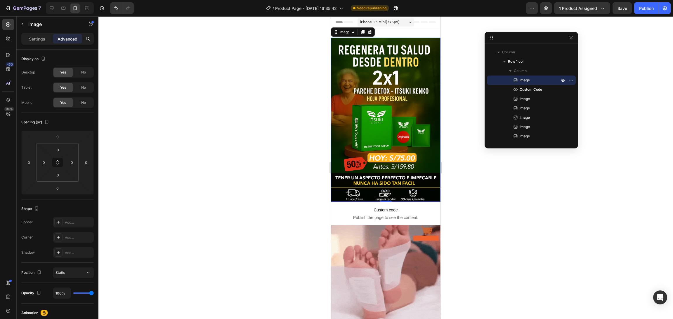
click at [62, 41] on p "Advanced" at bounding box center [68, 39] width 20 height 6
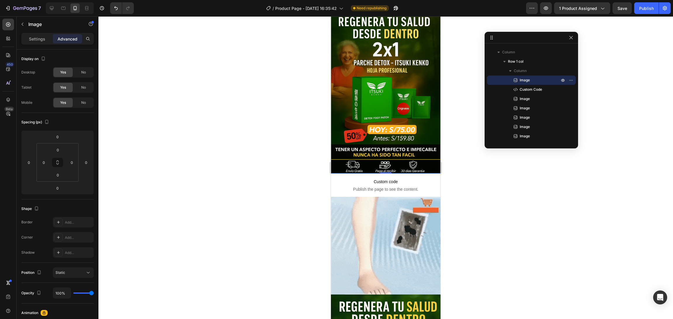
scroll to position [44, 0]
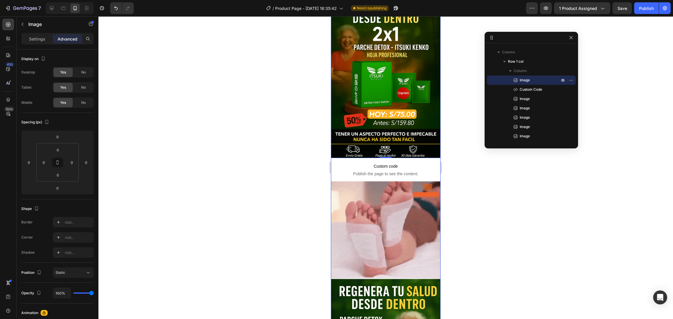
click at [355, 163] on span "Custom code" at bounding box center [386, 166] width 110 height 7
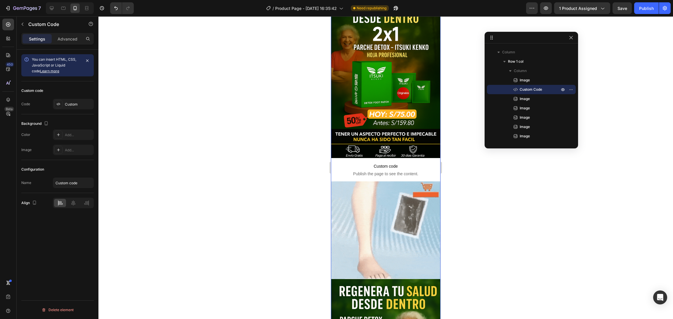
click at [380, 163] on span "Custom code" at bounding box center [386, 166] width 110 height 7
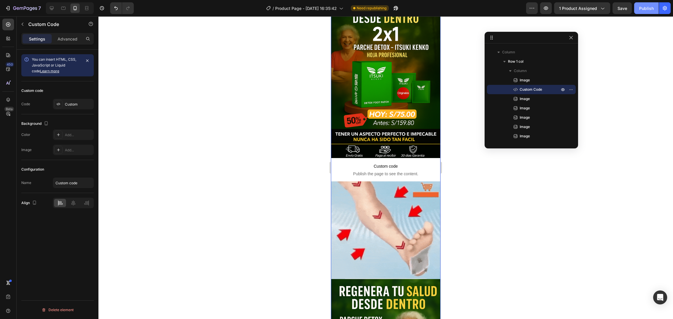
click at [448, 10] on div "Publish" at bounding box center [646, 8] width 15 height 6
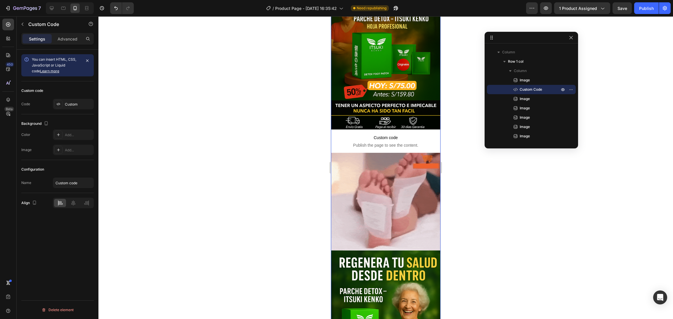
scroll to position [88, 0]
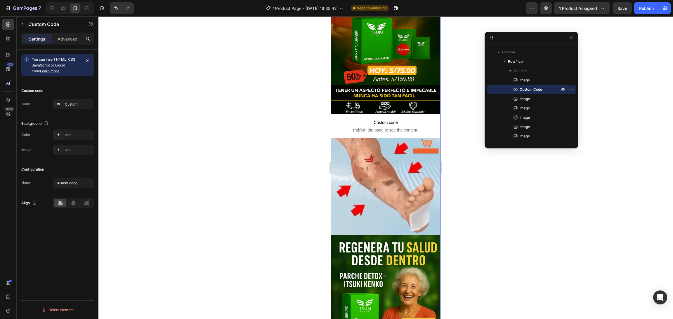
click at [394, 119] on span "Custom code" at bounding box center [386, 122] width 110 height 7
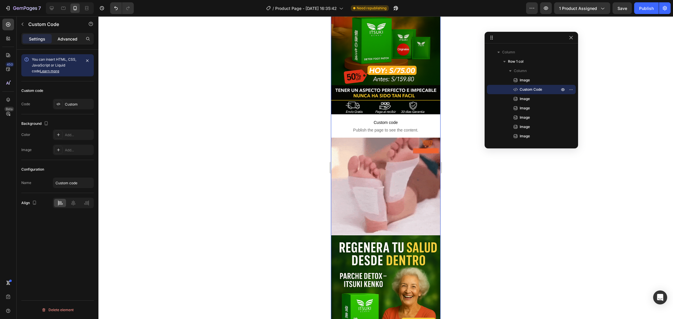
click at [59, 41] on p "Advanced" at bounding box center [68, 39] width 20 height 6
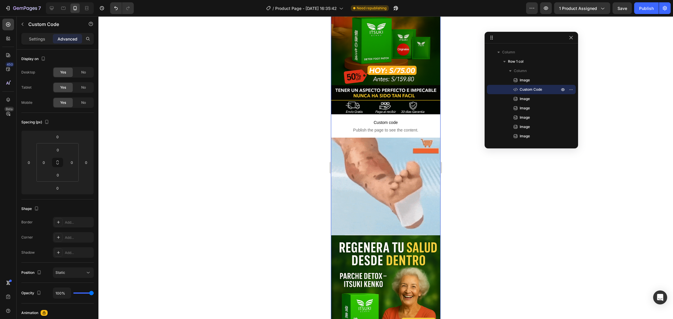
click at [63, 39] on p "Advanced" at bounding box center [68, 39] width 20 height 6
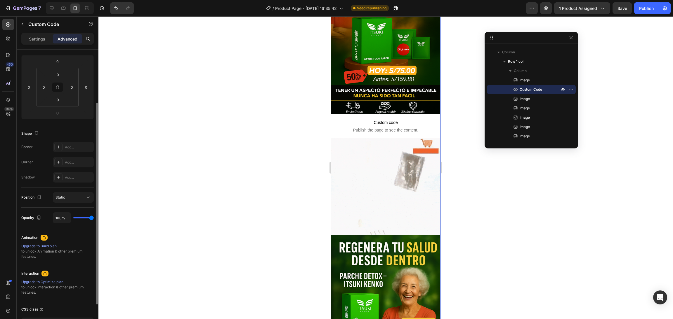
scroll to position [0, 0]
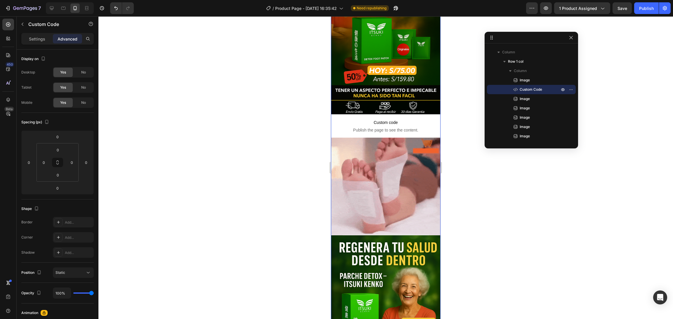
click at [73, 37] on p "Advanced" at bounding box center [68, 39] width 20 height 6
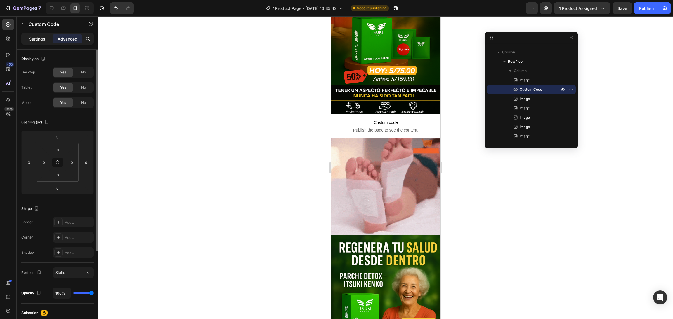
click at [36, 38] on p "Settings" at bounding box center [37, 39] width 16 height 6
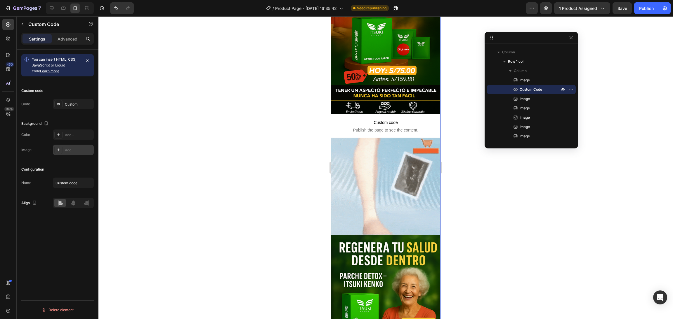
click at [67, 150] on div "Add..." at bounding box center [78, 150] width 27 height 5
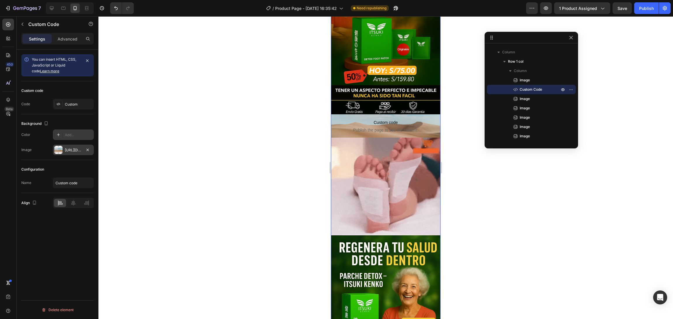
click at [76, 131] on div "Add..." at bounding box center [73, 135] width 41 height 11
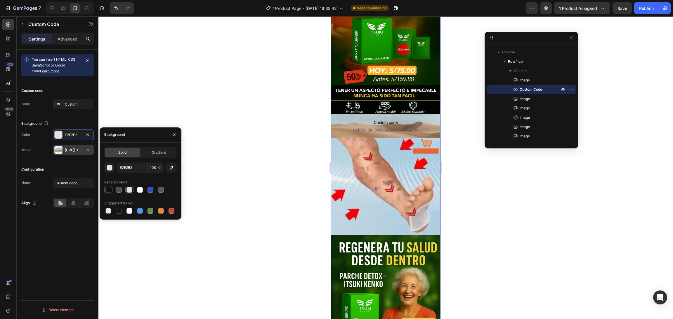
click at [109, 190] on div at bounding box center [108, 190] width 6 height 6
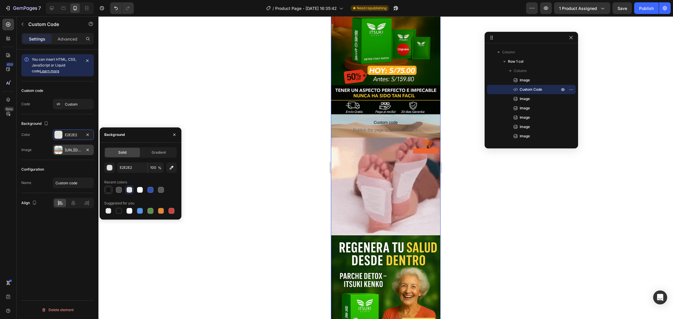
type input "121212"
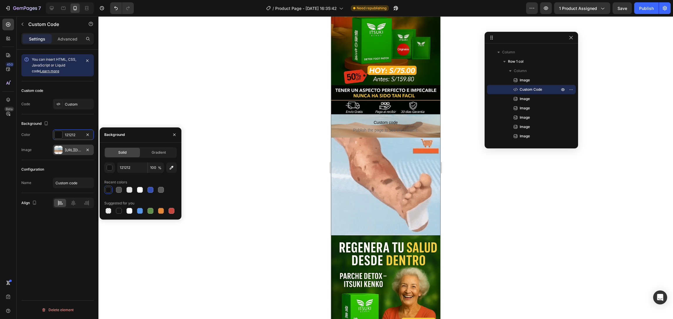
click at [37, 148] on div "Image [URL][DOMAIN_NAME]" at bounding box center [57, 150] width 72 height 11
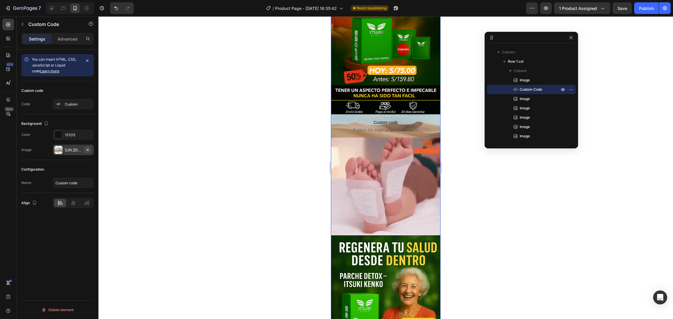
click at [89, 152] on icon "button" at bounding box center [87, 150] width 5 height 5
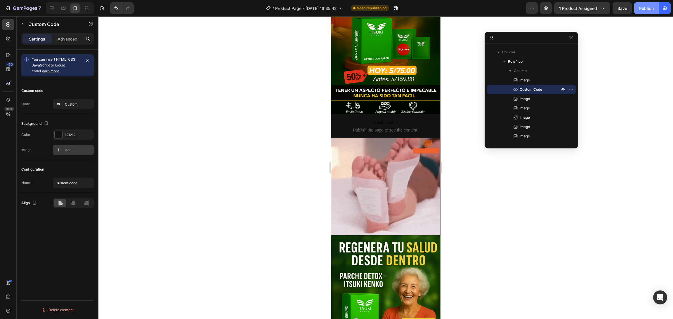
click at [448, 13] on button "Publish" at bounding box center [646, 8] width 25 height 12
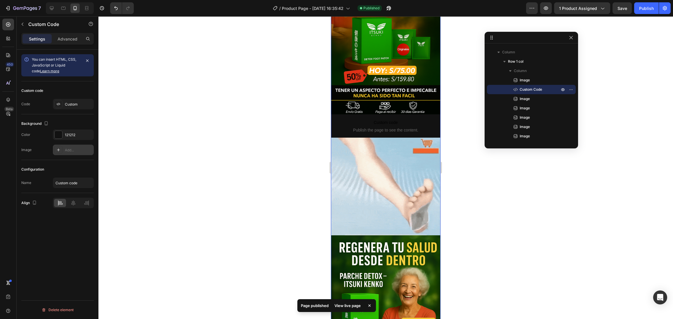
click at [415, 119] on span "Custom code" at bounding box center [386, 122] width 110 height 7
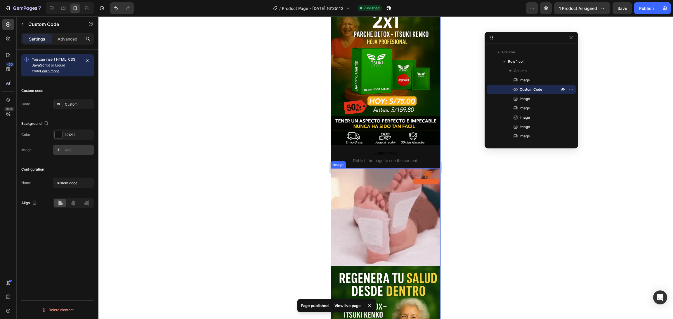
scroll to position [44, 0]
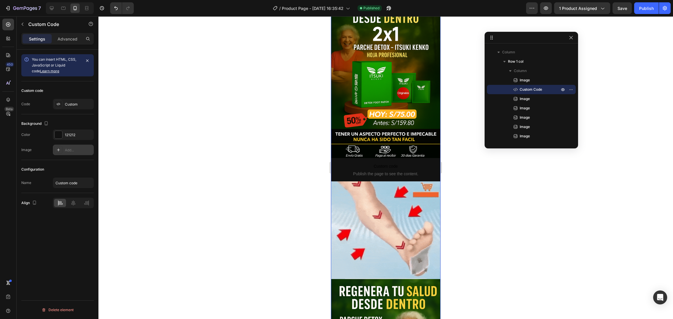
click at [372, 171] on span "Publish the page to see the content." at bounding box center [386, 174] width 110 height 6
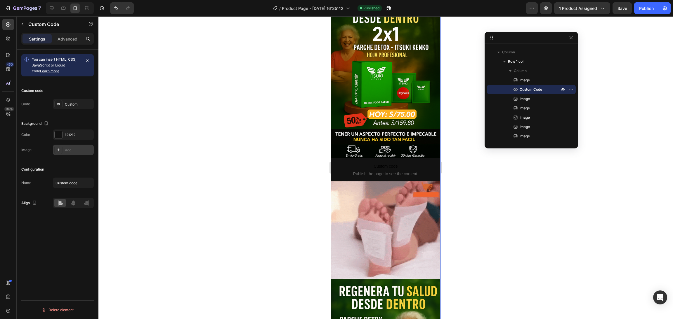
click at [384, 163] on span "Custom code" at bounding box center [386, 166] width 110 height 7
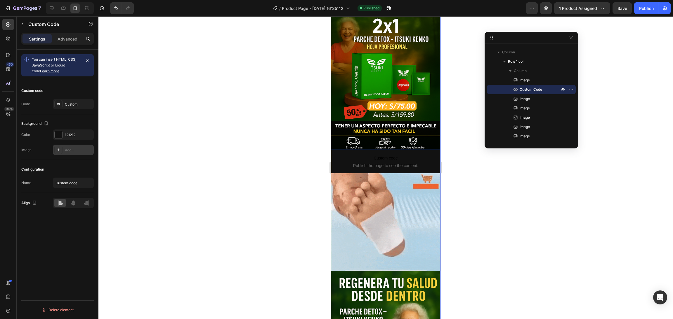
scroll to position [0, 0]
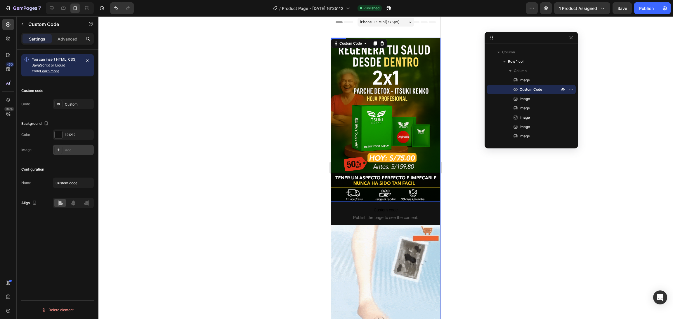
drag, startPoint x: 869, startPoint y: 135, endPoint x: 384, endPoint y: 205, distance: 490.6
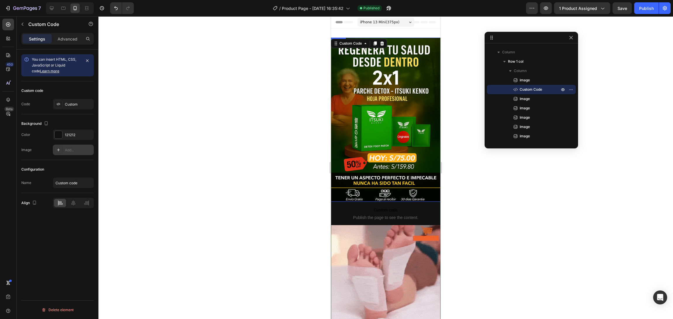
click at [387, 128] on img at bounding box center [386, 120] width 110 height 164
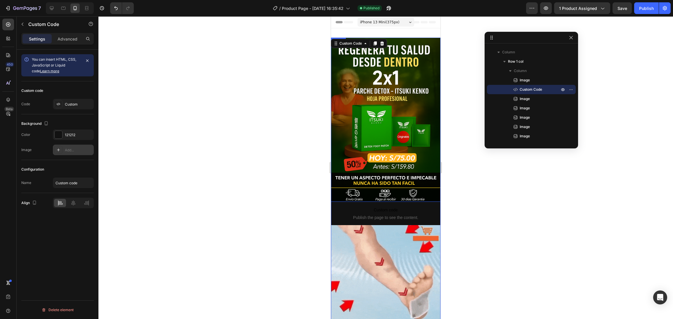
click at [384, 207] on span "Custom code" at bounding box center [386, 210] width 110 height 7
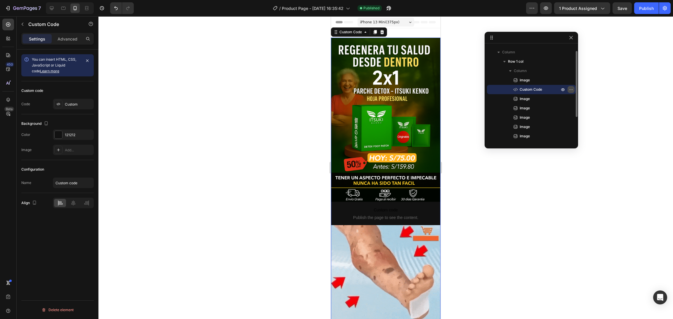
click at [448, 90] on icon "button" at bounding box center [571, 89] width 5 height 5
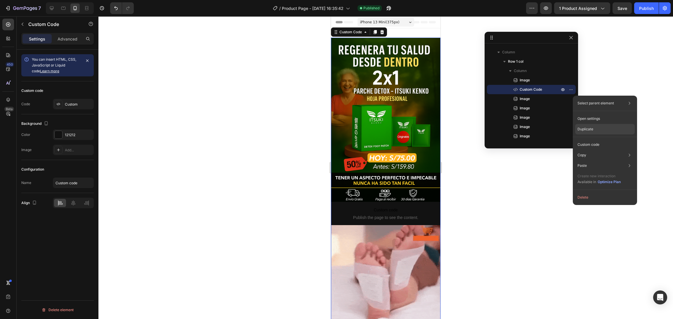
click at [448, 128] on p "Duplicate" at bounding box center [585, 129] width 16 height 5
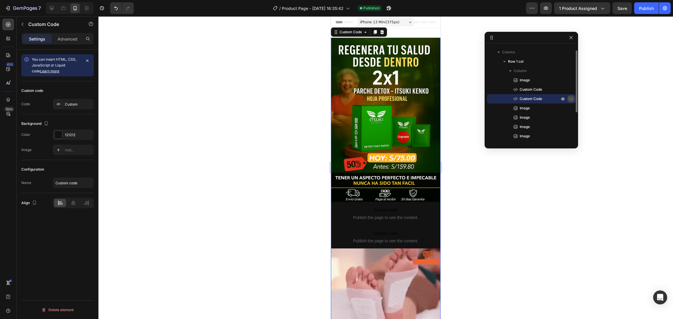
click at [448, 100] on icon "button" at bounding box center [571, 99] width 5 height 5
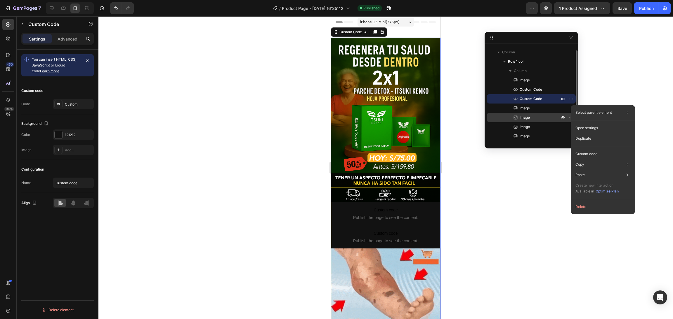
click at [448, 149] on div "Duplicate" at bounding box center [603, 154] width 60 height 11
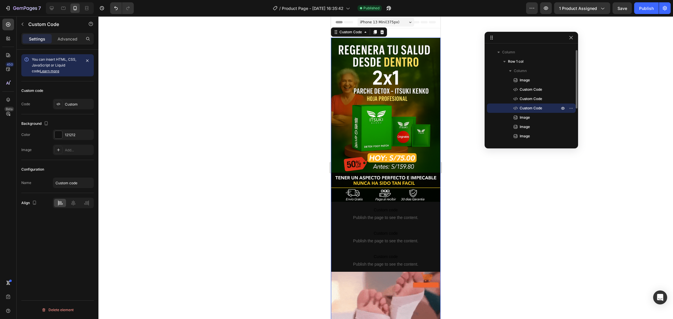
drag, startPoint x: 511, startPoint y: 107, endPoint x: 517, endPoint y: 109, distance: 6.1
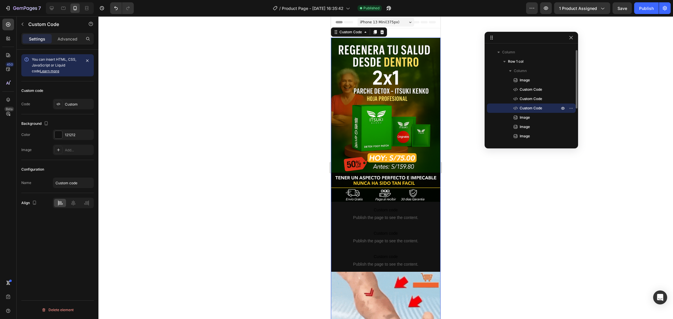
click at [448, 109] on div "Custom Code" at bounding box center [531, 108] width 84 height 9
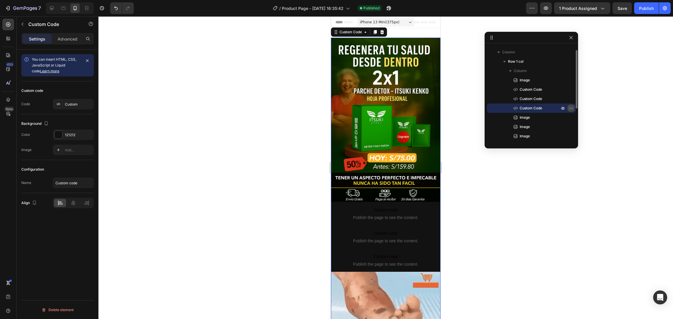
click at [448, 108] on icon "button" at bounding box center [571, 108] width 5 height 5
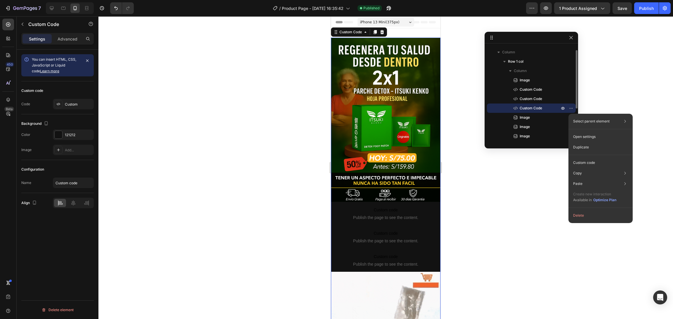
click at [448, 107] on span "Custom Code" at bounding box center [531, 108] width 22 height 6
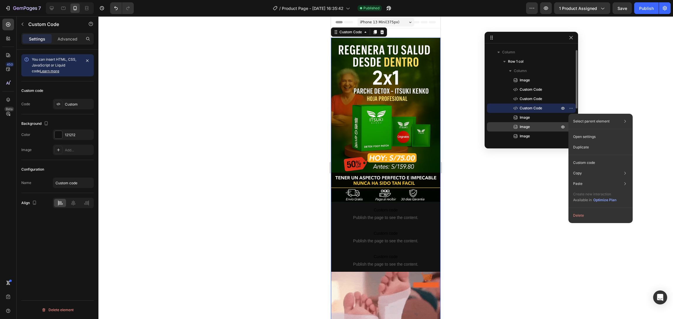
drag, startPoint x: 545, startPoint y: 107, endPoint x: 537, endPoint y: 127, distance: 21.7
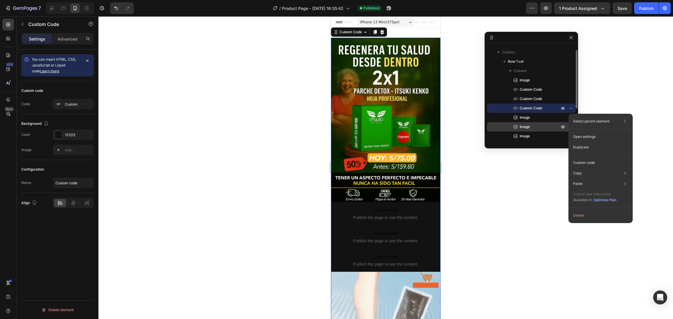
click at [448, 133] on div "Image Custom Code Custom Code Custom Code Image Image Image Image Image Image I…" at bounding box center [531, 136] width 89 height 121
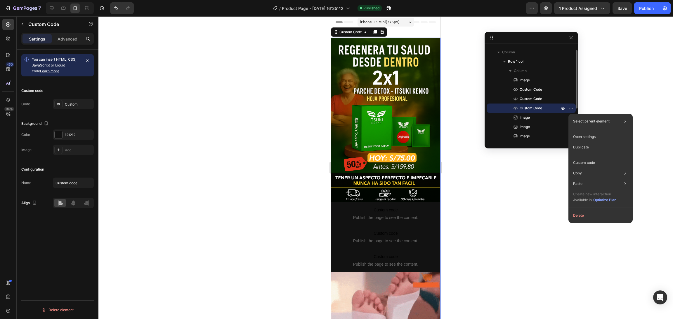
drag, startPoint x: 493, startPoint y: 107, endPoint x: 522, endPoint y: 110, distance: 29.6
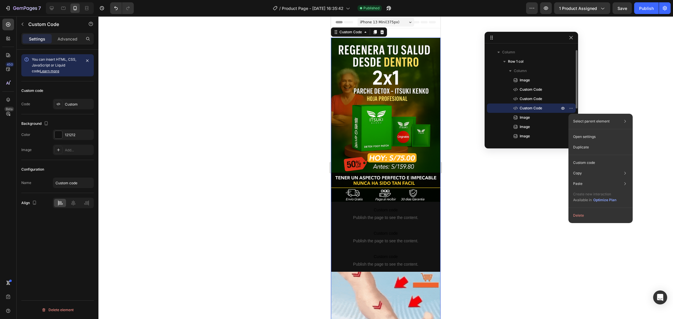
click at [448, 123] on div "Image Custom Code Custom Code Custom Code Image Image Image Image Image Image I…" at bounding box center [531, 136] width 89 height 121
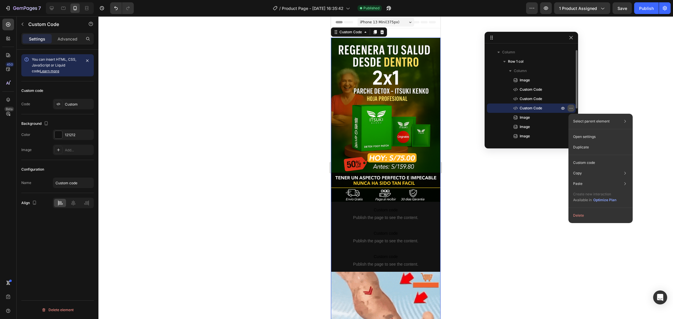
click at [448, 107] on icon "button" at bounding box center [571, 108] width 5 height 5
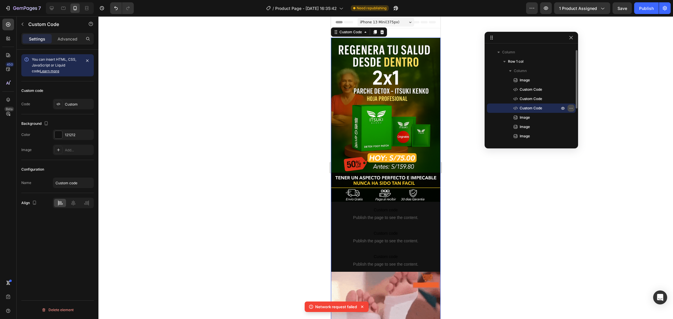
click at [448, 107] on icon "button" at bounding box center [571, 108] width 5 height 5
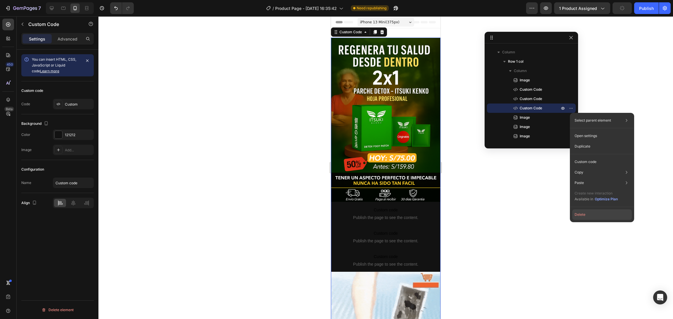
click at [448, 213] on button "Delete" at bounding box center [602, 215] width 60 height 11
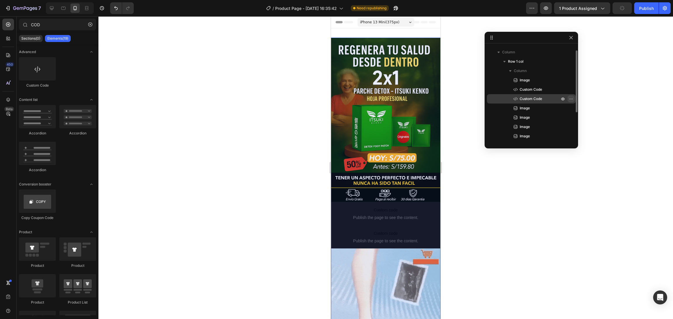
click at [448, 98] on button "button" at bounding box center [570, 98] width 7 height 7
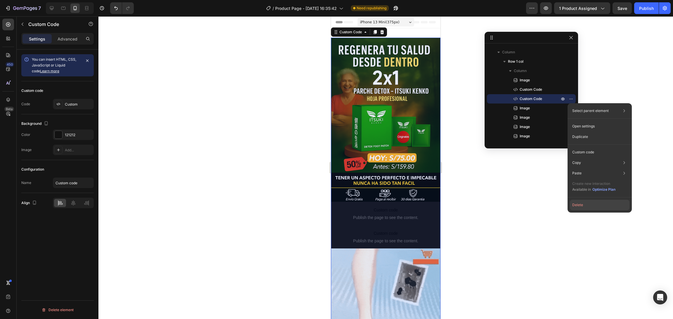
click at [448, 202] on button "Delete" at bounding box center [600, 205] width 60 height 11
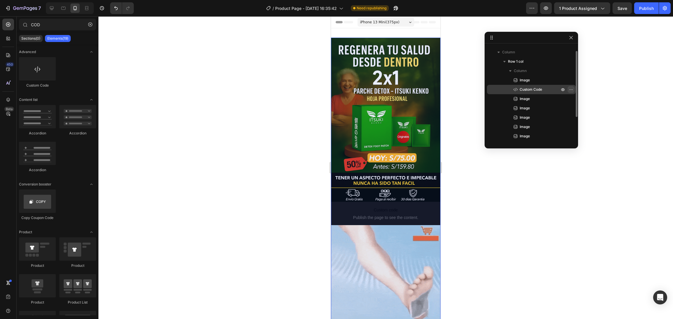
click at [448, 90] on icon "button" at bounding box center [569, 89] width 1 height 1
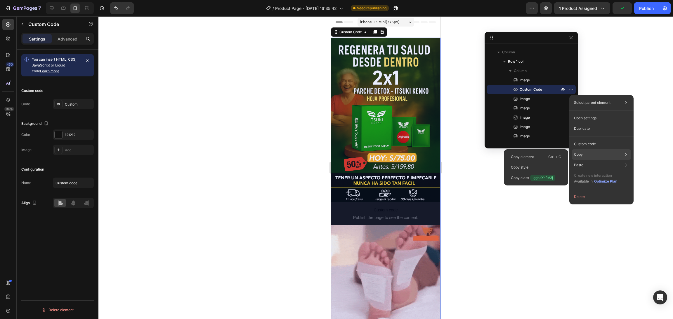
click at [448, 171] on div "Copy Copy element Ctrl + C Copy style Copy class .gghsX-RV3j" at bounding box center [601, 179] width 60 height 16
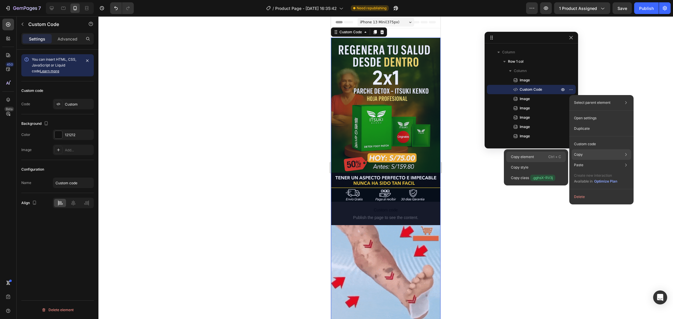
click at [448, 162] on div "Copy element Ctrl + C" at bounding box center [536, 167] width 60 height 11
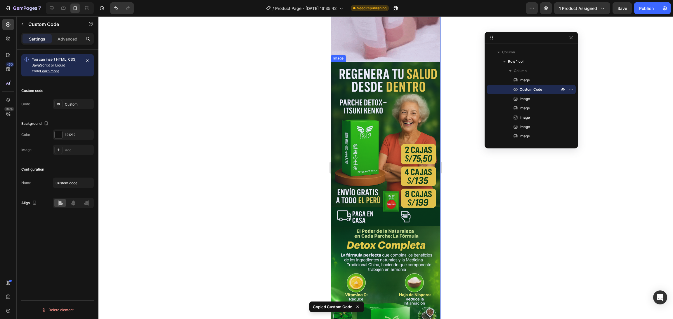
scroll to position [263, 0]
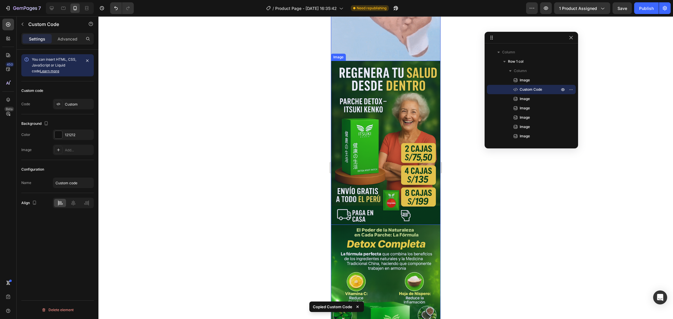
click at [395, 179] on img at bounding box center [386, 143] width 110 height 164
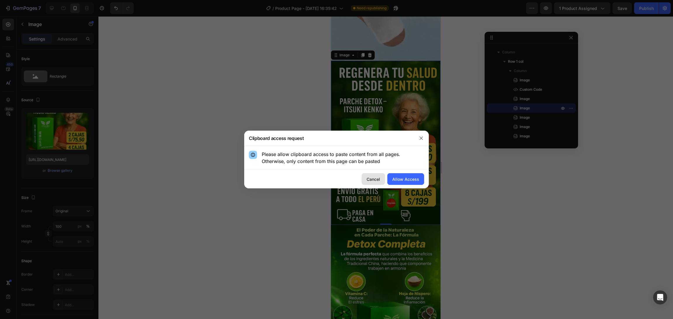
click at [381, 177] on button "Cancel" at bounding box center [373, 179] width 23 height 12
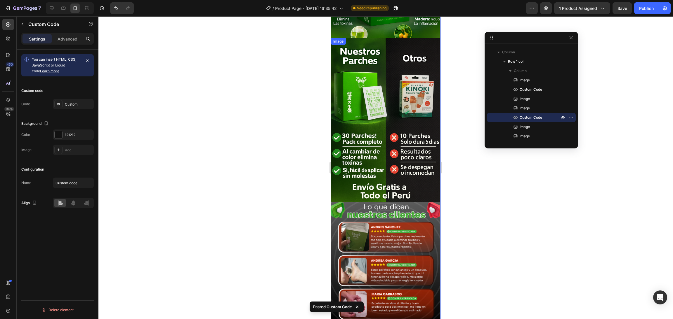
scroll to position [657, 0]
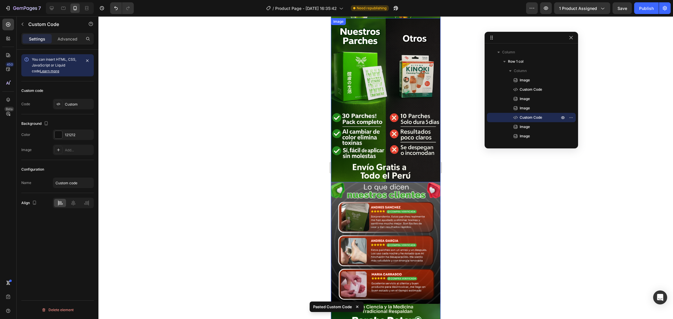
click at [402, 183] on img at bounding box center [386, 244] width 110 height 122
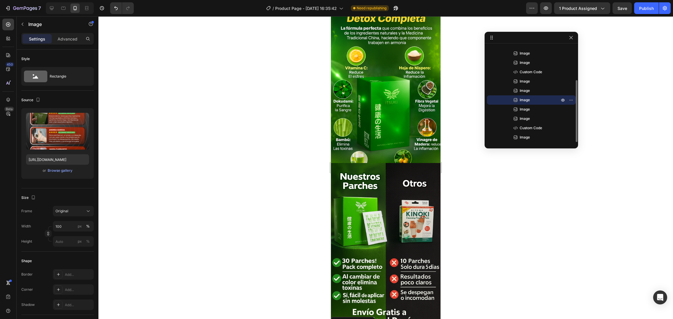
scroll to position [525, 0]
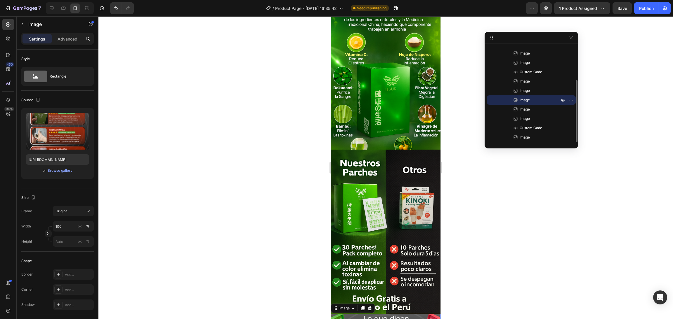
click at [402, 160] on img at bounding box center [386, 232] width 110 height 164
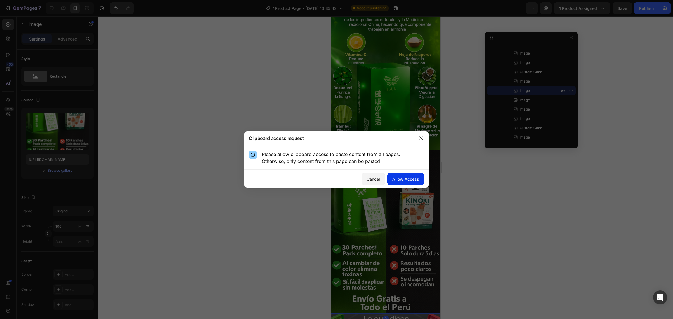
click at [398, 178] on div "Allow Access" at bounding box center [405, 179] width 27 height 6
click at [369, 178] on div "Cancel" at bounding box center [372, 179] width 13 height 6
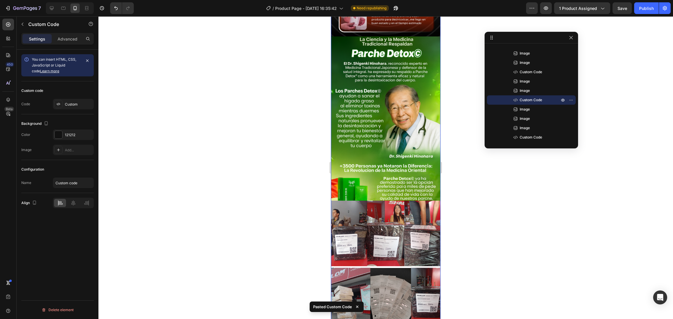
scroll to position [963, 0]
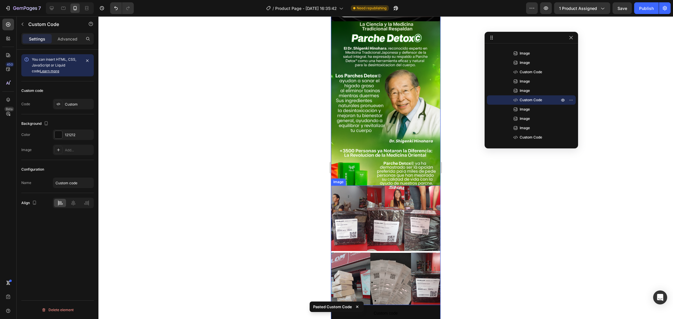
click at [369, 186] on img at bounding box center [386, 246] width 110 height 120
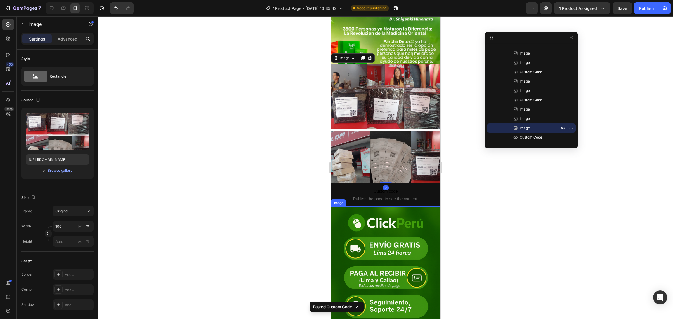
scroll to position [1095, 0]
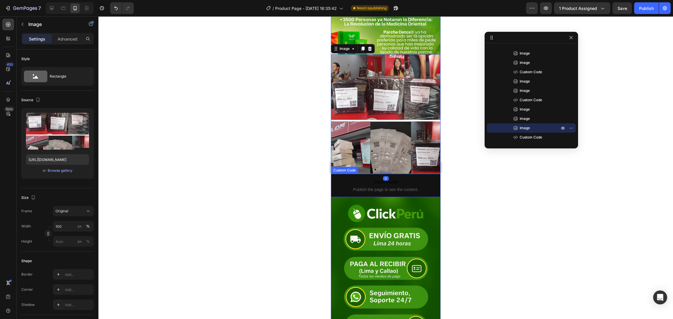
click at [371, 179] on span "Custom code" at bounding box center [386, 182] width 110 height 7
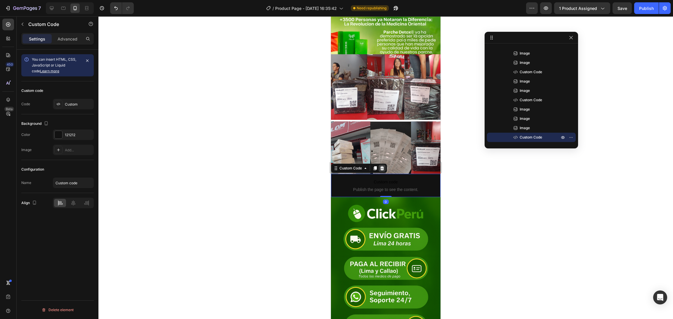
click at [382, 166] on icon at bounding box center [382, 168] width 4 height 4
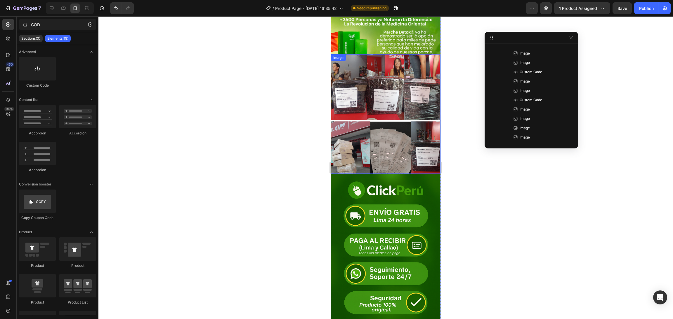
click at [392, 82] on img at bounding box center [386, 114] width 110 height 120
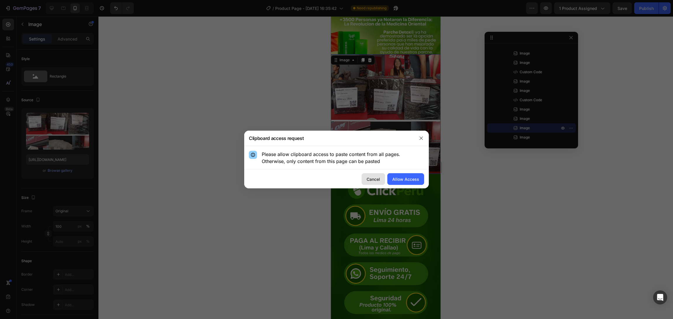
click at [376, 181] on div "Cancel" at bounding box center [372, 179] width 13 height 6
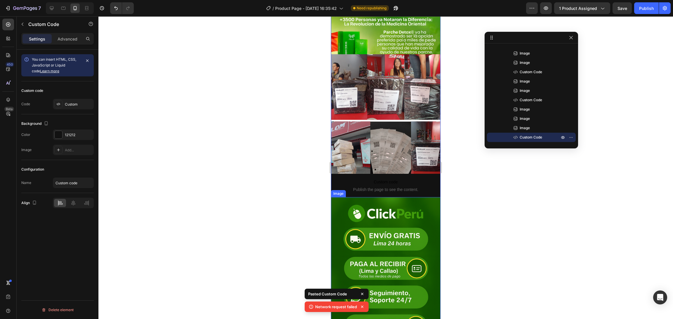
click at [395, 213] on img at bounding box center [386, 279] width 110 height 164
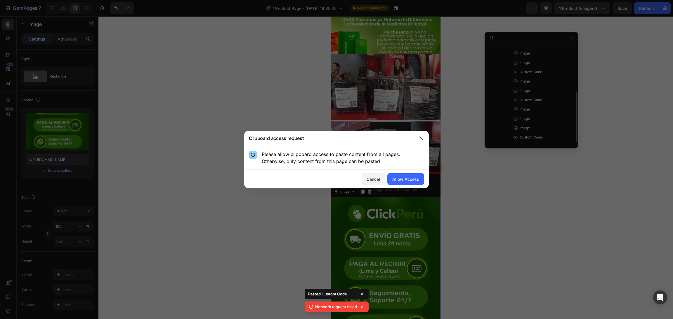
scroll to position [62, 0]
click at [369, 179] on div "Cancel" at bounding box center [372, 179] width 13 height 6
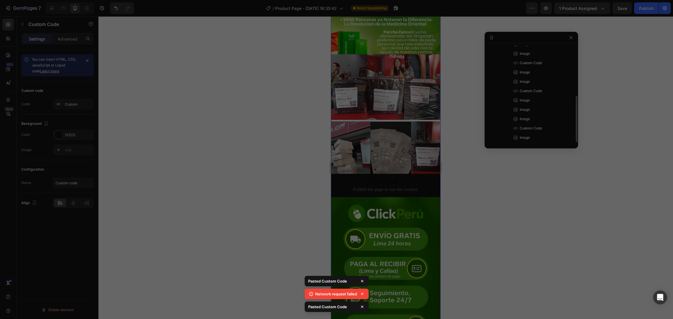
scroll to position [72, 0]
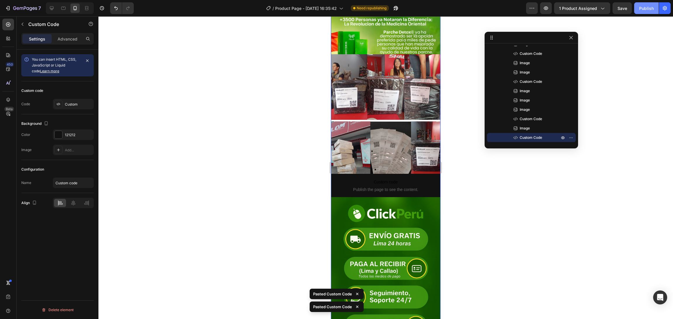
click at [448, 10] on div "Publish" at bounding box center [646, 8] width 15 height 6
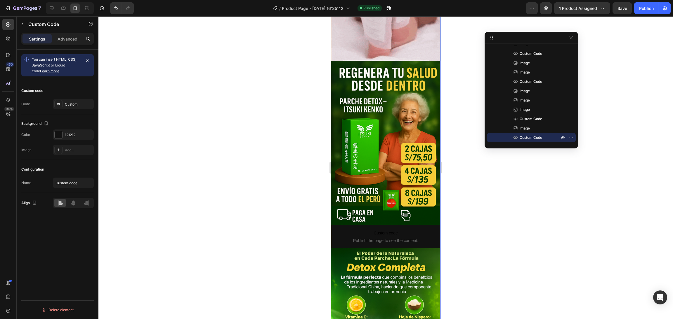
scroll to position [219, 0]
